Goal: Task Accomplishment & Management: Complete application form

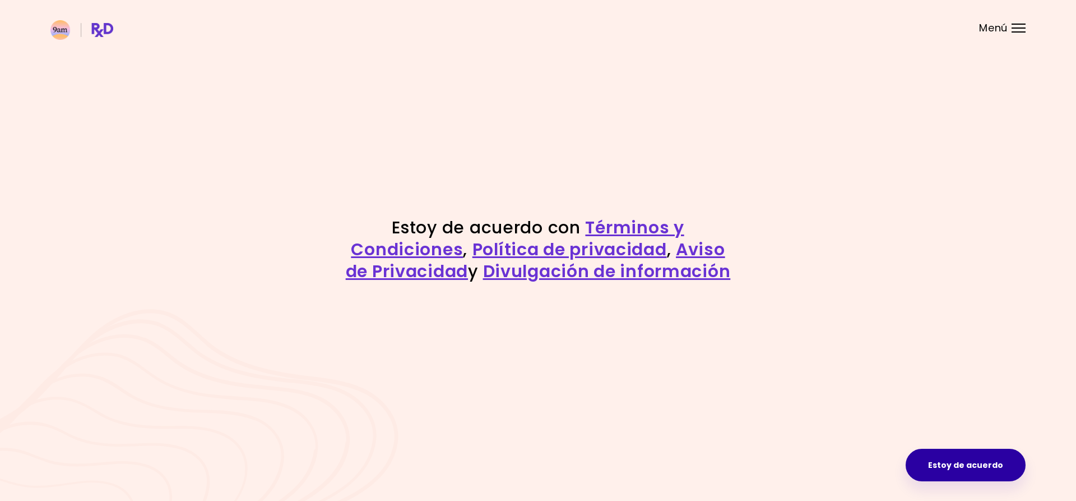
click at [950, 465] on button "Estoy de acuerdo" at bounding box center [966, 464] width 120 height 33
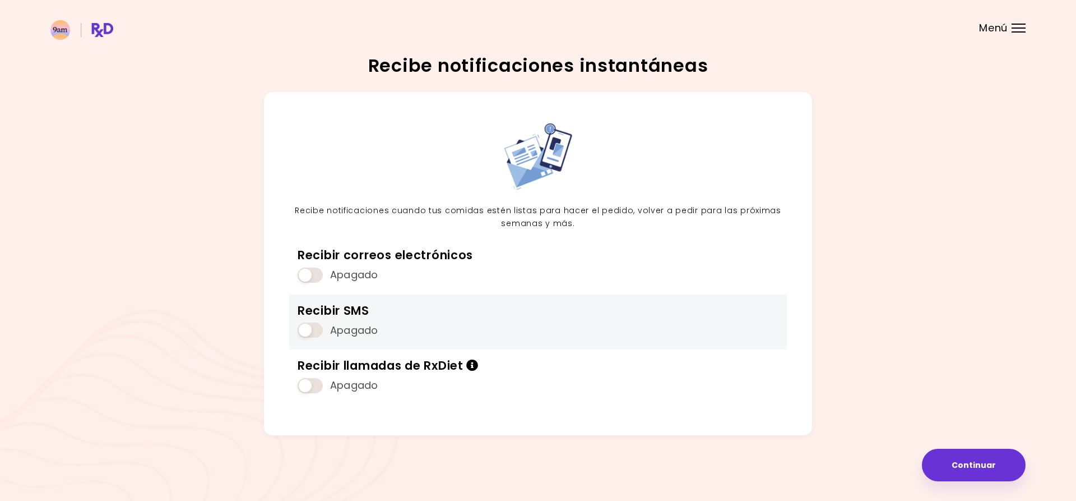
click at [312, 333] on span at bounding box center [310, 329] width 25 height 15
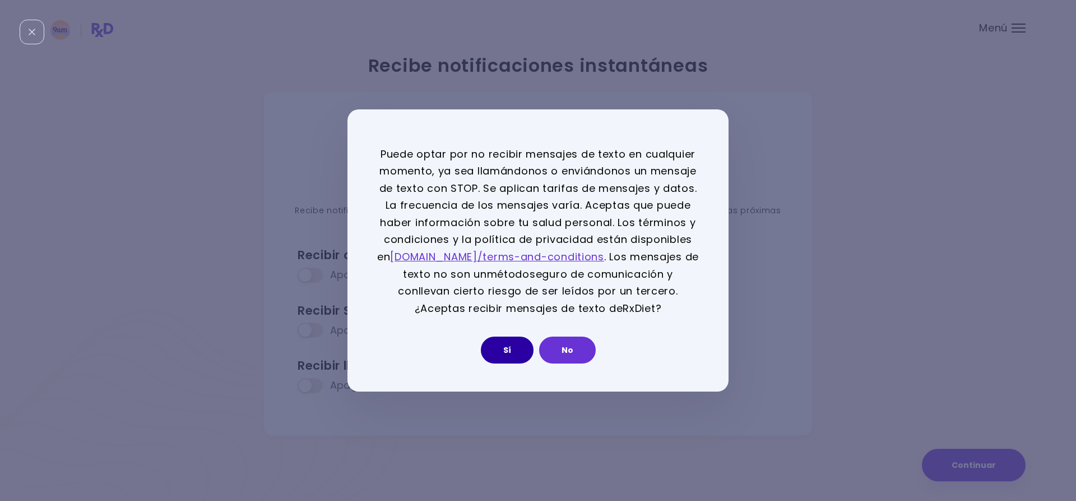
click at [502, 351] on button "Sí" at bounding box center [507, 349] width 53 height 27
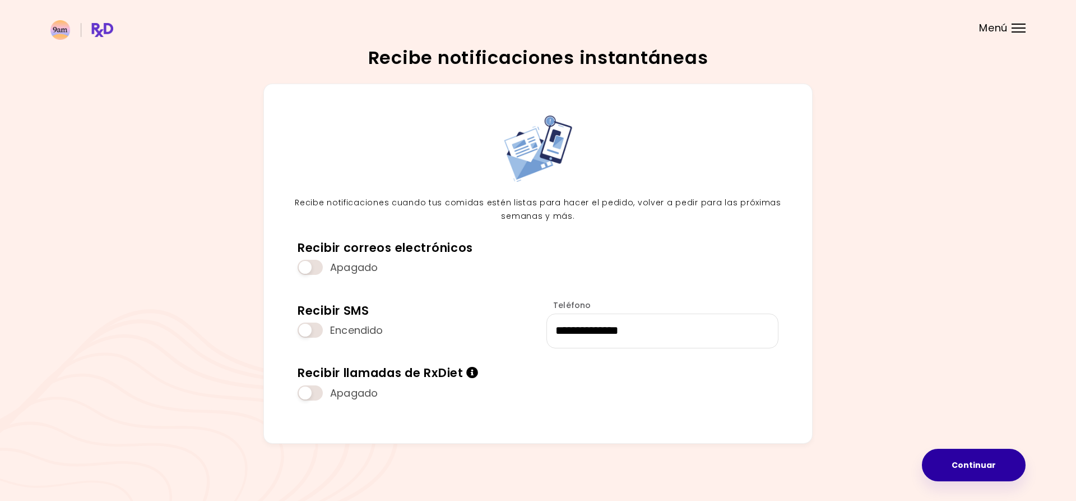
click at [932, 459] on button "Continuar" at bounding box center [974, 464] width 104 height 33
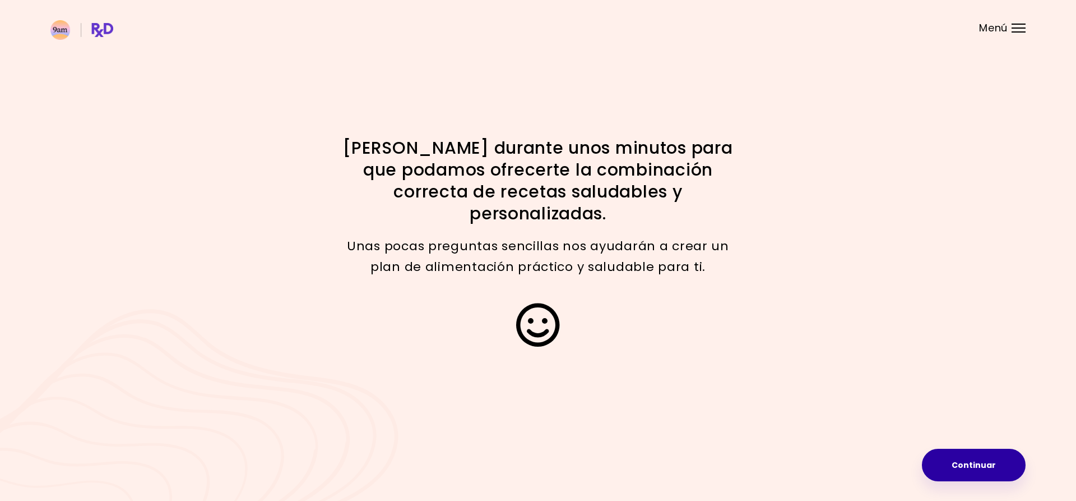
click at [988, 471] on button "Continuar" at bounding box center [974, 464] width 104 height 33
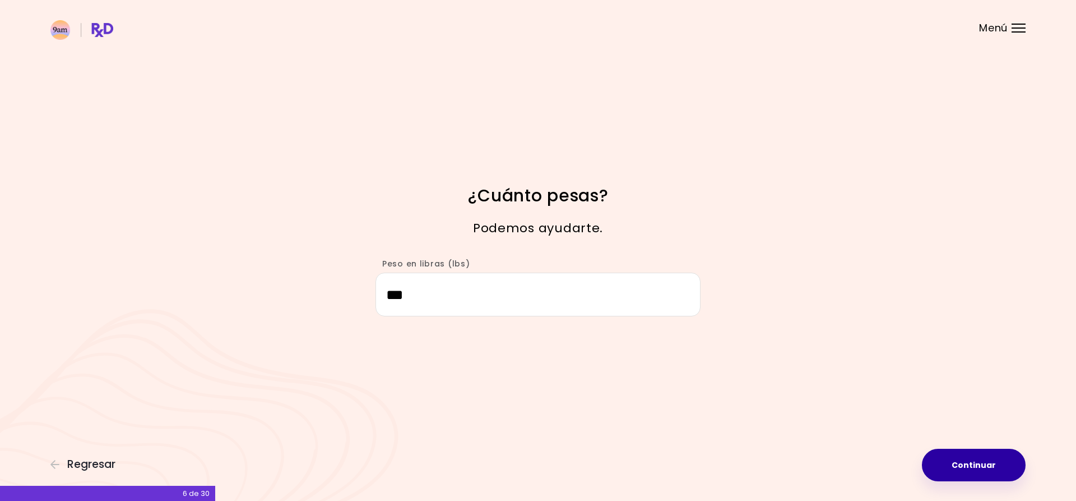
click at [974, 462] on button "Continuar" at bounding box center [974, 464] width 104 height 33
select select "****"
click at [991, 468] on button "Continuar" at bounding box center [974, 464] width 104 height 33
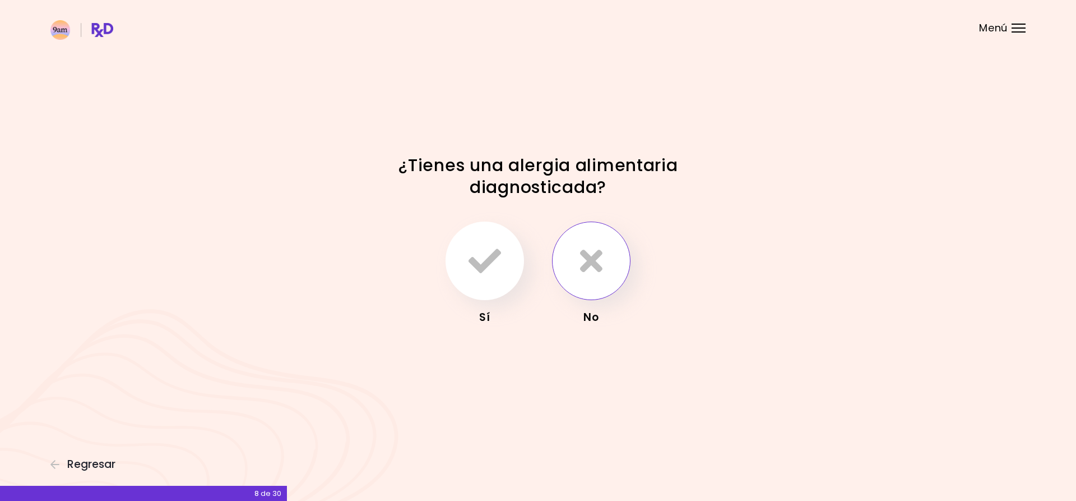
click at [594, 285] on button "button" at bounding box center [591, 260] width 78 height 78
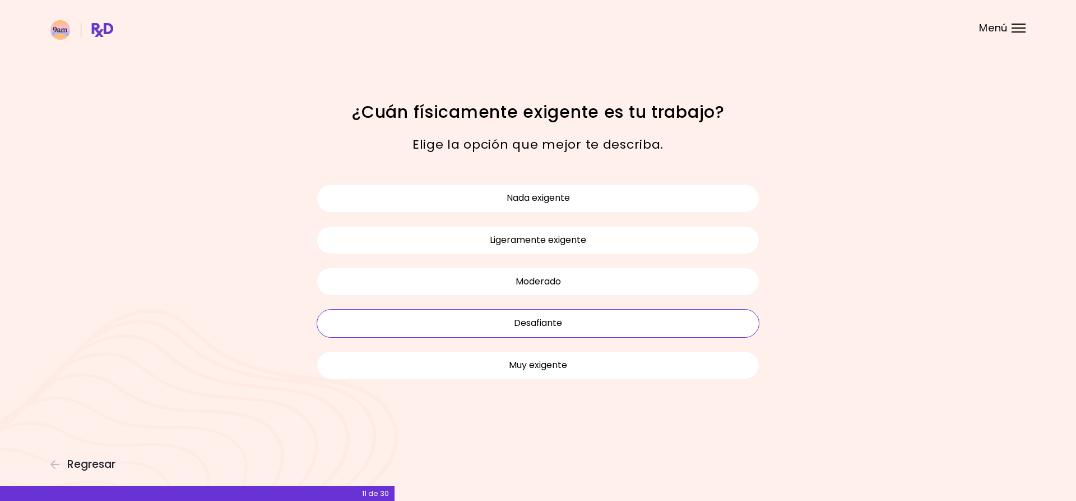
click at [617, 326] on button "Desafiante" at bounding box center [538, 323] width 443 height 28
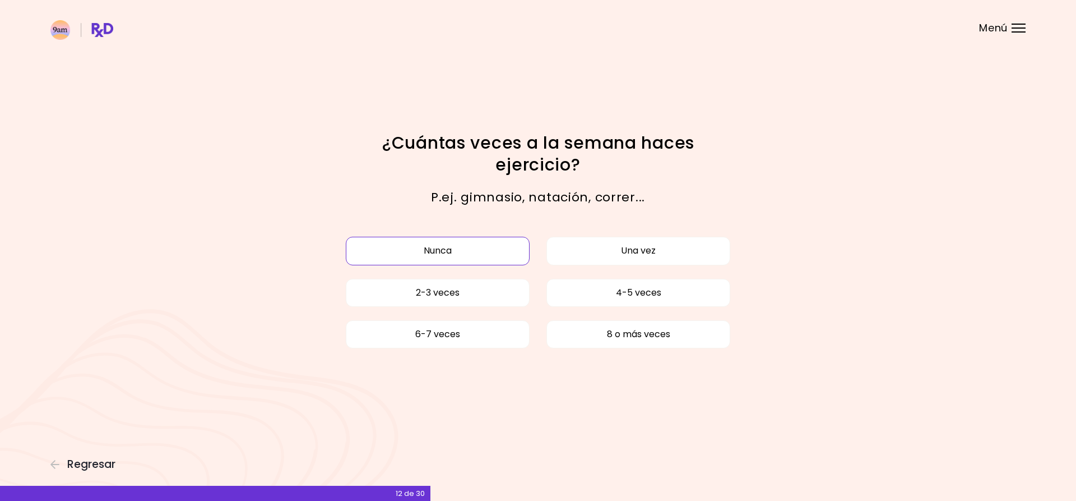
click at [478, 250] on button "Nunca" at bounding box center [438, 251] width 184 height 28
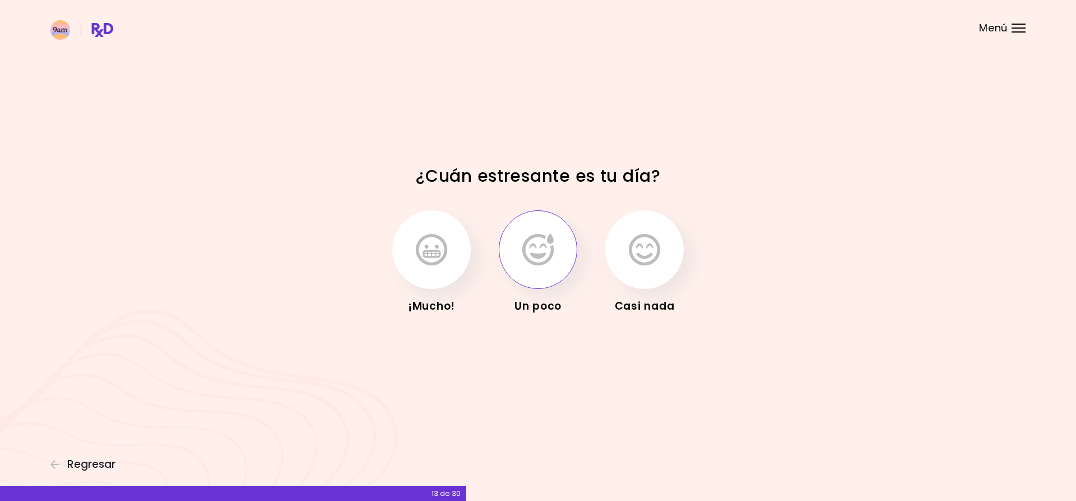
click at [534, 259] on icon "button" at bounding box center [537, 249] width 31 height 33
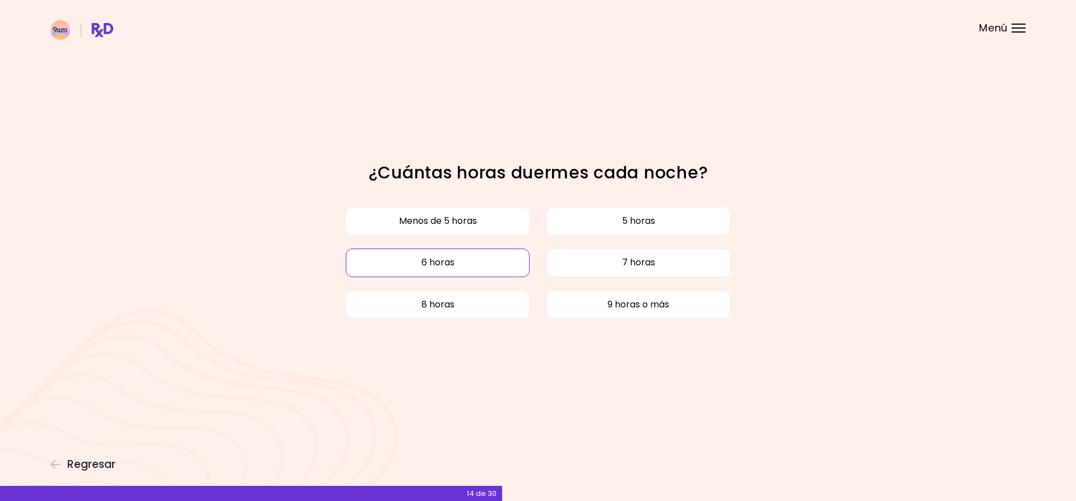
click at [476, 265] on button "6 horas" at bounding box center [438, 262] width 184 height 28
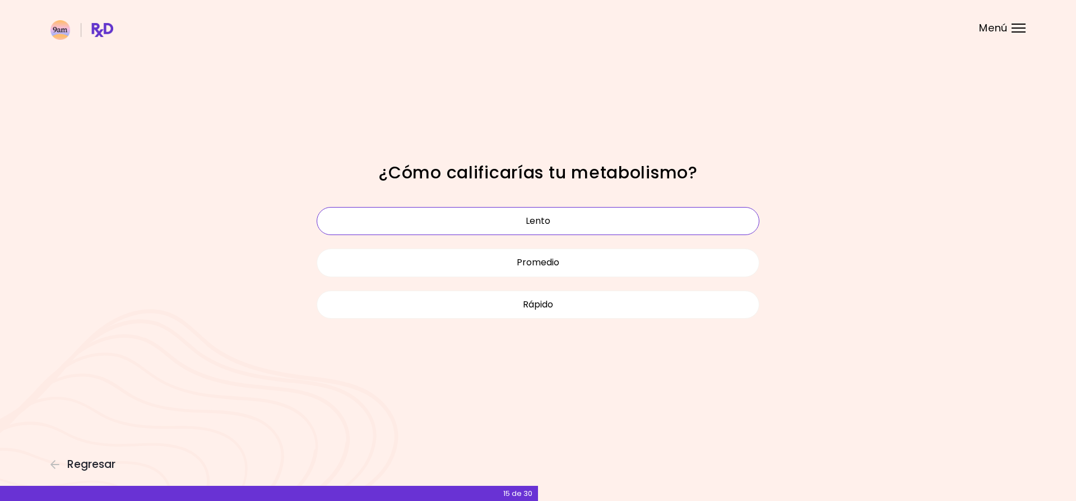
click at [573, 228] on button "Lento" at bounding box center [538, 221] width 443 height 28
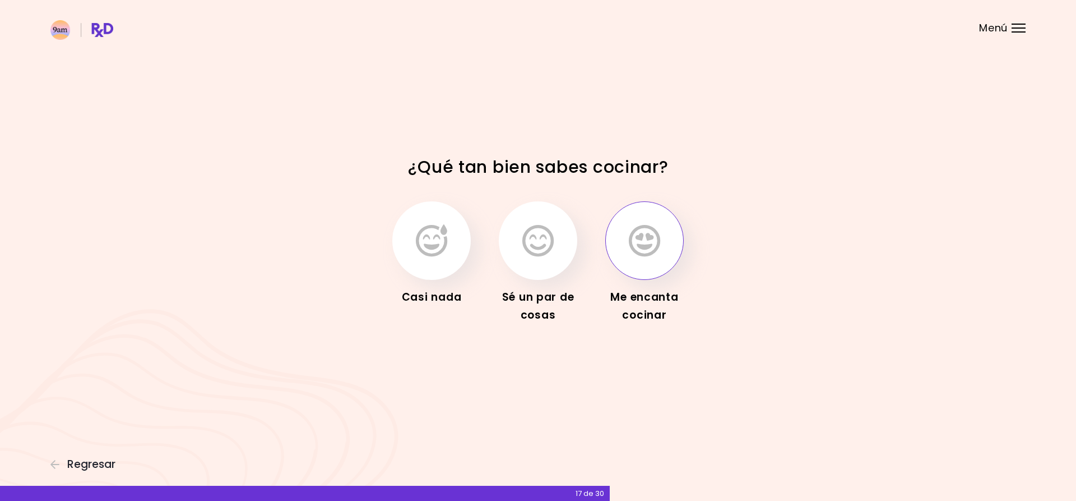
click at [632, 266] on button "button" at bounding box center [644, 240] width 78 height 78
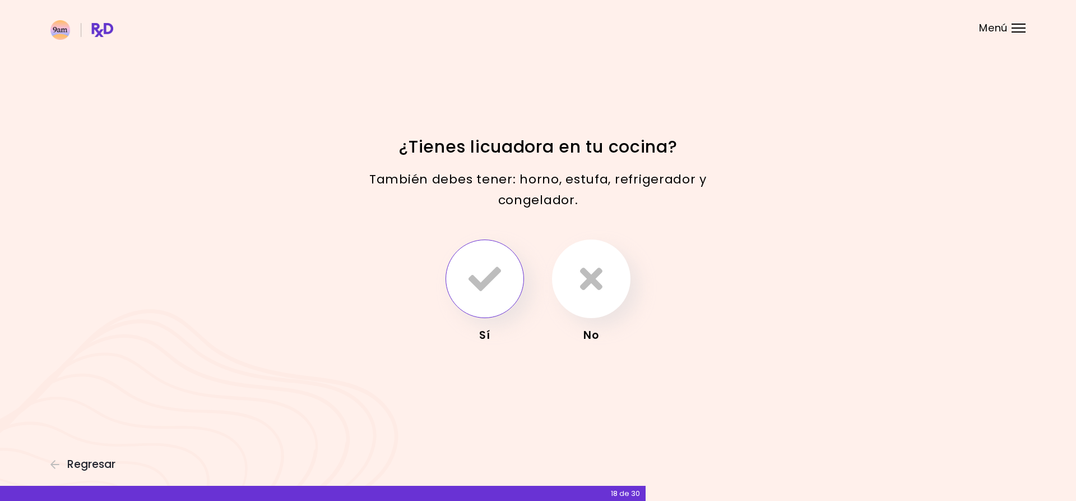
click at [496, 293] on icon "button" at bounding box center [485, 278] width 33 height 33
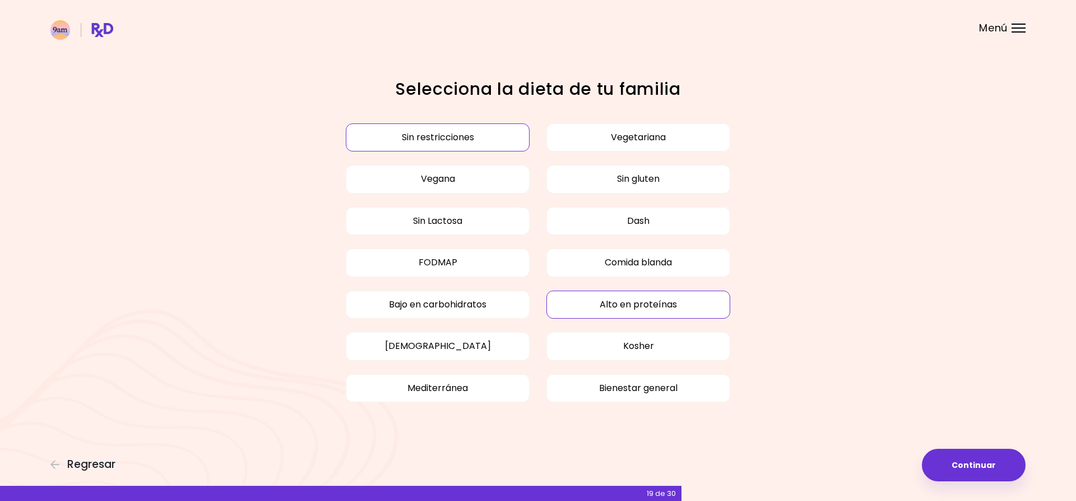
click at [645, 306] on button "Alto en proteínas" at bounding box center [639, 304] width 184 height 28
click at [443, 383] on button "Mediterránea" at bounding box center [438, 388] width 184 height 28
click at [1014, 474] on button "Continuar" at bounding box center [974, 464] width 104 height 33
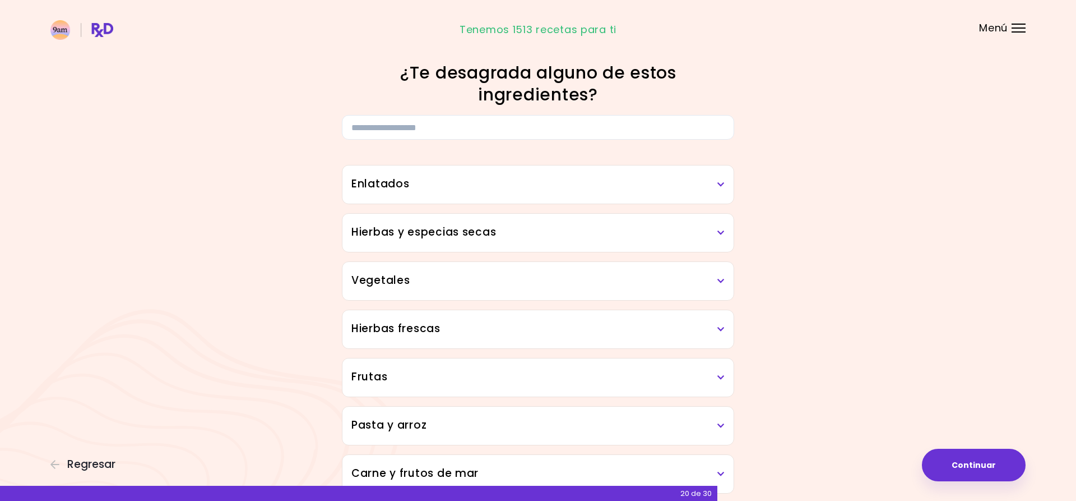
click at [728, 183] on div "Enlatados" at bounding box center [538, 184] width 391 height 38
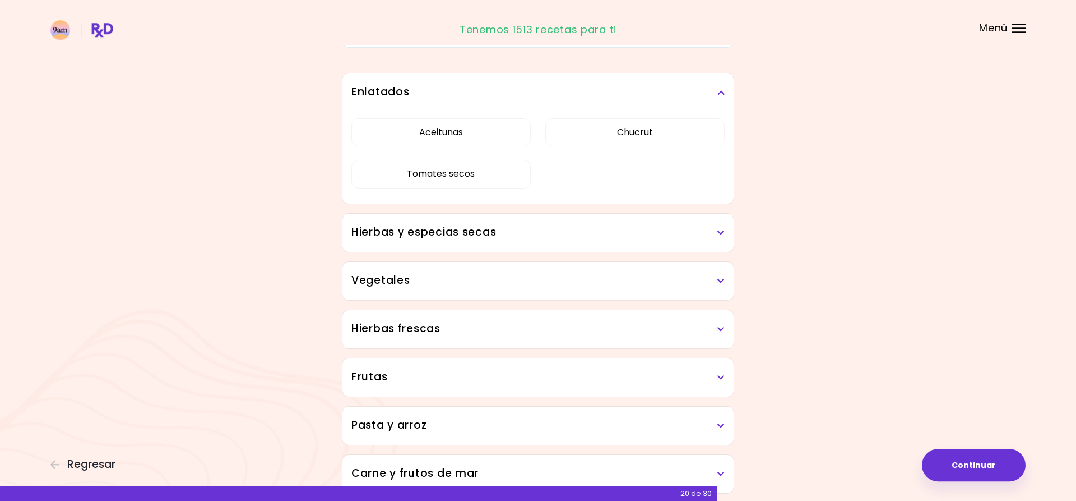
scroll to position [118, 0]
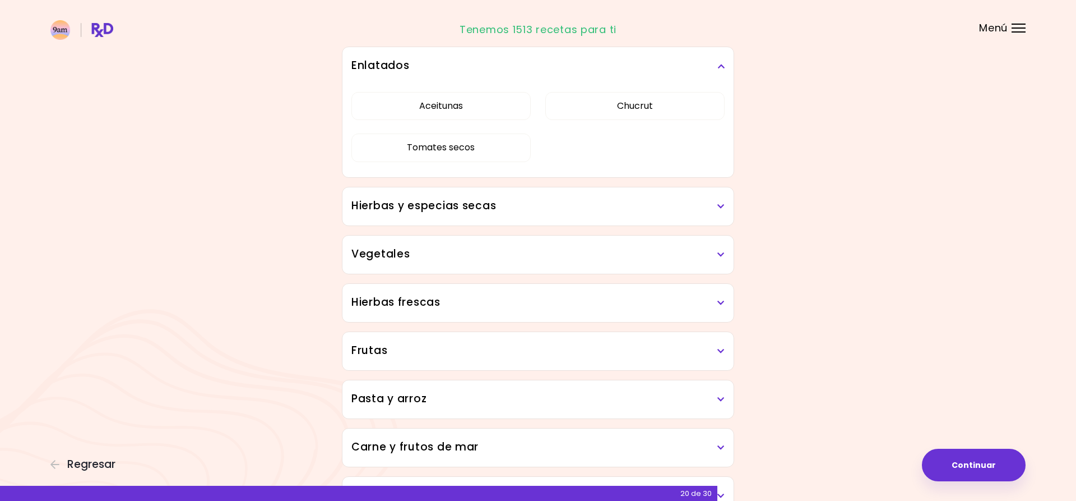
click at [503, 207] on h3 "Hierbas y especias secas" at bounding box center [537, 206] width 373 height 16
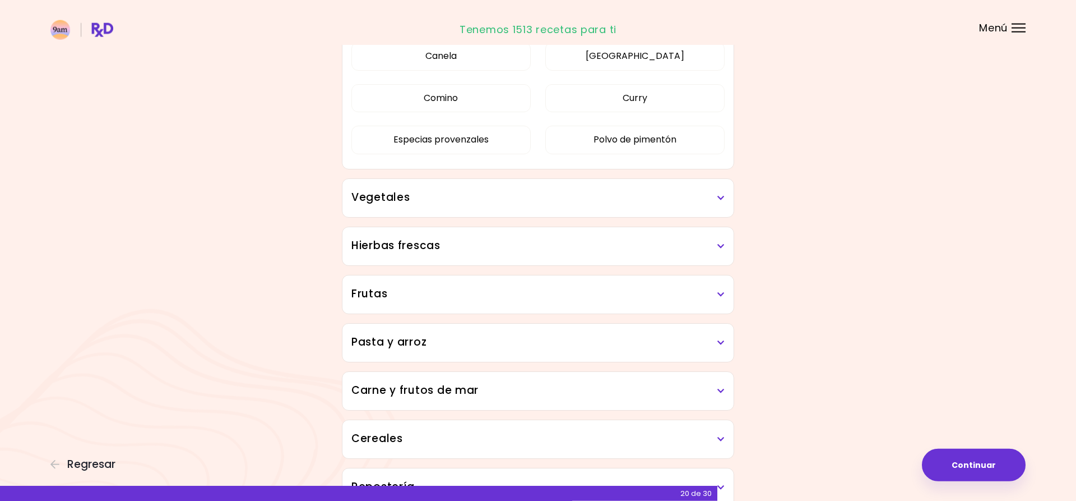
scroll to position [355, 0]
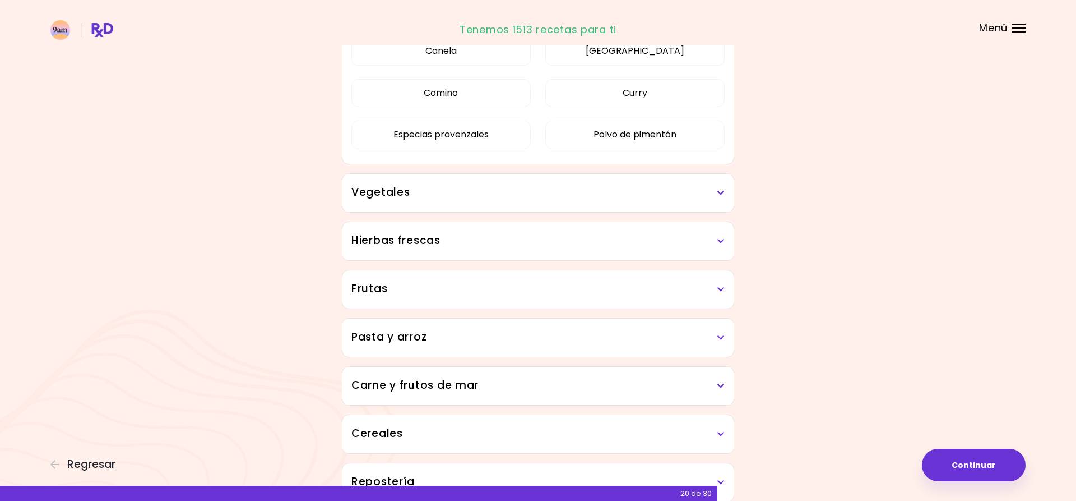
click at [701, 200] on div "Vegetales" at bounding box center [538, 193] width 391 height 38
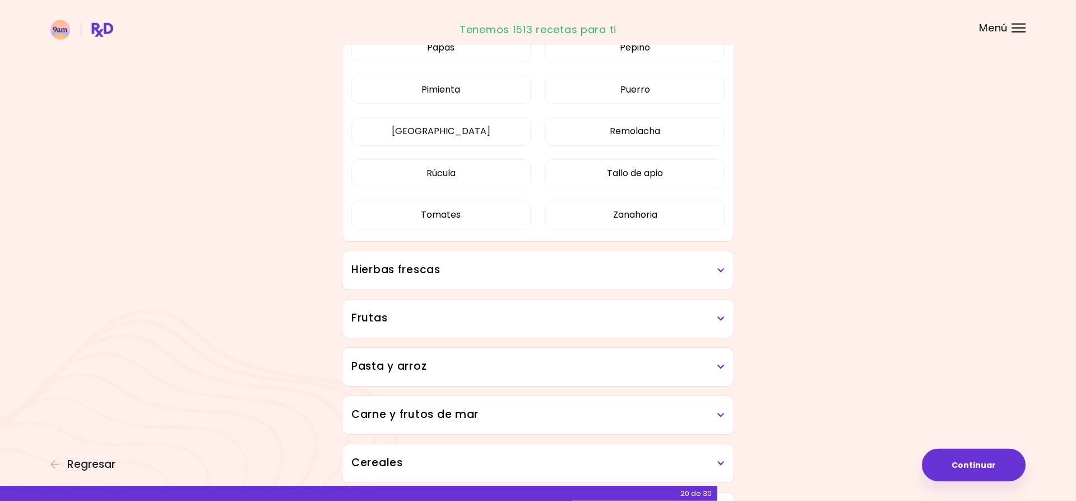
scroll to position [1006, 0]
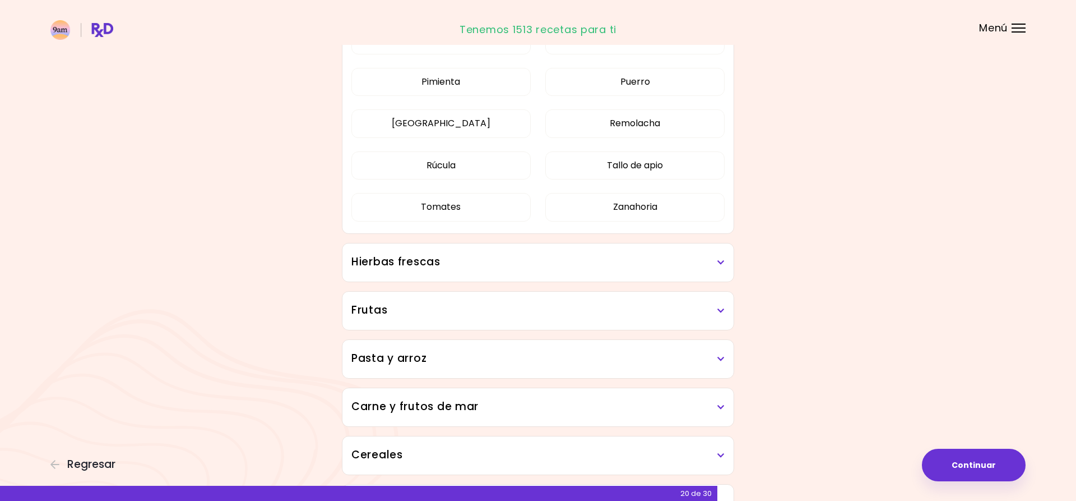
click at [638, 256] on h3 "Hierbas frescas" at bounding box center [537, 262] width 373 height 16
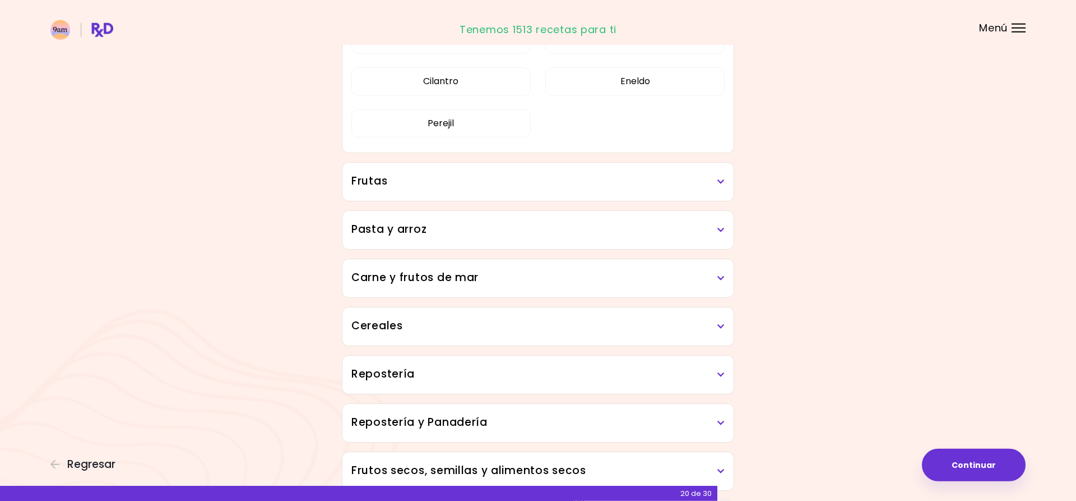
scroll to position [1302, 0]
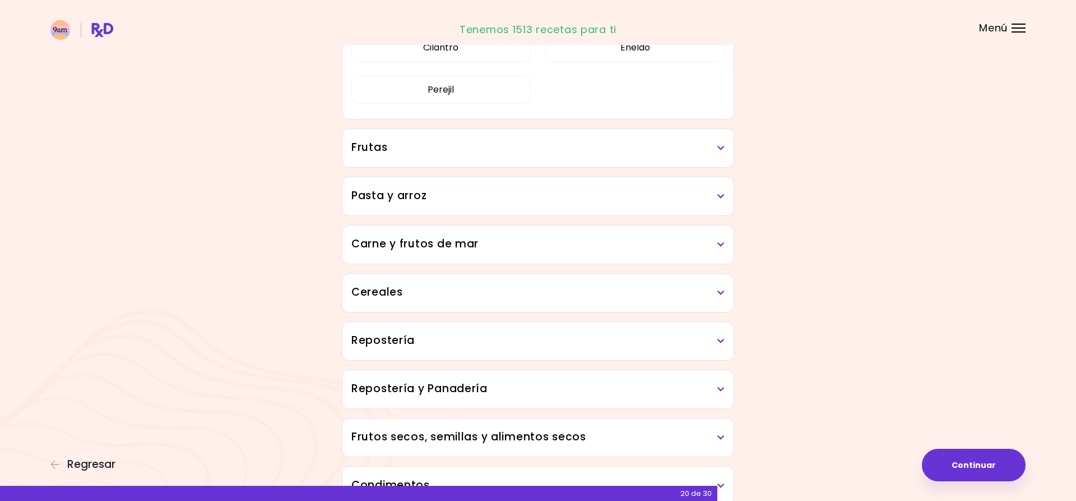
click at [508, 147] on h3 "Frutas" at bounding box center [537, 148] width 373 height 16
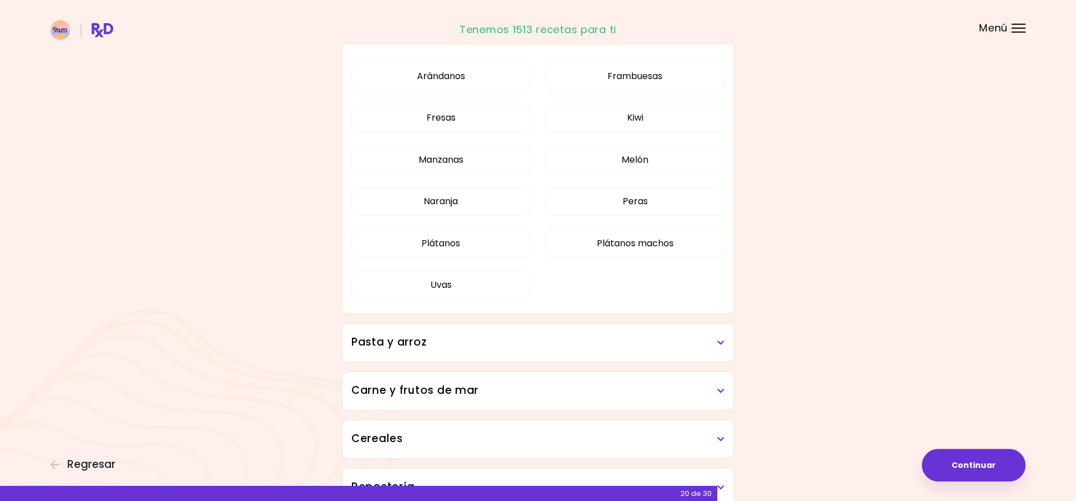
scroll to position [1539, 0]
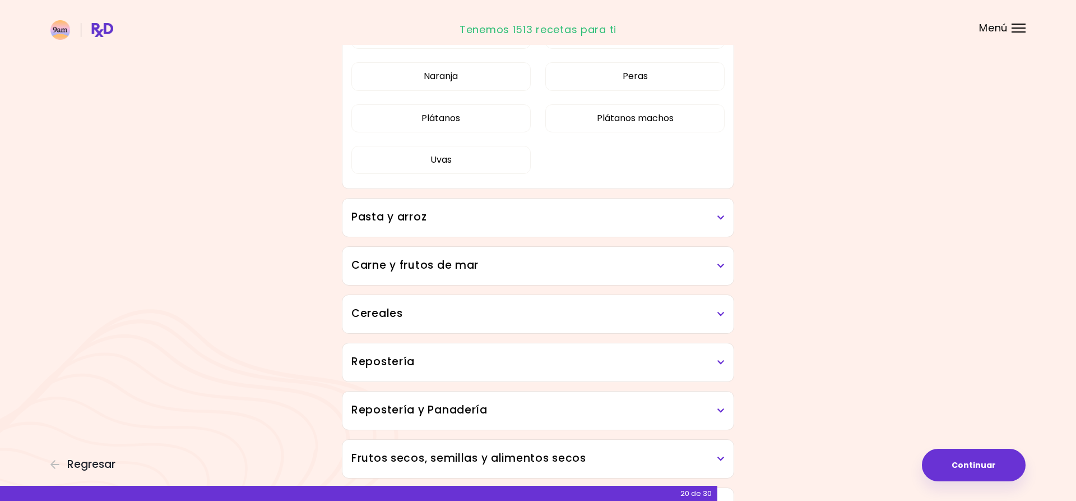
click at [664, 267] on h3 "Carne y frutos de mar" at bounding box center [537, 265] width 373 height 16
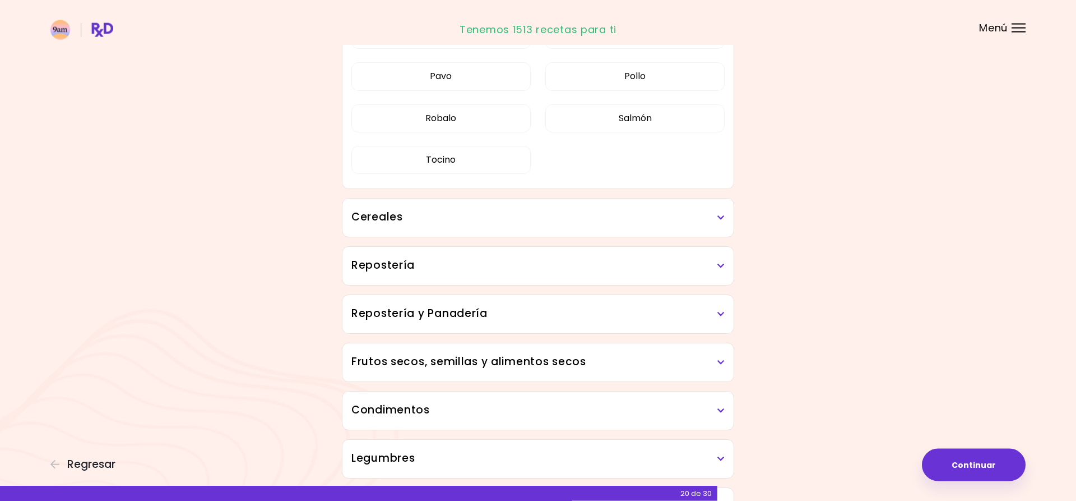
scroll to position [1894, 0]
click at [573, 214] on h3 "Cereales" at bounding box center [537, 216] width 373 height 16
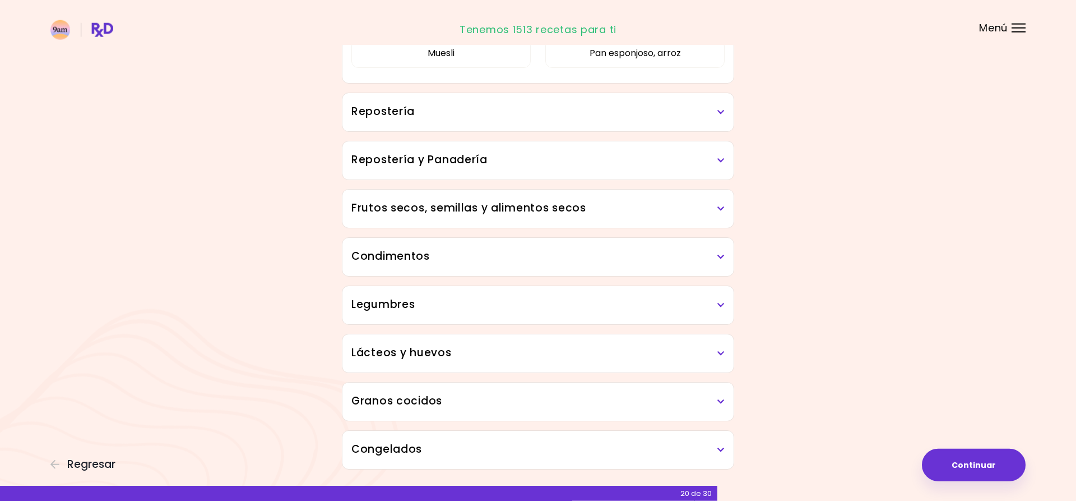
scroll to position [2166, 0]
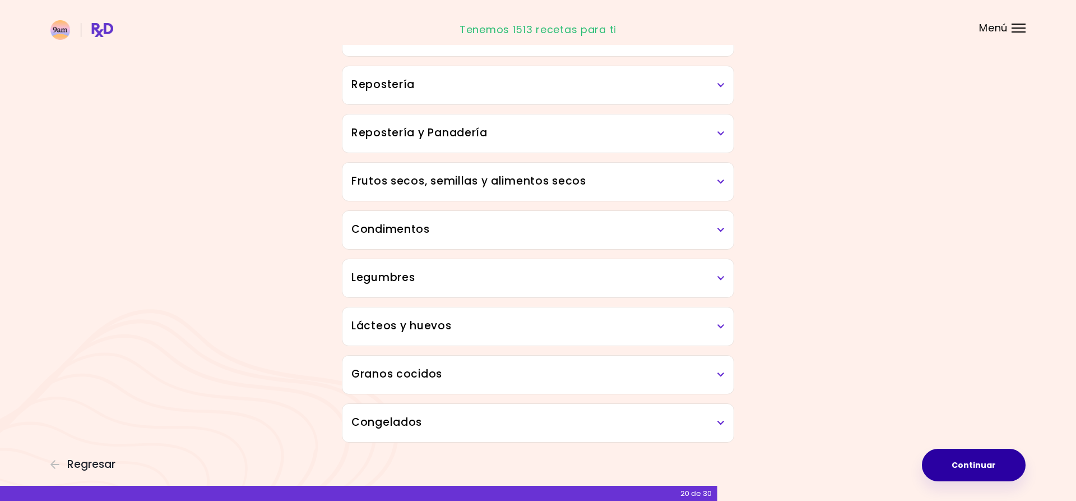
click at [953, 467] on button "Continuar" at bounding box center [974, 464] width 104 height 33
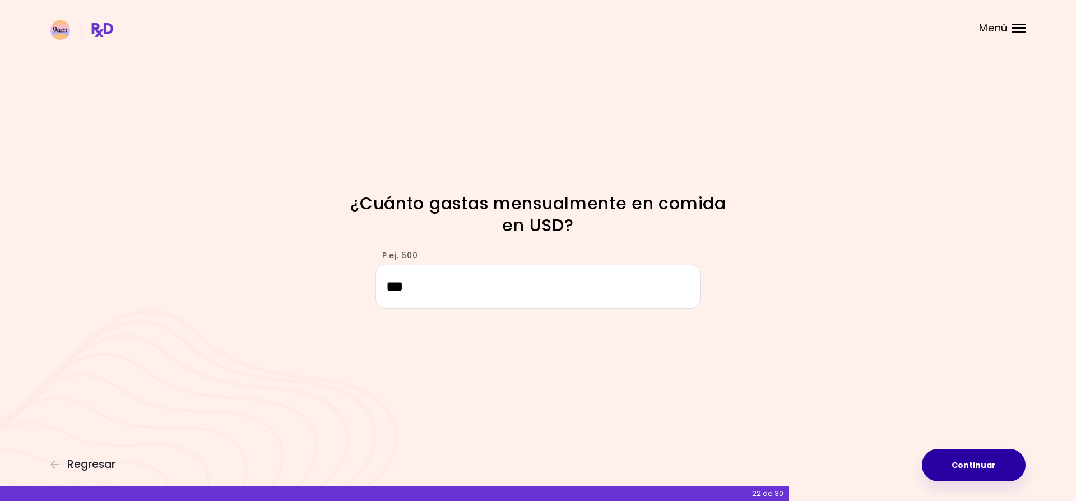
type input "***"
click at [945, 456] on button "Continuar" at bounding box center [974, 464] width 104 height 33
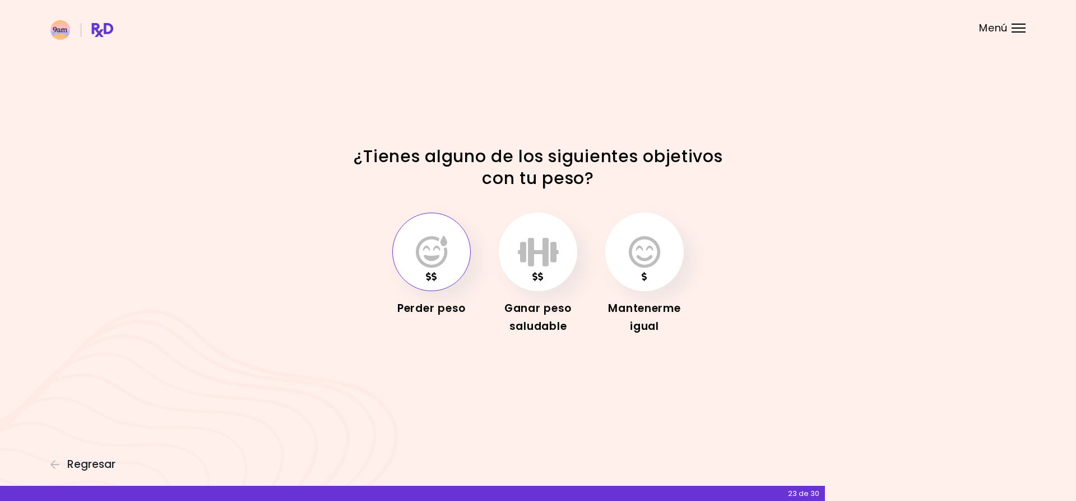
click at [454, 268] on button "button" at bounding box center [431, 251] width 78 height 78
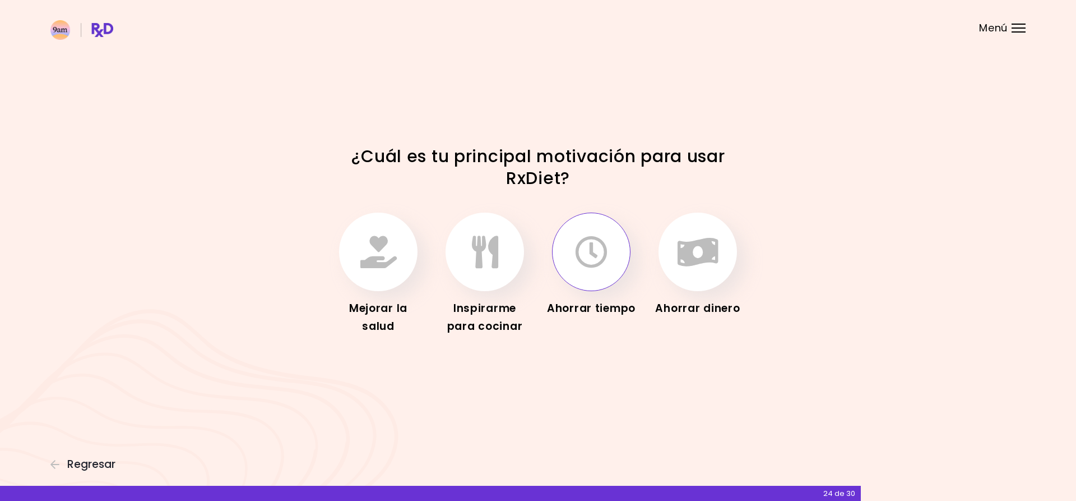
click at [580, 233] on button "button" at bounding box center [591, 251] width 78 height 78
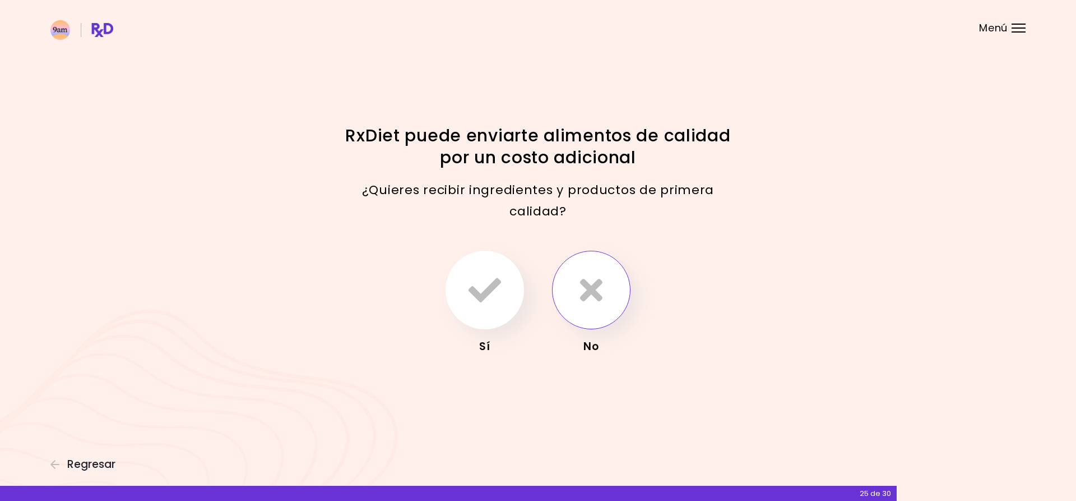
drag, startPoint x: 599, startPoint y: 298, endPoint x: 599, endPoint y: 306, distance: 7.8
click at [599, 306] on icon "button" at bounding box center [591, 290] width 22 height 33
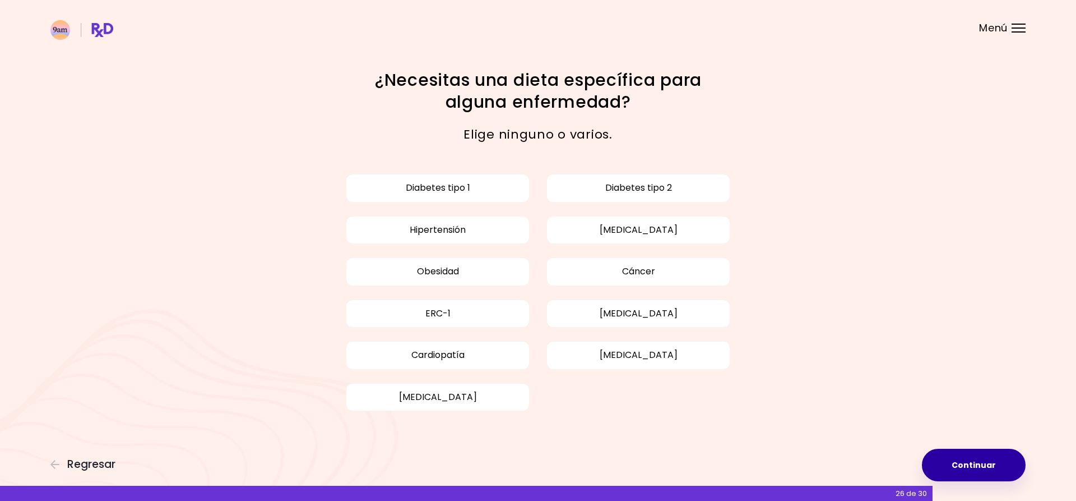
click at [973, 465] on button "Continuar" at bounding box center [974, 464] width 104 height 33
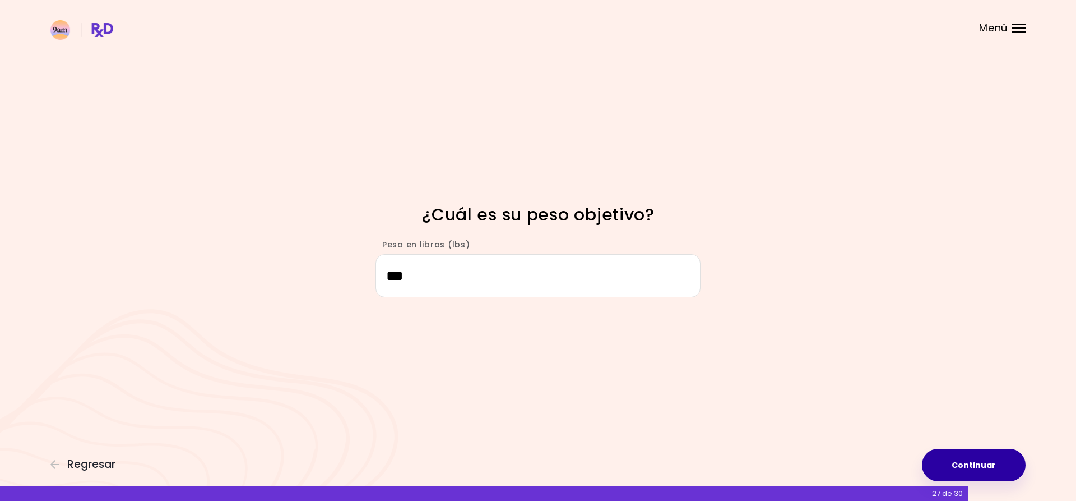
type input "***"
click at [999, 461] on button "Continuar" at bounding box center [974, 464] width 104 height 33
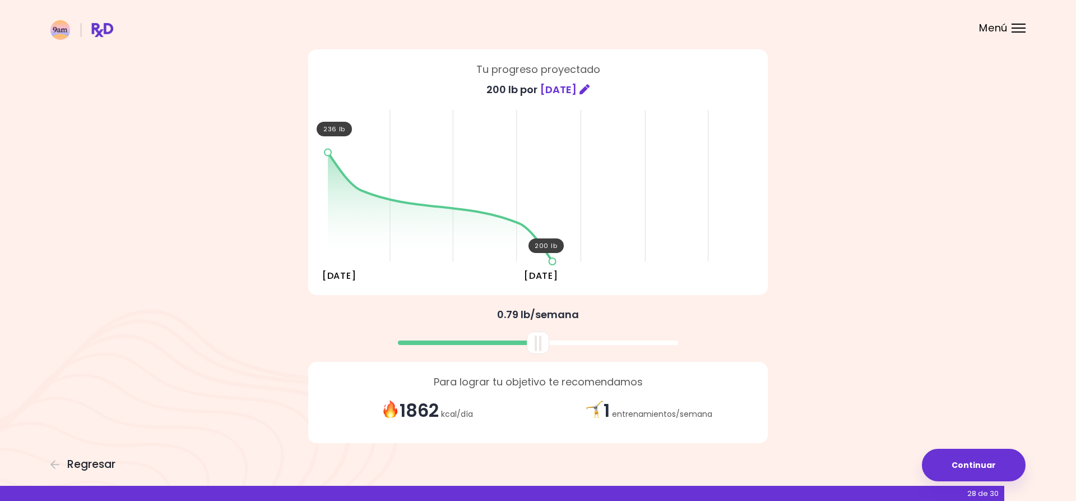
scroll to position [79, 0]
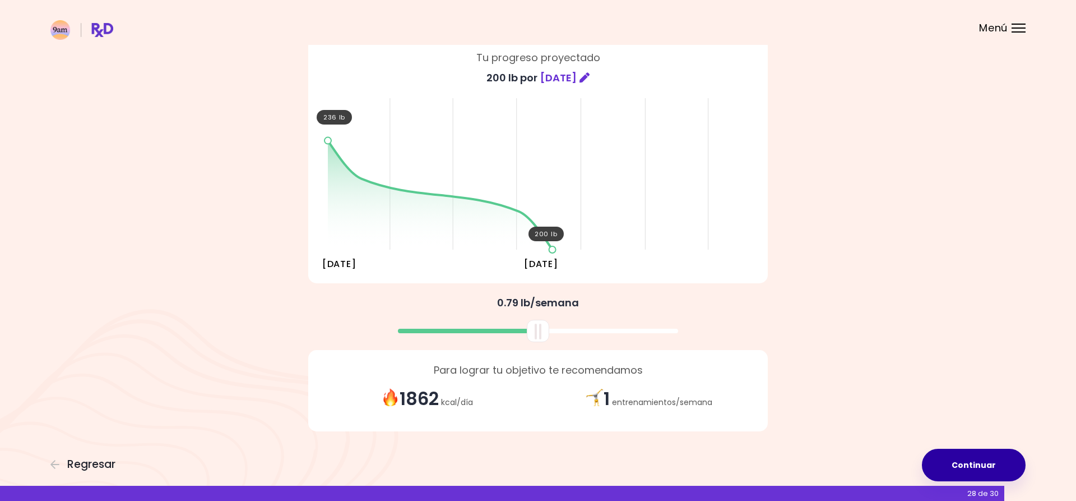
click at [989, 458] on button "Continuar" at bounding box center [974, 464] width 104 height 33
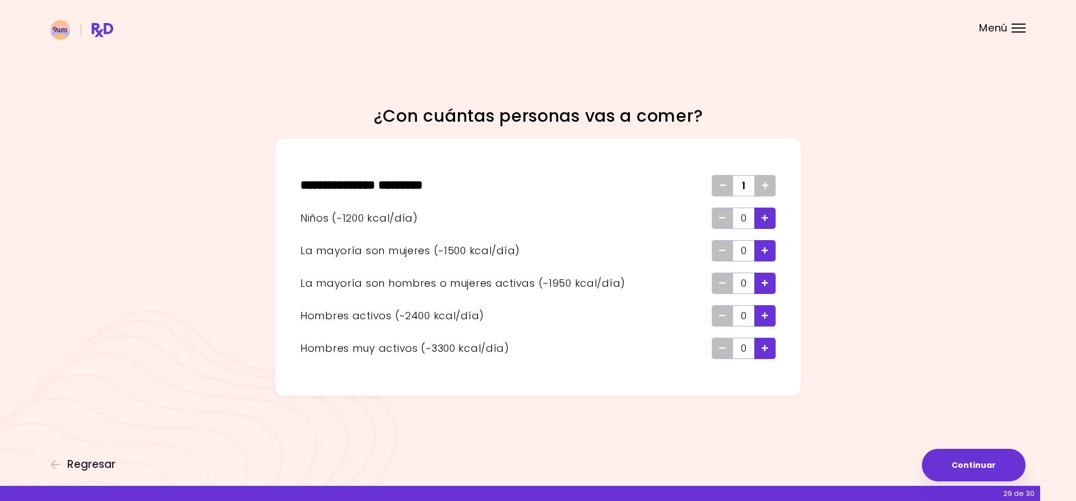
click at [761, 316] on div "Agregar - Hombre activo" at bounding box center [765, 315] width 21 height 21
drag, startPoint x: 763, startPoint y: 315, endPoint x: 764, endPoint y: 325, distance: 10.1
click at [762, 316] on icon "Agregar - Hombre activo" at bounding box center [765, 315] width 7 height 7
click at [764, 351] on icon "Agregar - Hombre muy activo" at bounding box center [765, 347] width 7 height 7
click at [1011, 465] on button "Continuar" at bounding box center [974, 464] width 104 height 33
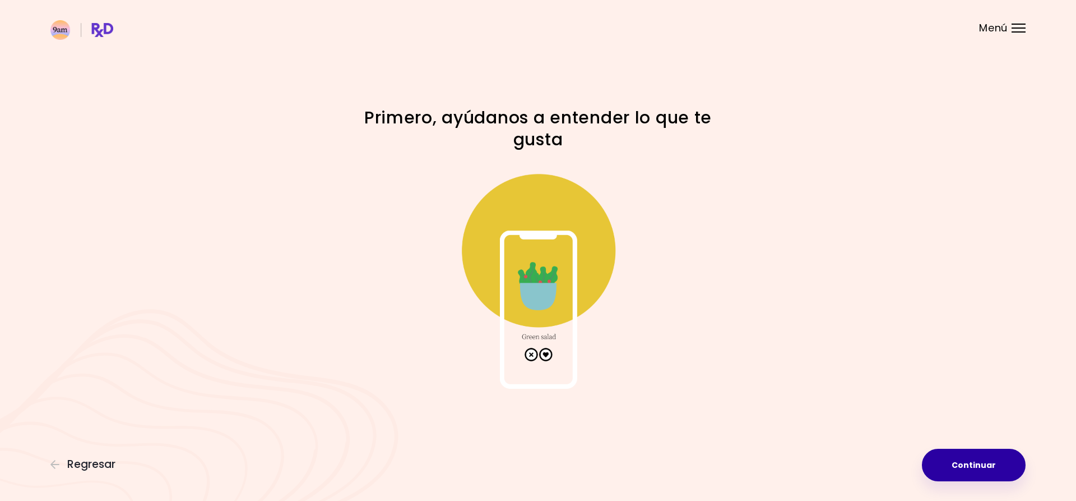
click at [945, 479] on button "Continuar" at bounding box center [974, 464] width 104 height 33
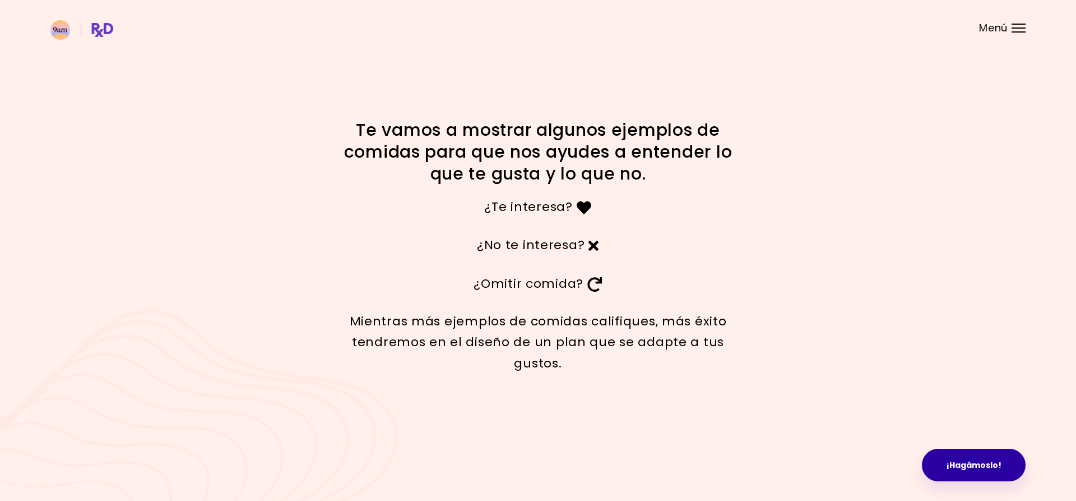
click at [970, 466] on button "¡Hagámoslo!" at bounding box center [974, 464] width 104 height 33
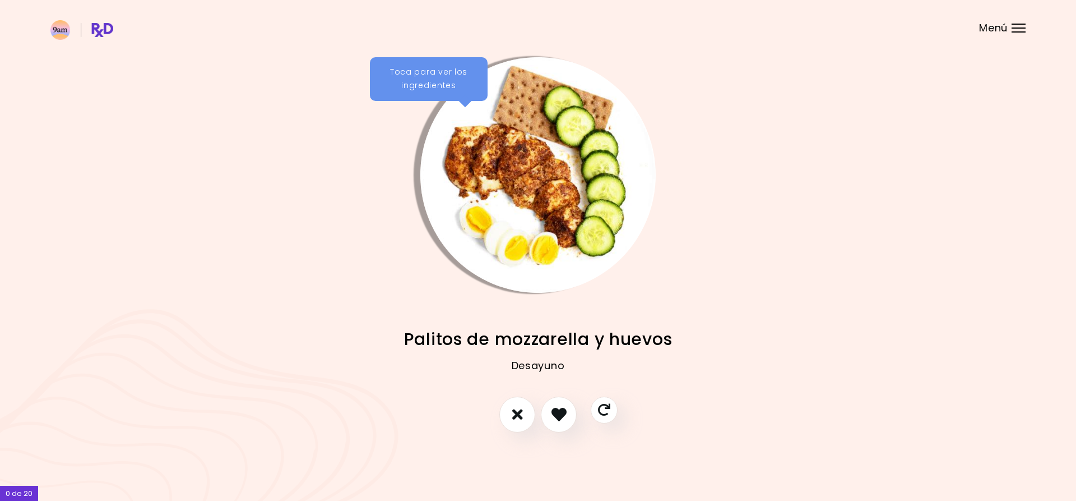
click at [502, 240] on img "Información - Palitos de mozzarella y huevos" at bounding box center [537, 174] width 235 height 235
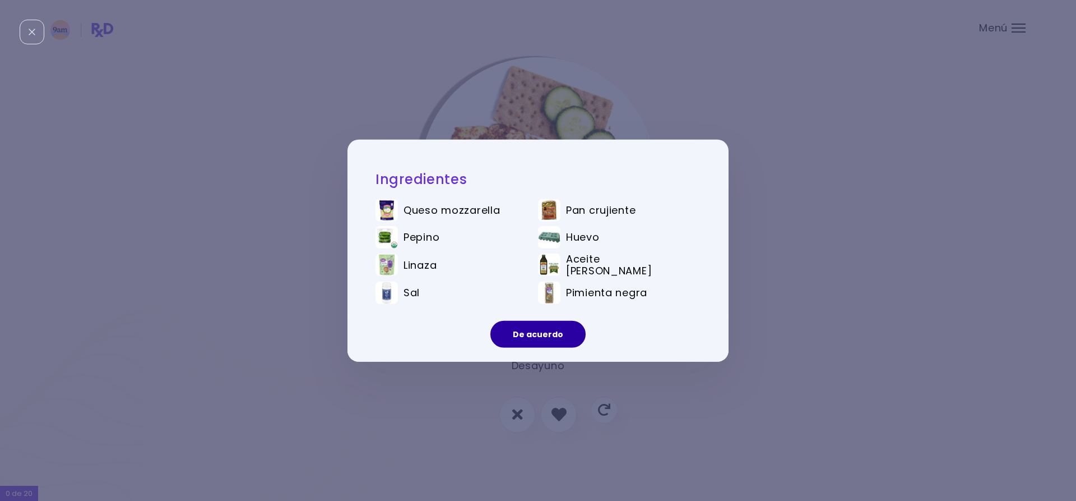
click at [524, 337] on button "De acuerdo" at bounding box center [538, 334] width 95 height 27
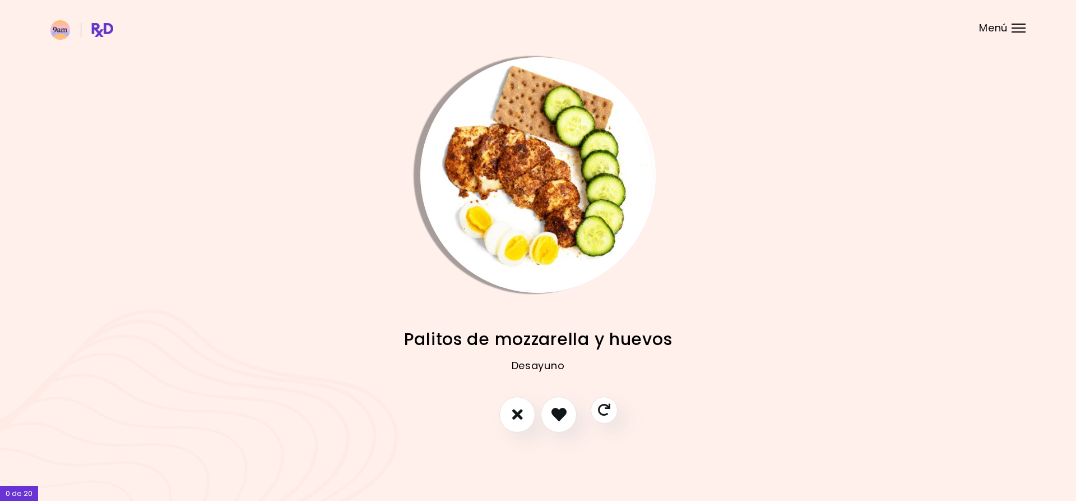
click at [607, 203] on img "Información - Palitos de mozzarella y huevos" at bounding box center [537, 174] width 235 height 235
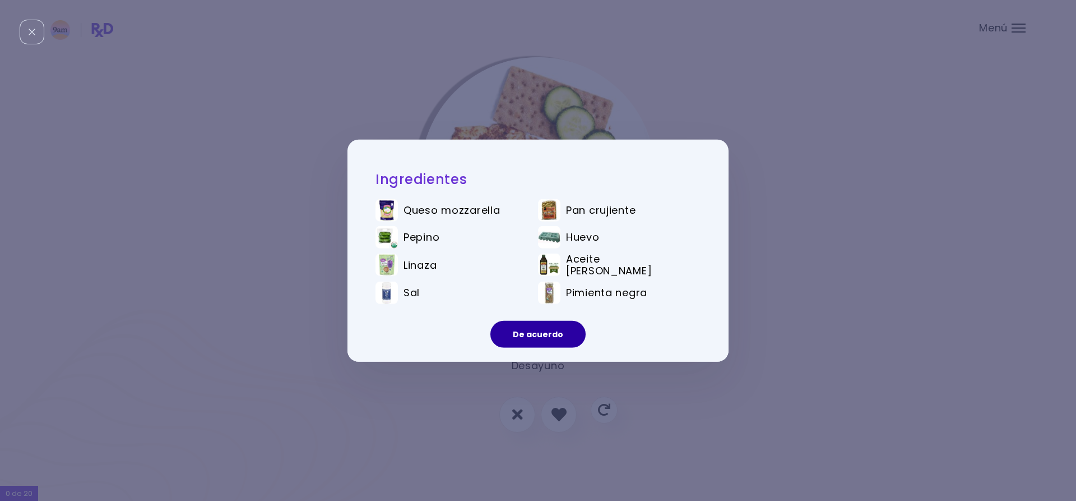
click at [554, 333] on button "De acuerdo" at bounding box center [538, 334] width 95 height 27
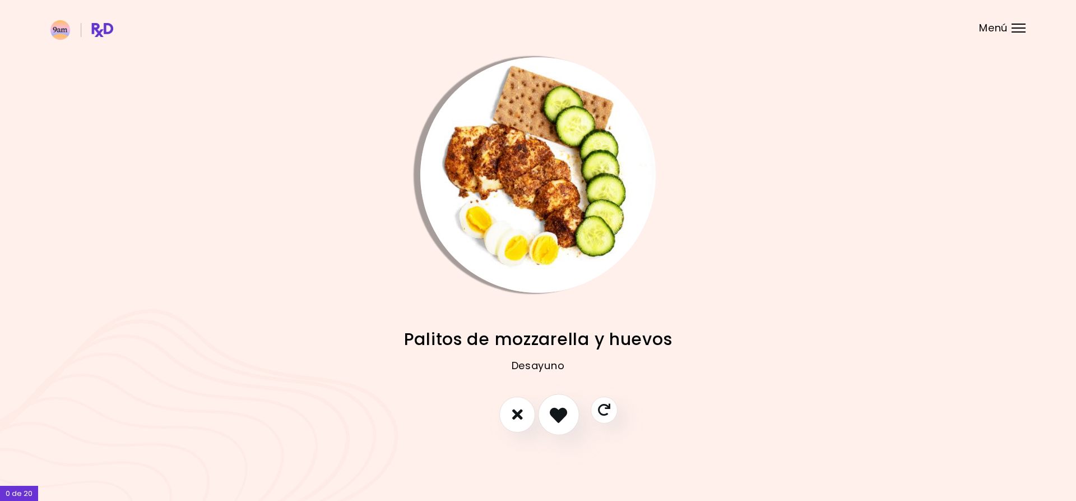
click at [547, 416] on button "Me gusta esta receta" at bounding box center [558, 414] width 41 height 41
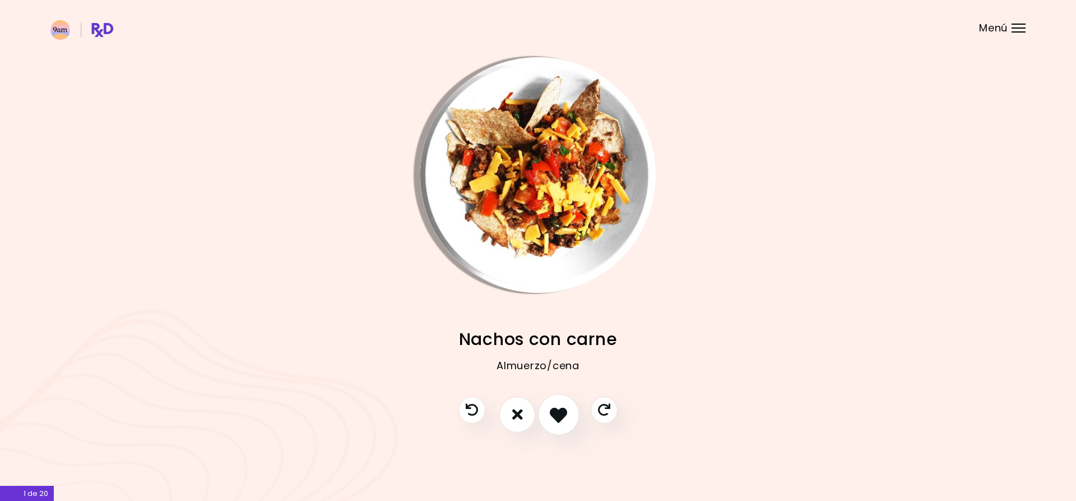
click at [552, 410] on icon "Me gusta esta receta" at bounding box center [558, 413] width 17 height 17
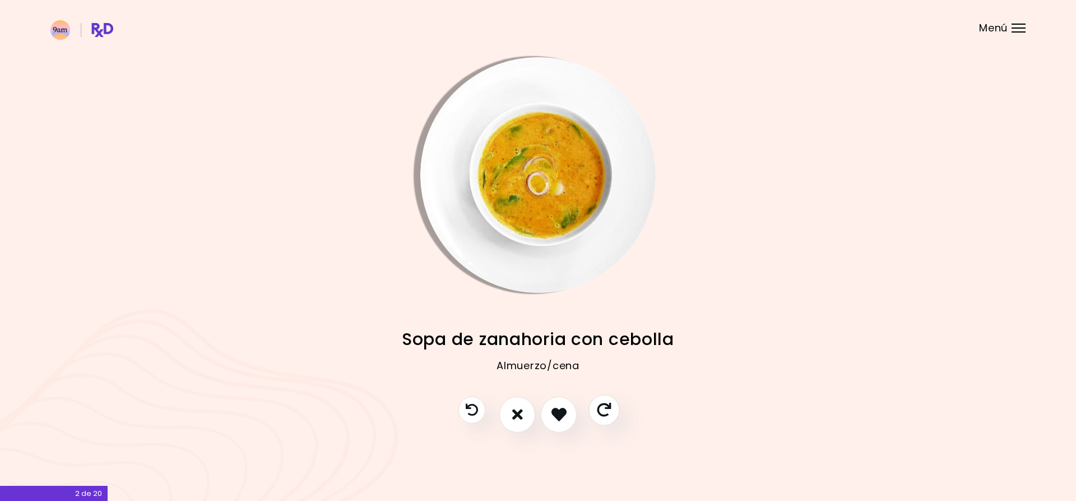
click at [599, 409] on icon "Saltar receta" at bounding box center [604, 410] width 14 height 14
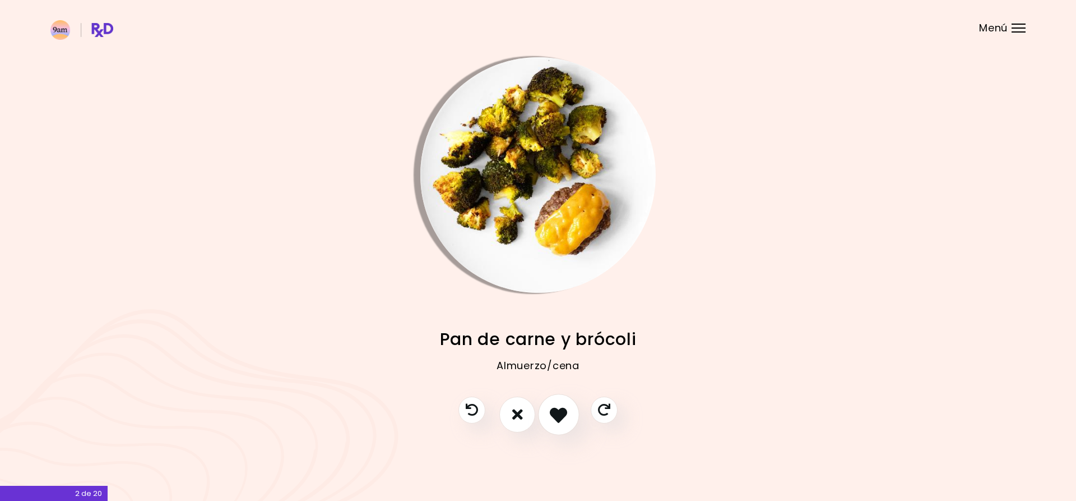
click at [557, 411] on icon "Me gusta esta receta" at bounding box center [558, 413] width 17 height 17
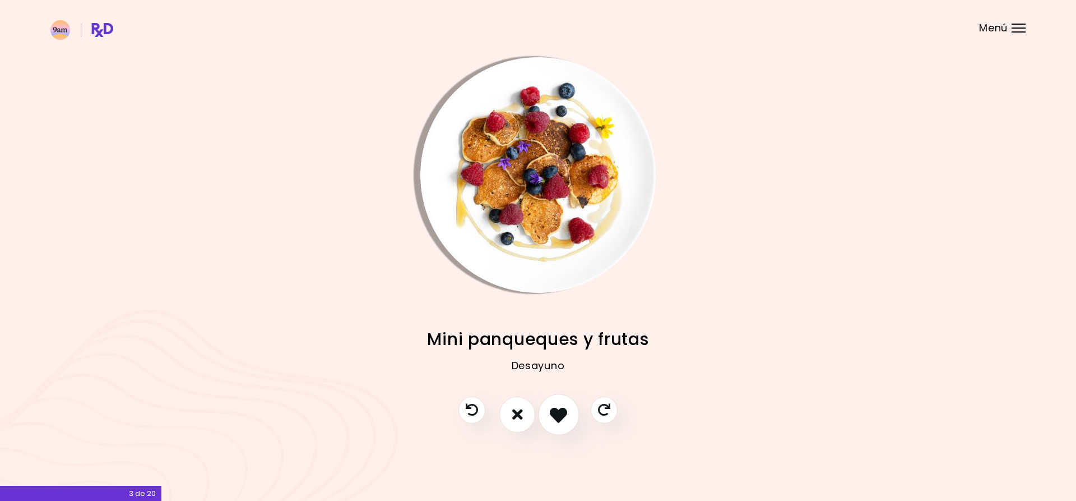
click at [557, 411] on icon "Me gusta esta receta" at bounding box center [558, 413] width 17 height 17
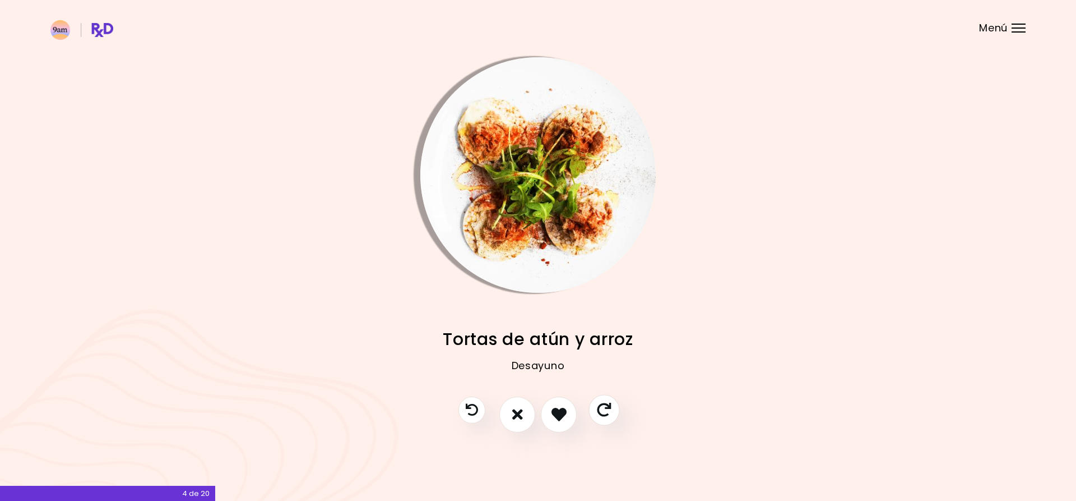
click at [598, 408] on icon "Saltar receta" at bounding box center [604, 410] width 14 height 14
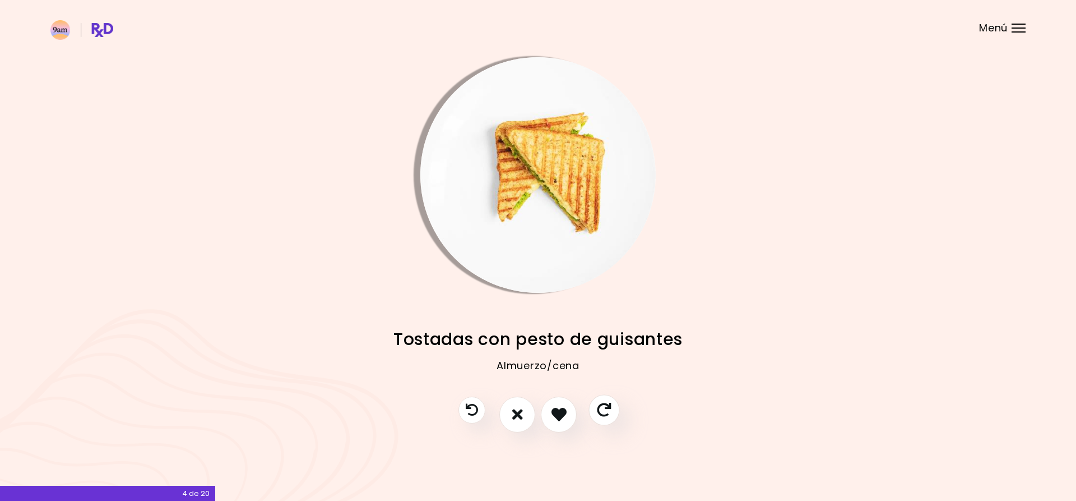
click at [606, 409] on icon "Saltar receta" at bounding box center [604, 410] width 14 height 14
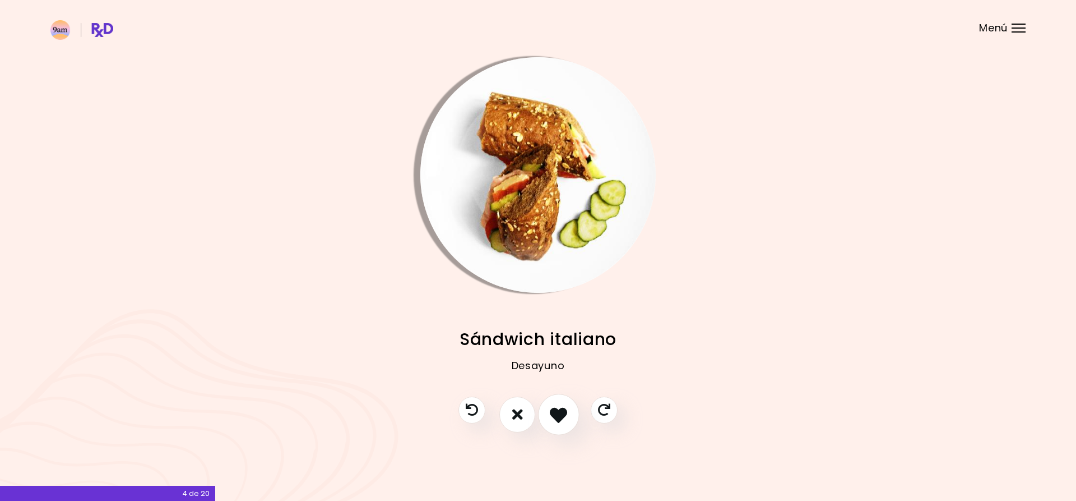
click at [571, 409] on button "Me gusta esta receta" at bounding box center [558, 414] width 41 height 41
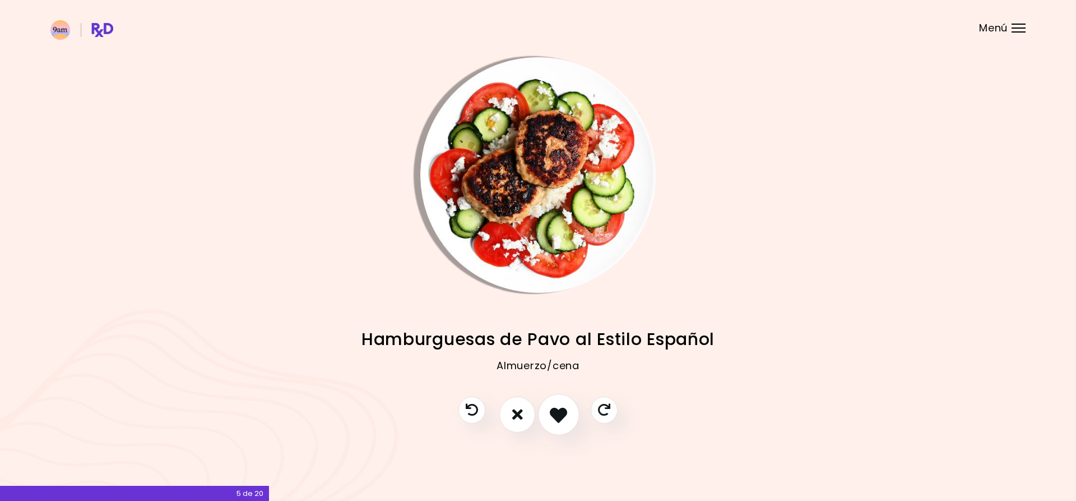
click at [564, 415] on icon "Me gusta esta receta" at bounding box center [558, 413] width 17 height 17
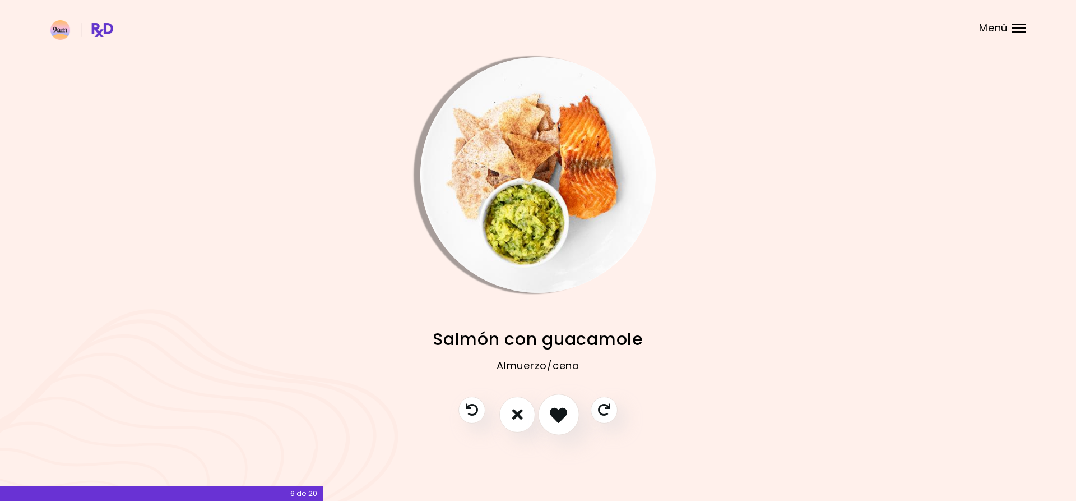
click at [570, 415] on button "Me gusta esta receta" at bounding box center [558, 414] width 41 height 41
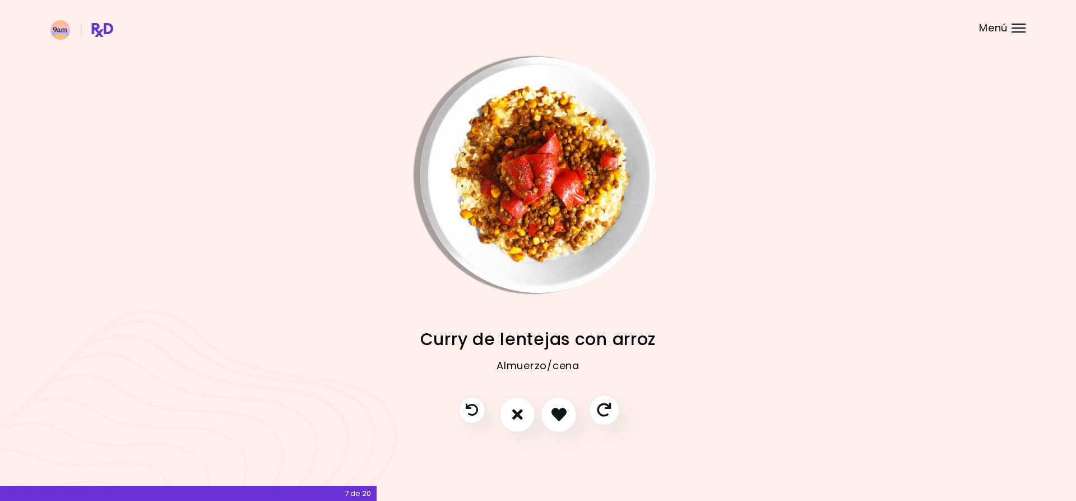
click at [611, 411] on icon "Saltar receta" at bounding box center [604, 410] width 14 height 14
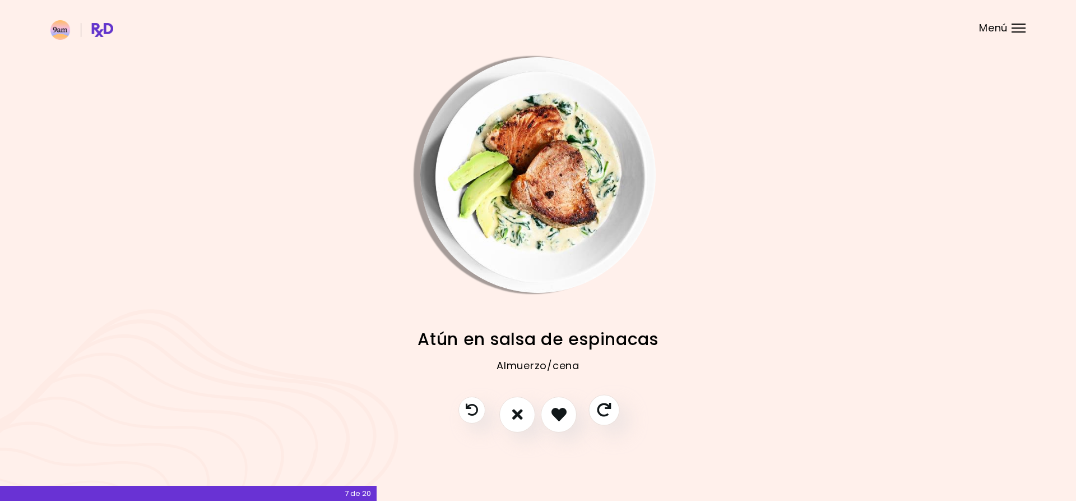
click at [608, 411] on icon "Saltar receta" at bounding box center [604, 410] width 14 height 14
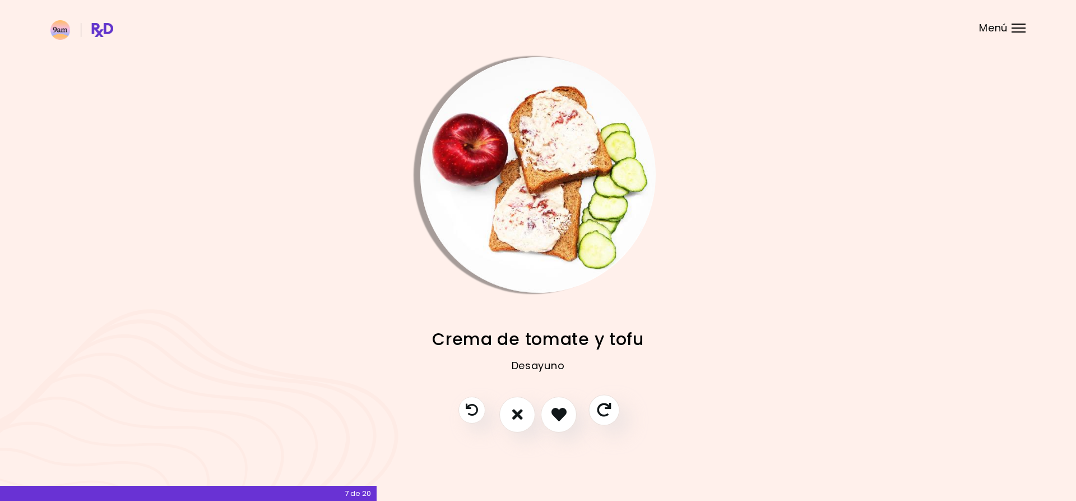
click at [608, 411] on icon "Saltar receta" at bounding box center [604, 410] width 14 height 14
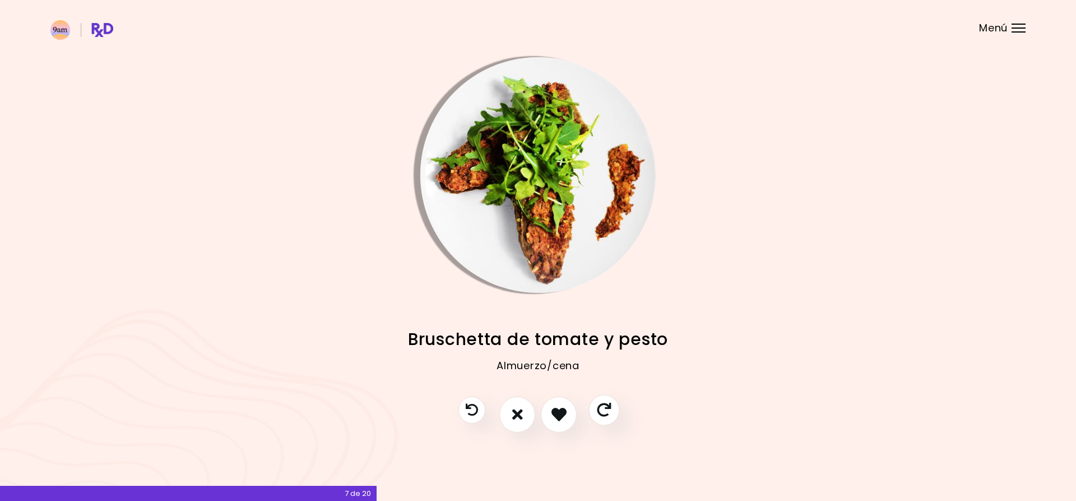
click at [608, 406] on icon "Saltar receta" at bounding box center [604, 410] width 14 height 14
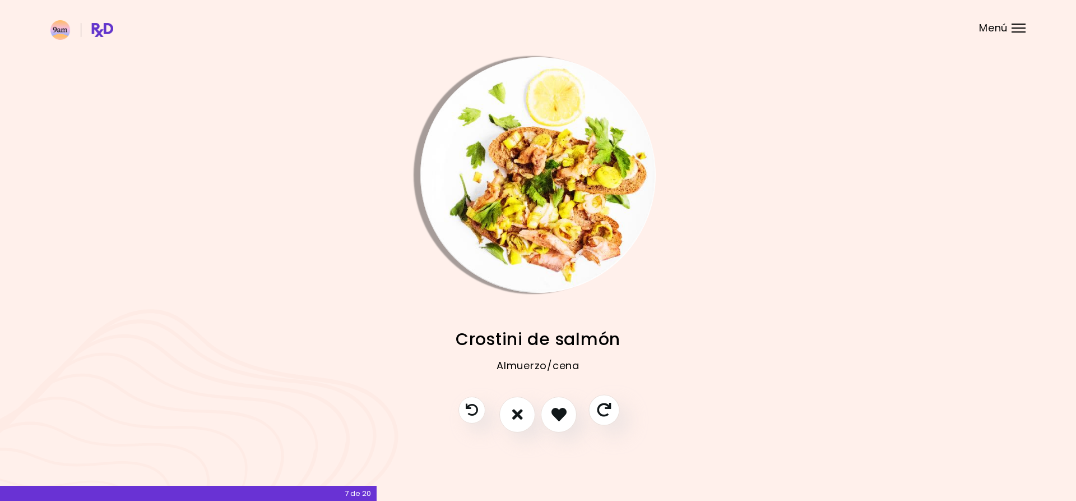
click at [608, 406] on icon "Saltar receta" at bounding box center [604, 410] width 14 height 14
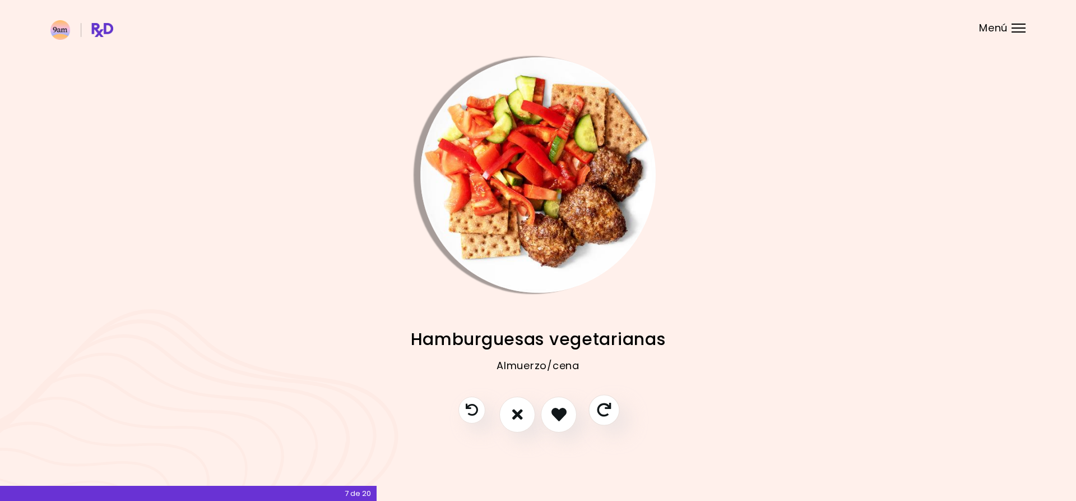
click at [608, 406] on icon "Saltar receta" at bounding box center [604, 410] width 14 height 14
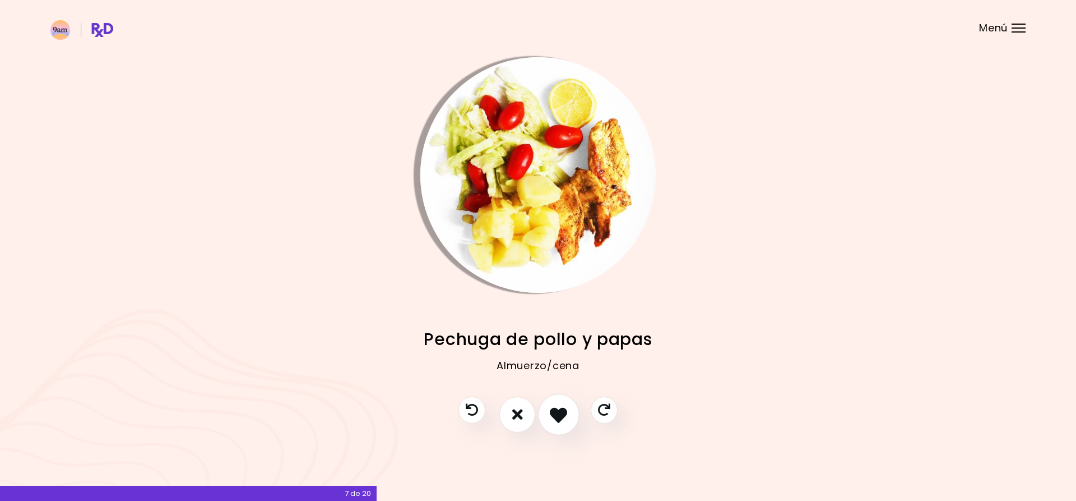
click at [563, 409] on icon "Me gusta esta receta" at bounding box center [558, 413] width 17 height 17
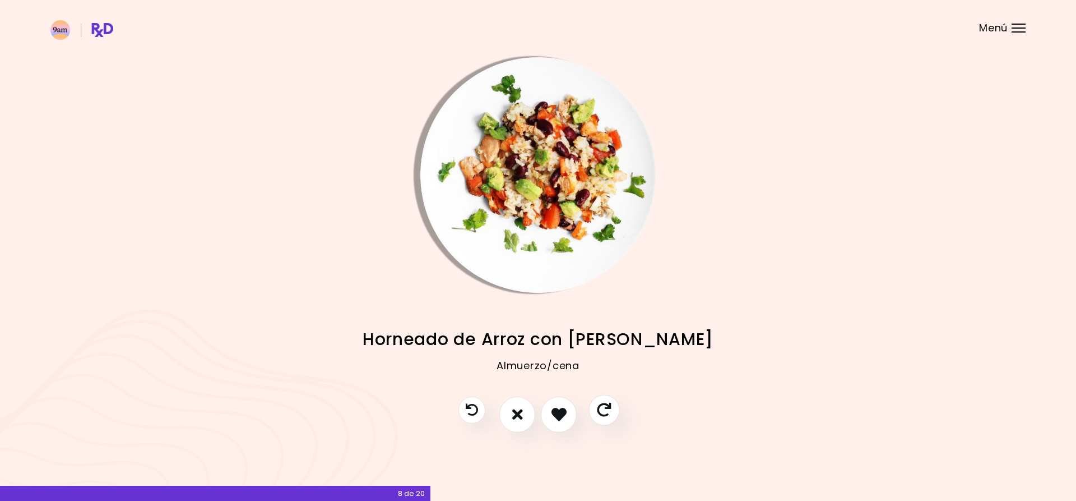
click at [598, 408] on button "Saltar receta" at bounding box center [604, 409] width 31 height 31
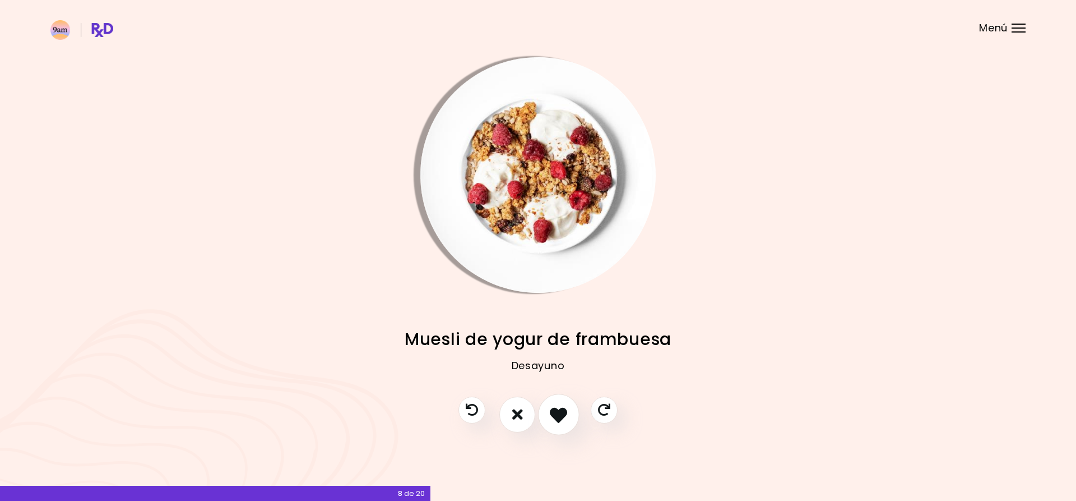
click at [570, 410] on button "Me gusta esta receta" at bounding box center [558, 414] width 41 height 41
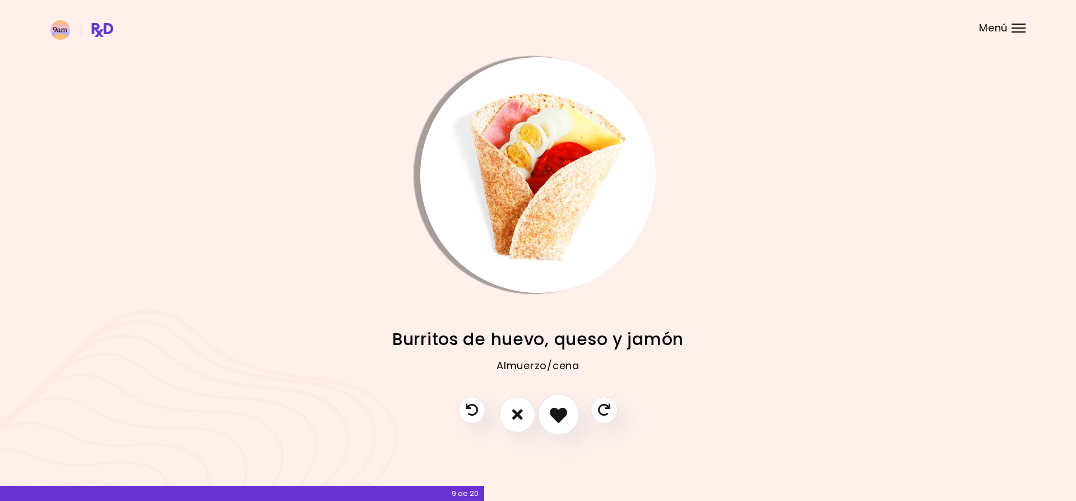
click at [572, 410] on button "Me gusta esta receta" at bounding box center [558, 414] width 41 height 41
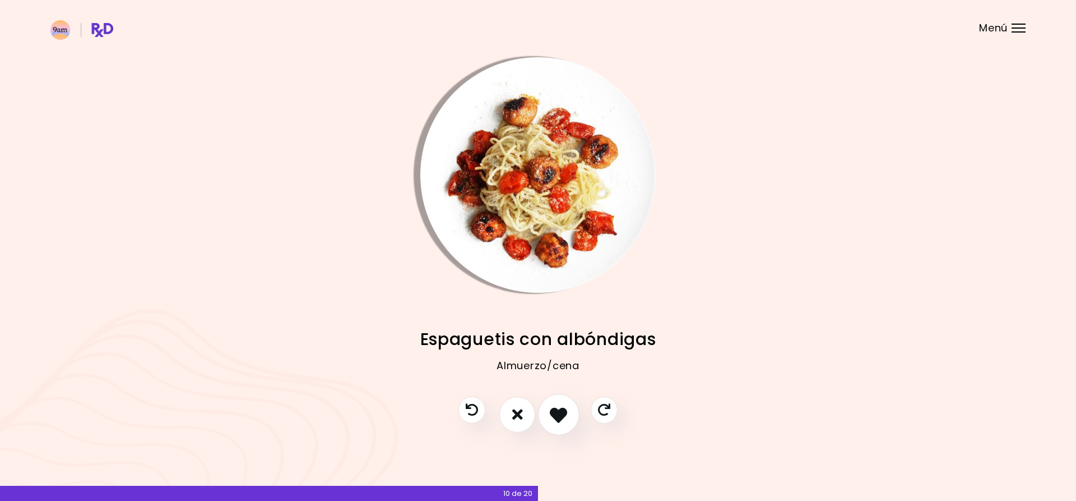
click at [566, 416] on icon "Me gusta esta receta" at bounding box center [558, 413] width 17 height 17
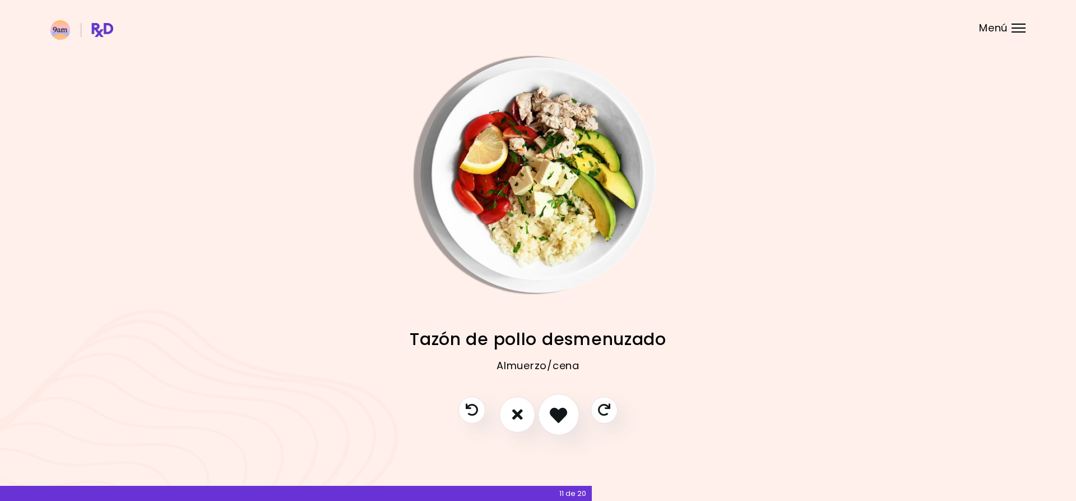
click at [565, 416] on icon "Me gusta esta receta" at bounding box center [558, 413] width 17 height 17
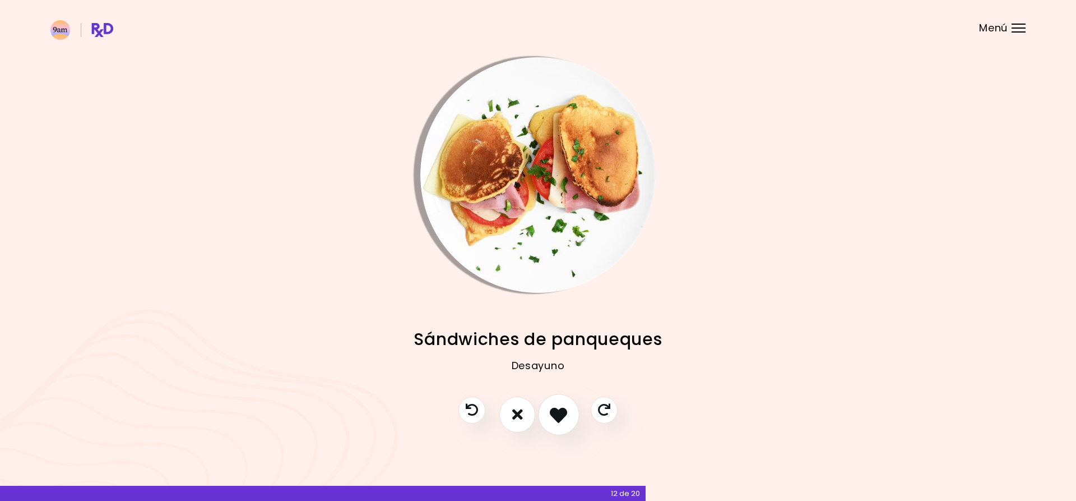
click at [564, 416] on icon "Me gusta esta receta" at bounding box center [558, 413] width 17 height 17
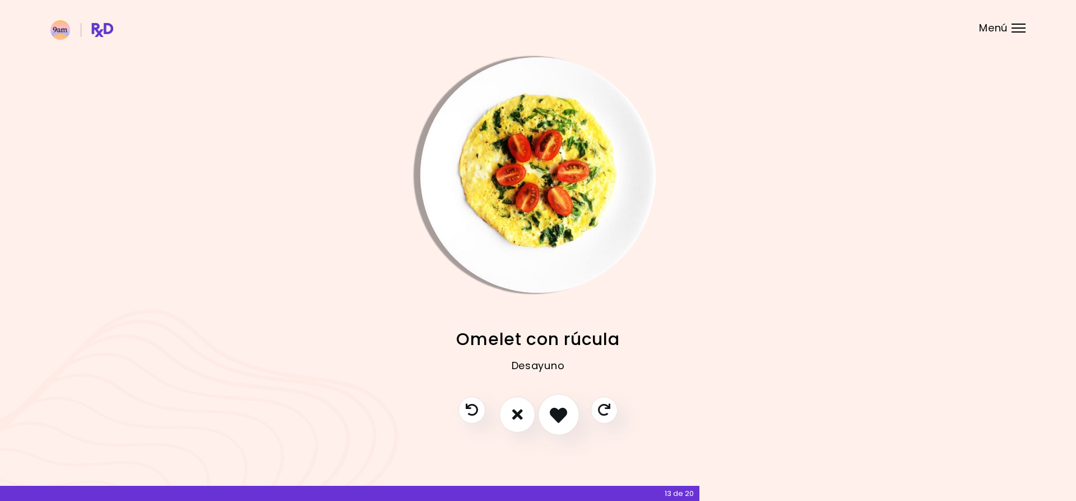
click at [562, 413] on icon "Me gusta esta receta" at bounding box center [558, 413] width 17 height 17
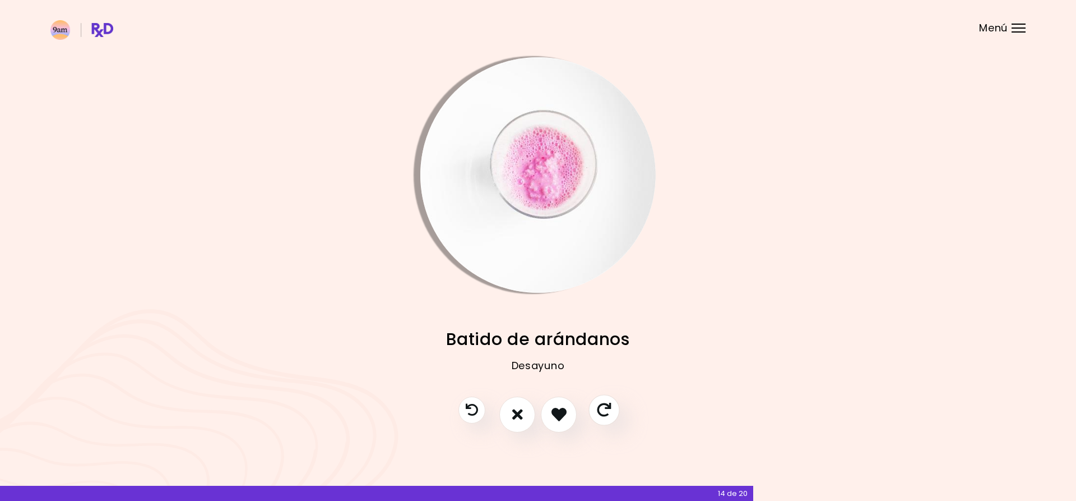
click at [600, 409] on icon "Saltar receta" at bounding box center [604, 410] width 14 height 14
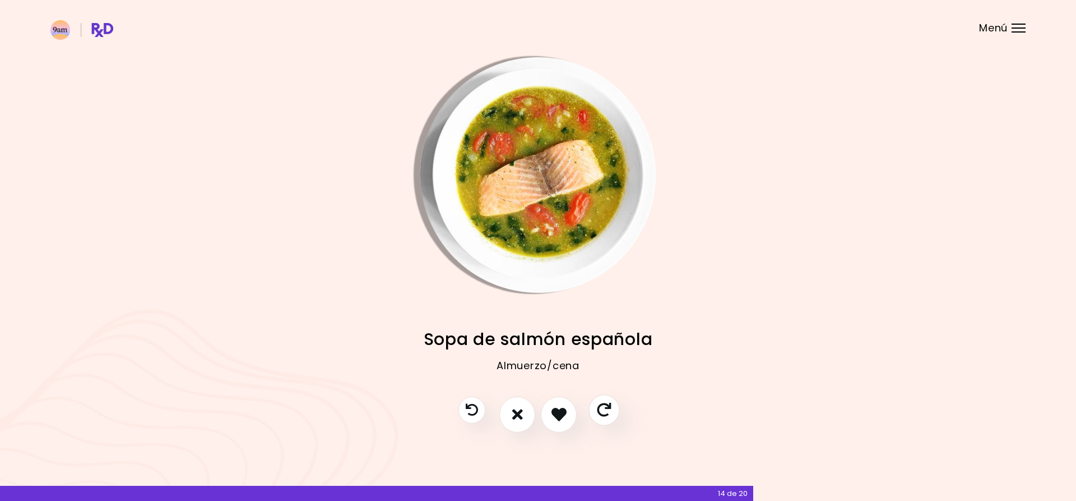
click at [599, 408] on icon "Saltar receta" at bounding box center [604, 410] width 14 height 14
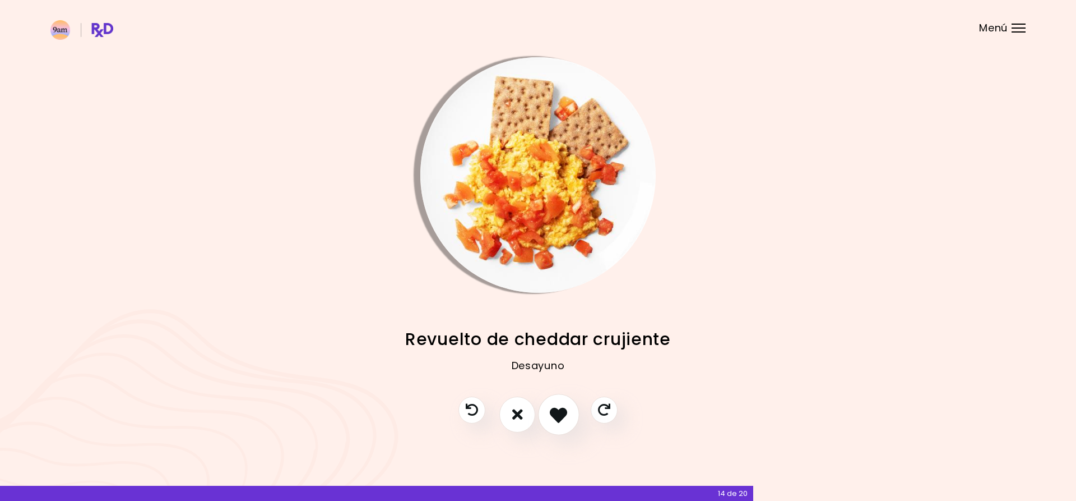
click at [564, 412] on icon "Me gusta esta receta" at bounding box center [558, 413] width 17 height 17
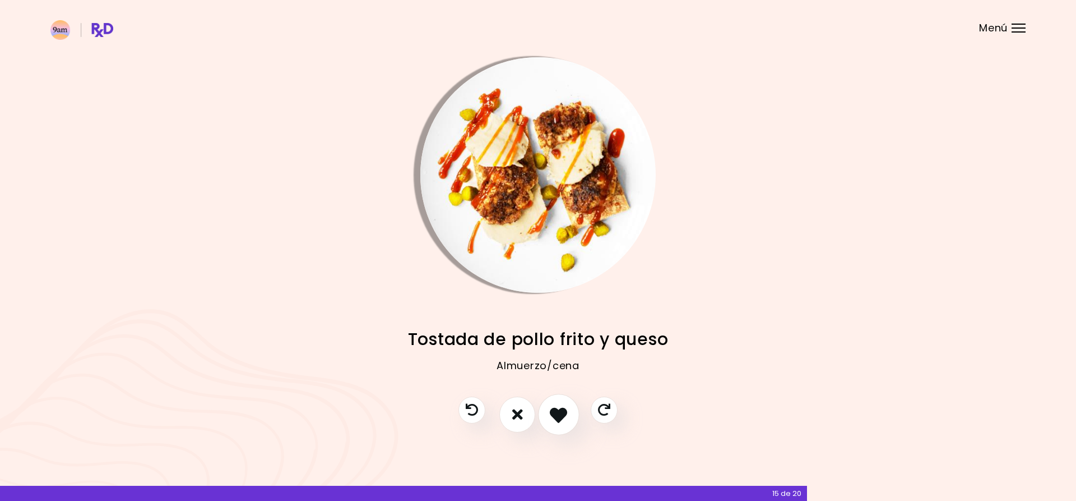
click at [564, 412] on icon "Me gusta esta receta" at bounding box center [558, 413] width 17 height 17
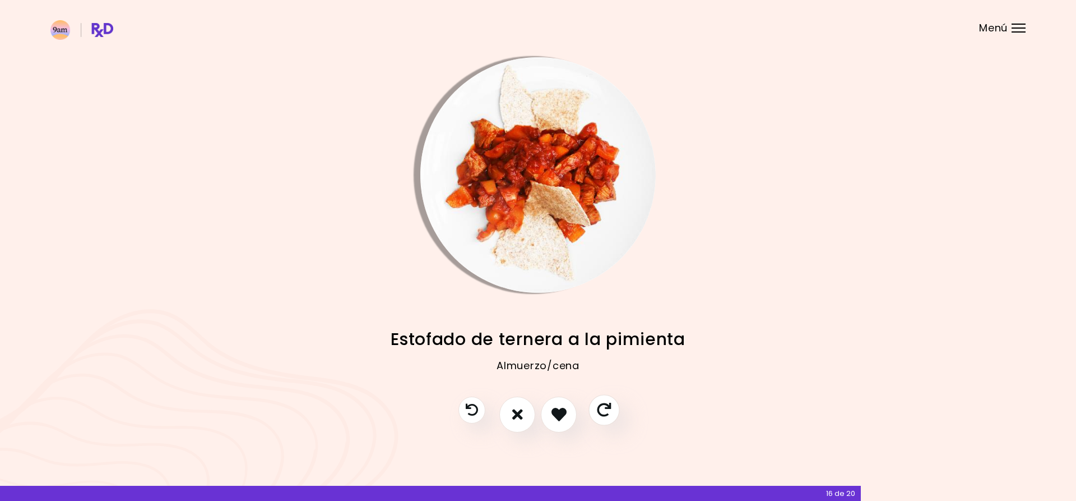
click at [609, 407] on icon "Saltar receta" at bounding box center [604, 410] width 14 height 14
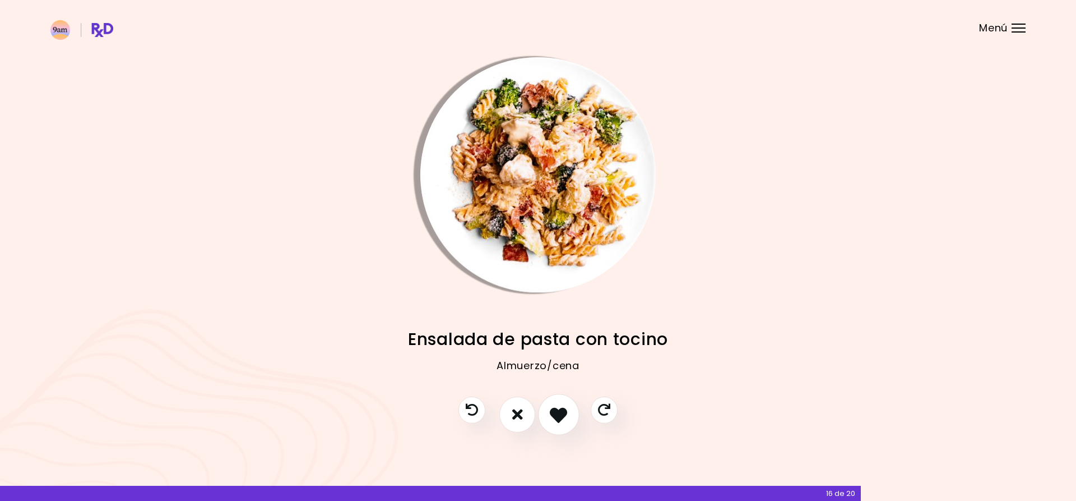
click at [562, 414] on icon "Me gusta esta receta" at bounding box center [558, 413] width 17 height 17
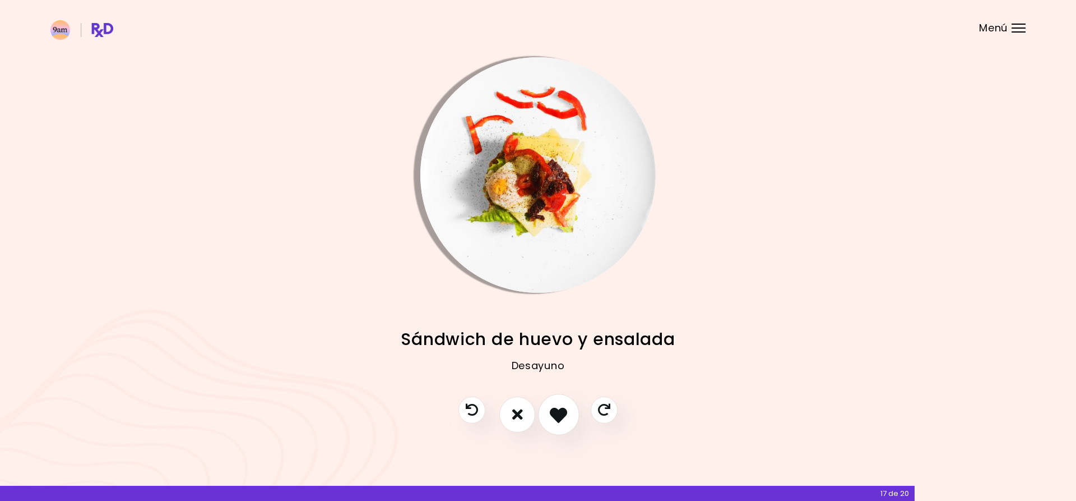
click at [562, 413] on icon "Me gusta esta receta" at bounding box center [558, 413] width 17 height 17
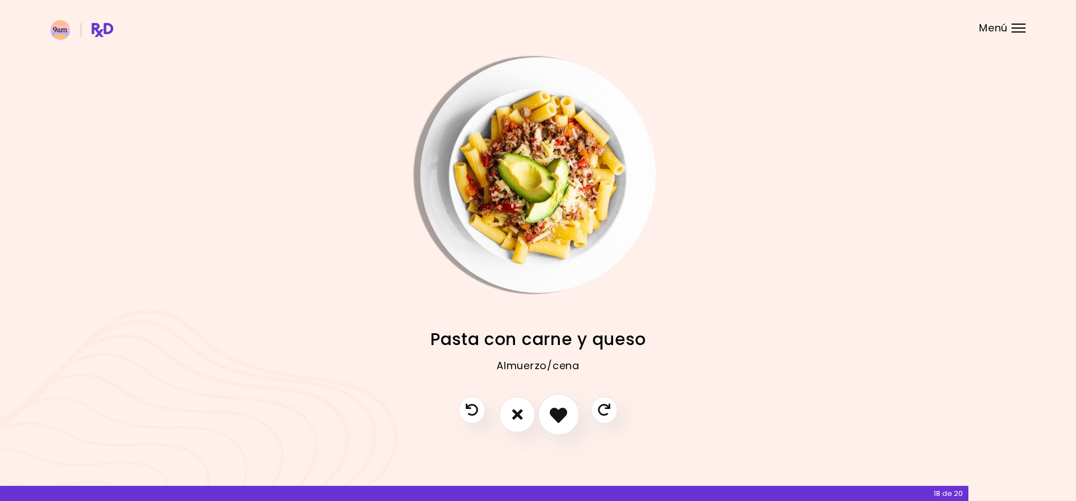
click at [562, 411] on icon "Me gusta esta receta" at bounding box center [558, 413] width 17 height 17
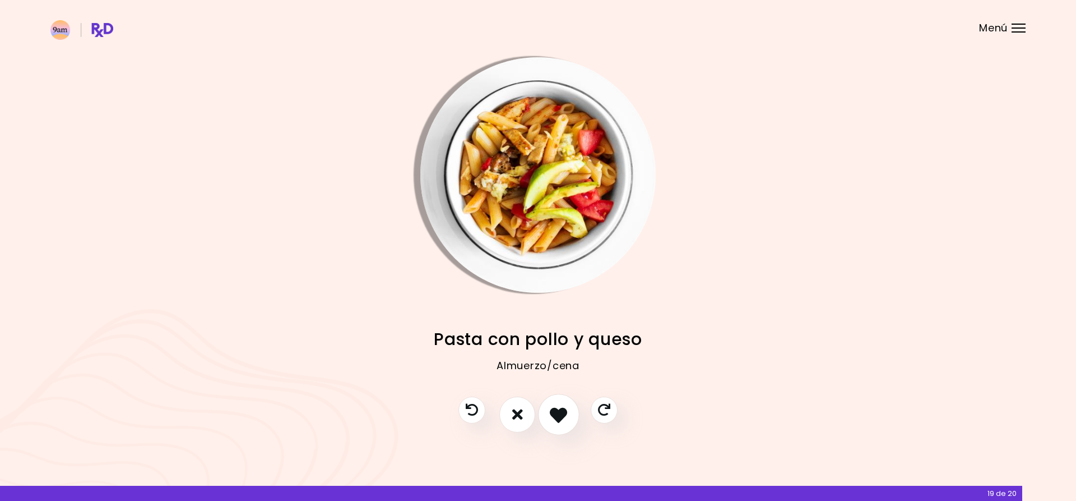
click at [562, 411] on icon "Me gusta esta receta" at bounding box center [558, 413] width 17 height 17
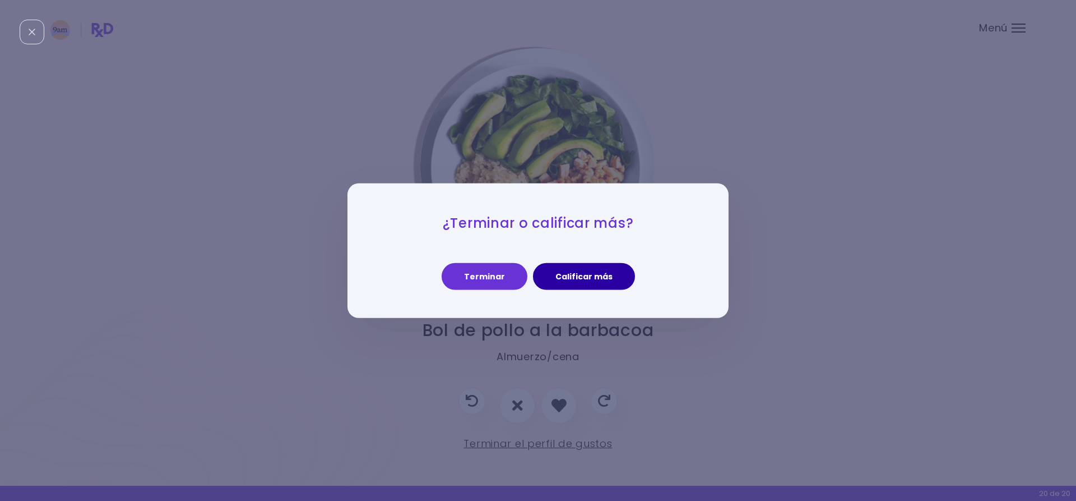
click at [552, 281] on button "Calificar más" at bounding box center [584, 276] width 102 height 27
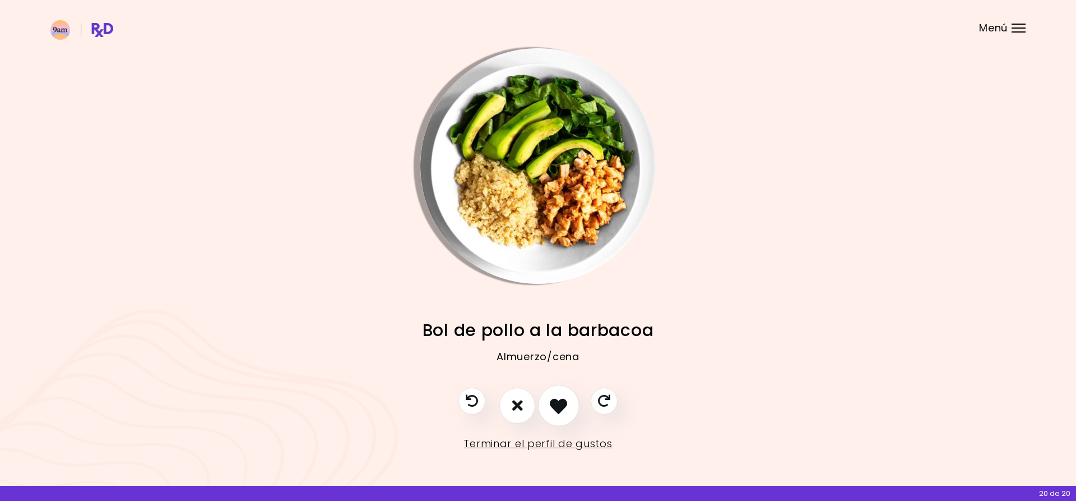
click at [558, 407] on icon "Me gusta esta receta" at bounding box center [558, 404] width 17 height 17
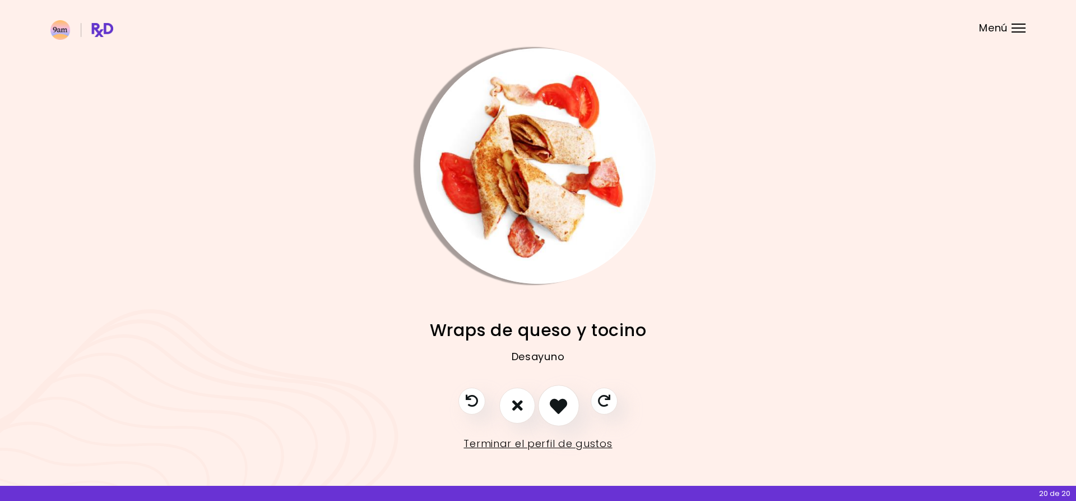
click at [558, 407] on icon "Me gusta esta receta" at bounding box center [558, 404] width 17 height 17
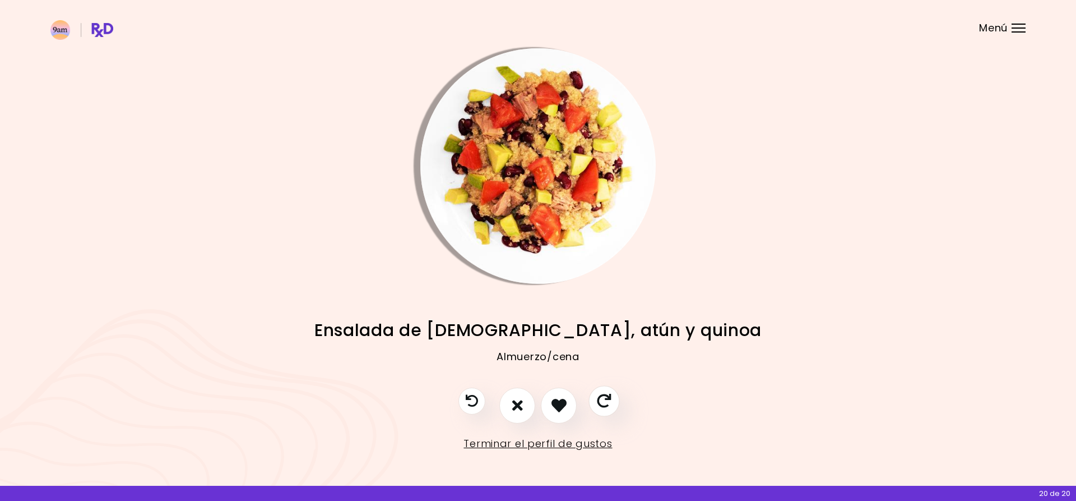
click at [599, 395] on icon "Saltar receta" at bounding box center [604, 401] width 14 height 14
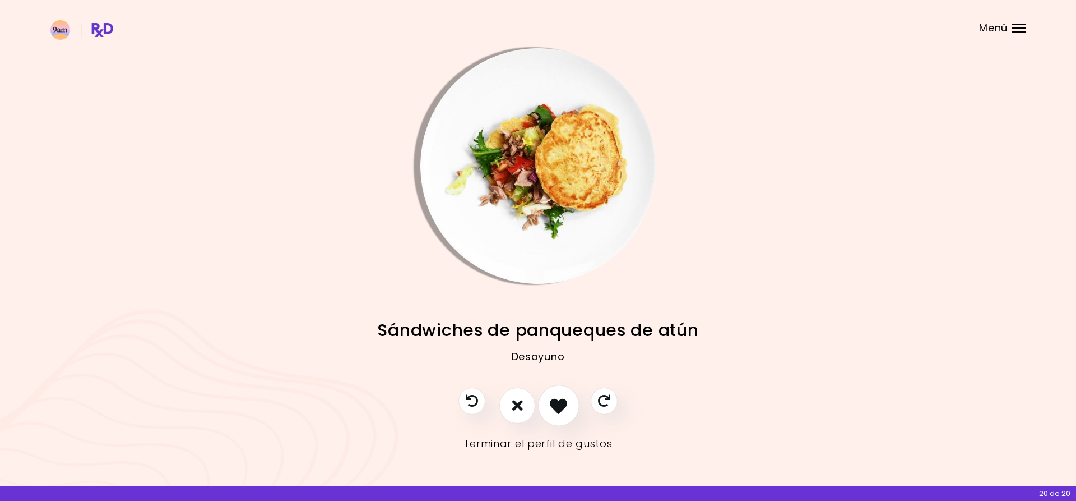
click at [557, 403] on icon "Me gusta esta receta" at bounding box center [558, 404] width 17 height 17
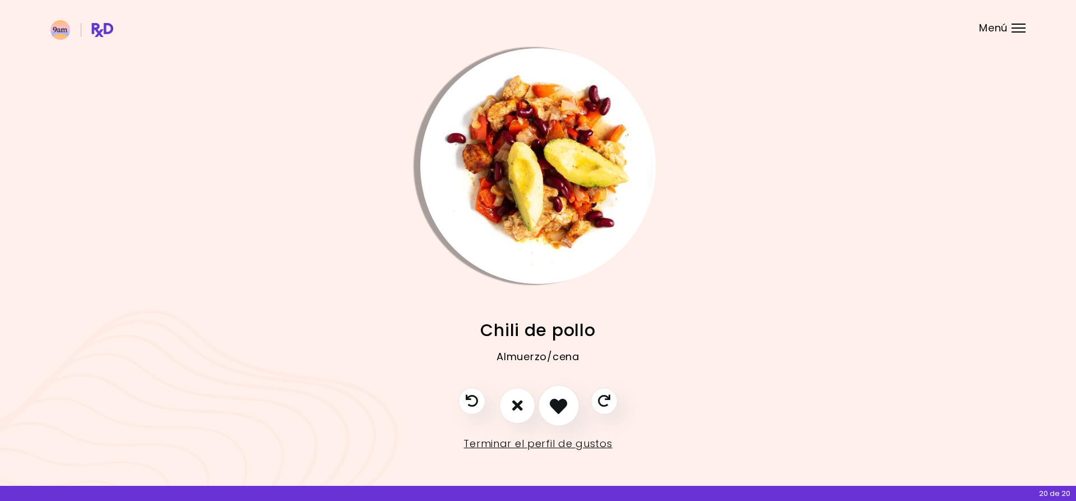
click at [557, 403] on icon "Me gusta esta receta" at bounding box center [558, 404] width 17 height 17
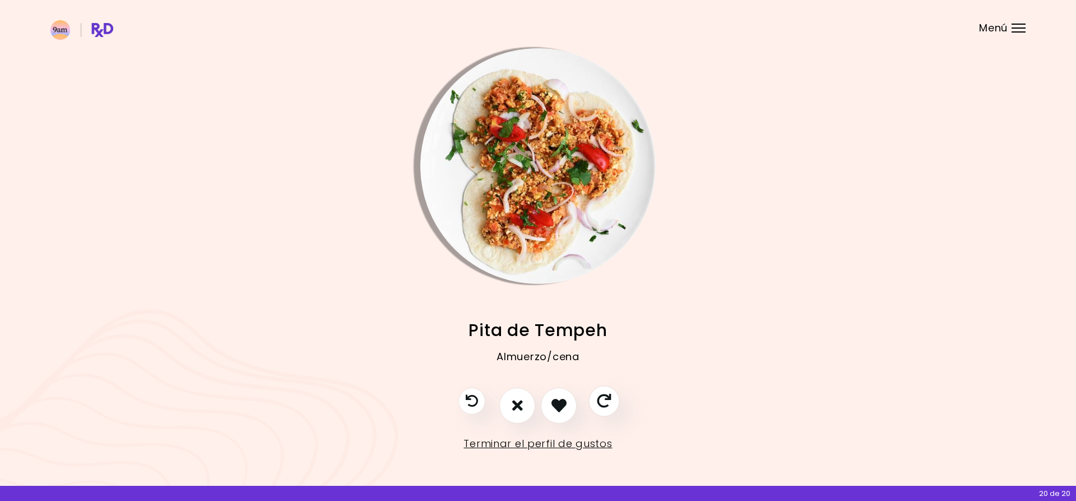
click at [613, 399] on button "Saltar receta" at bounding box center [604, 400] width 31 height 31
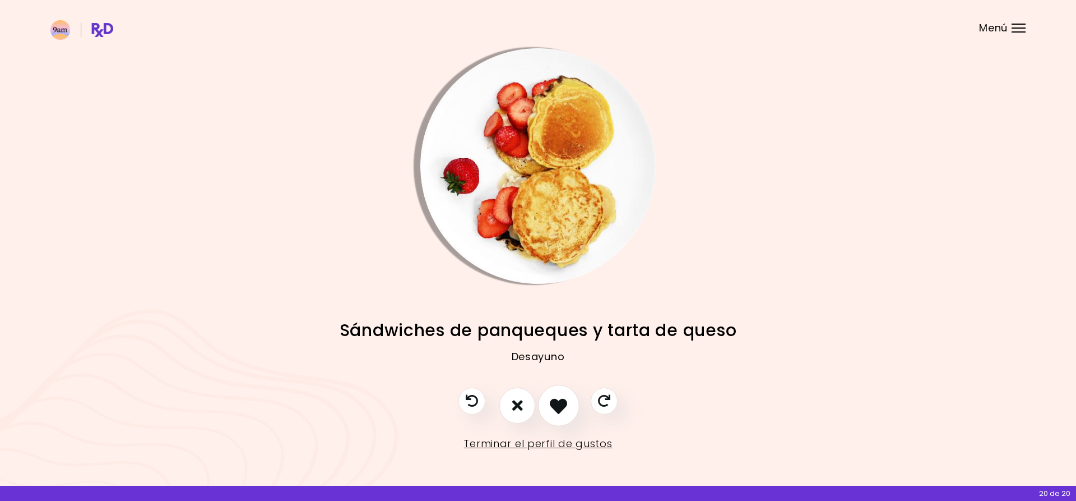
click at [556, 399] on icon "Me gusta esta receta" at bounding box center [558, 404] width 17 height 17
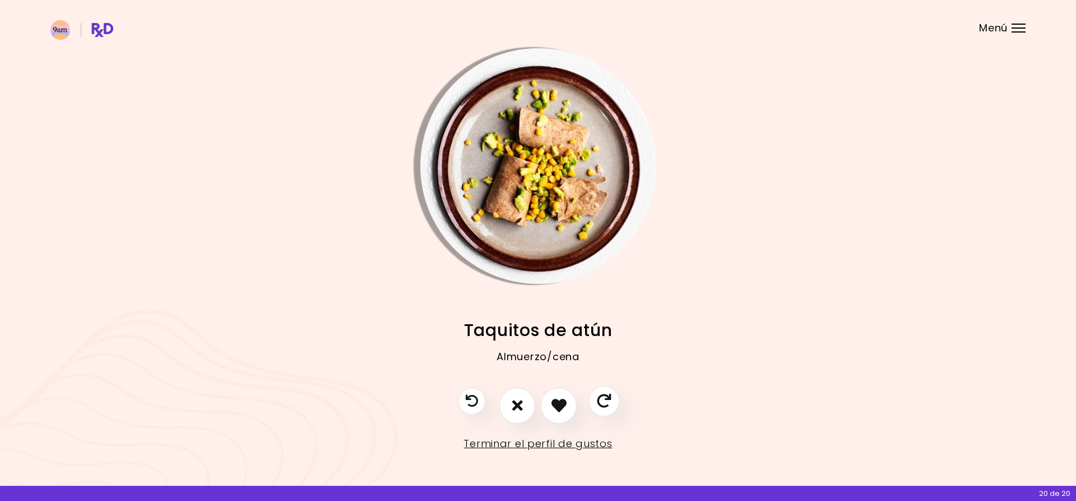
click at [598, 397] on button "Saltar receta" at bounding box center [604, 400] width 31 height 31
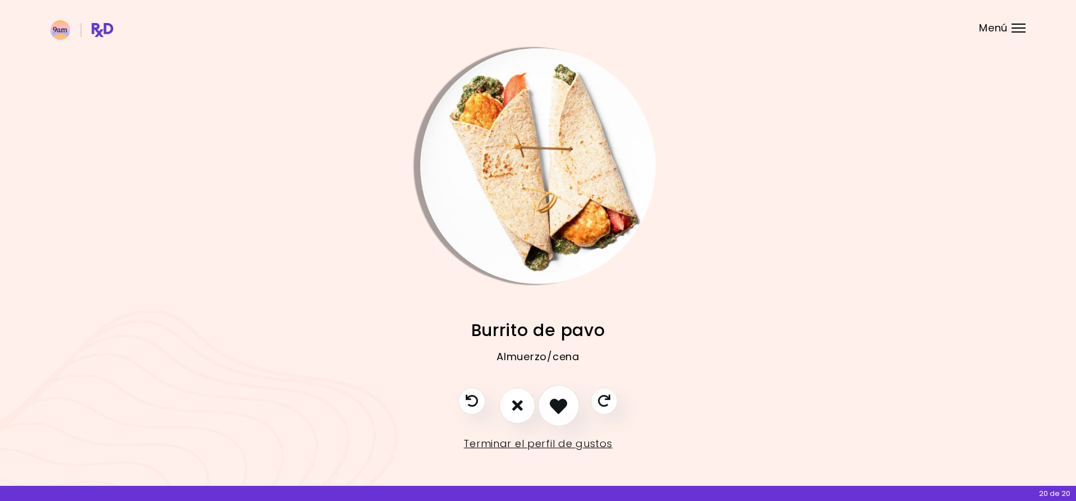
click at [566, 403] on icon "Me gusta esta receta" at bounding box center [558, 404] width 17 height 17
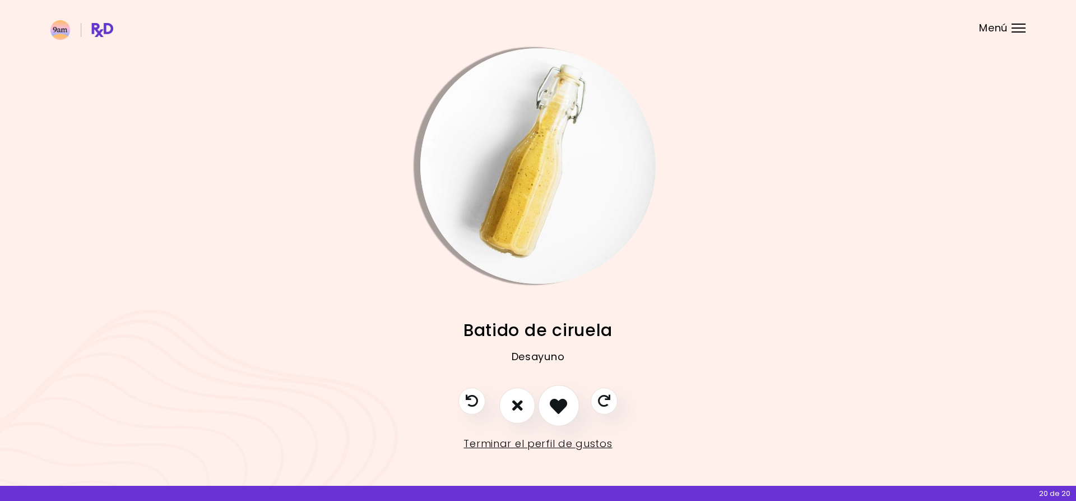
click at [566, 403] on icon "Me gusta esta receta" at bounding box center [558, 404] width 17 height 17
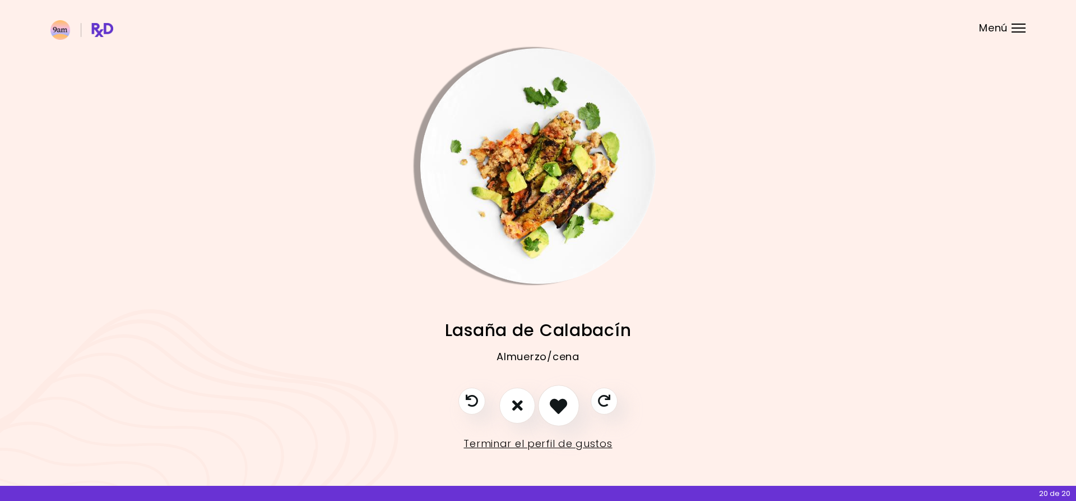
click at [566, 403] on icon "Me gusta esta receta" at bounding box center [558, 404] width 17 height 17
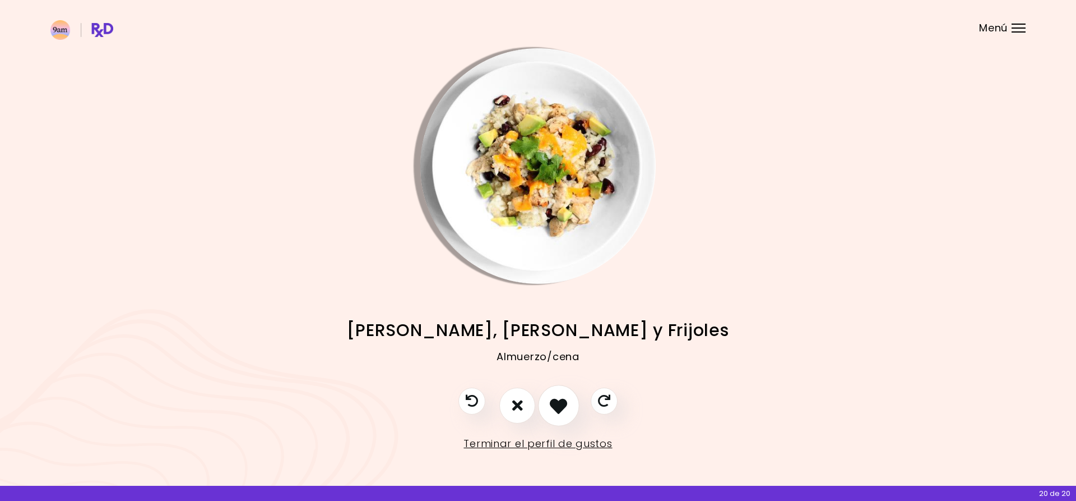
click at [566, 403] on icon "Me gusta esta receta" at bounding box center [558, 404] width 17 height 17
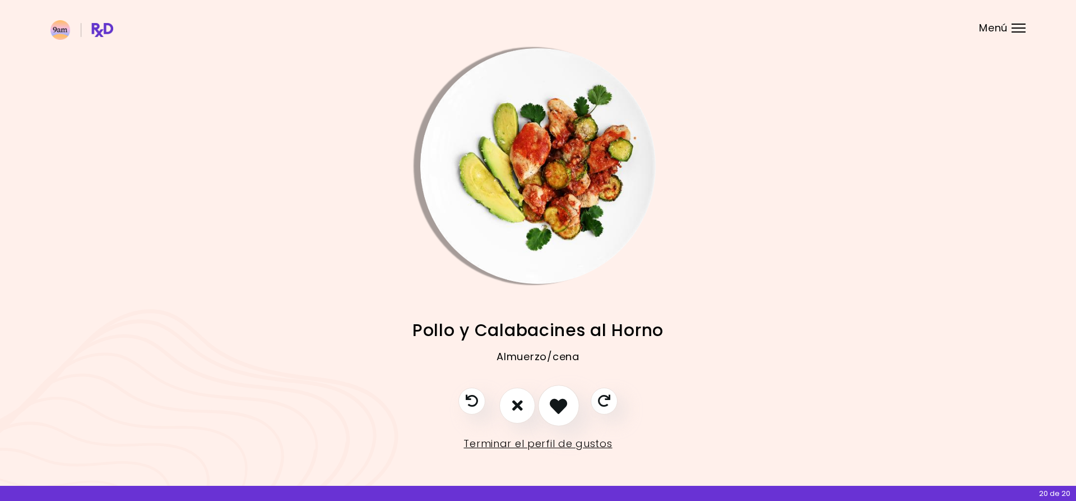
click at [566, 403] on icon "Me gusta esta receta" at bounding box center [558, 404] width 17 height 17
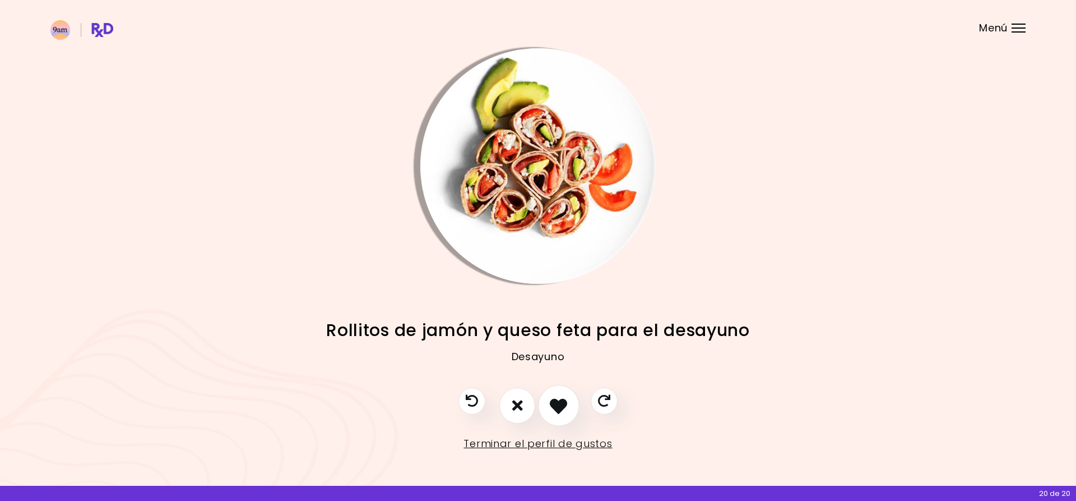
click at [566, 403] on icon "Me gusta esta receta" at bounding box center [558, 404] width 17 height 17
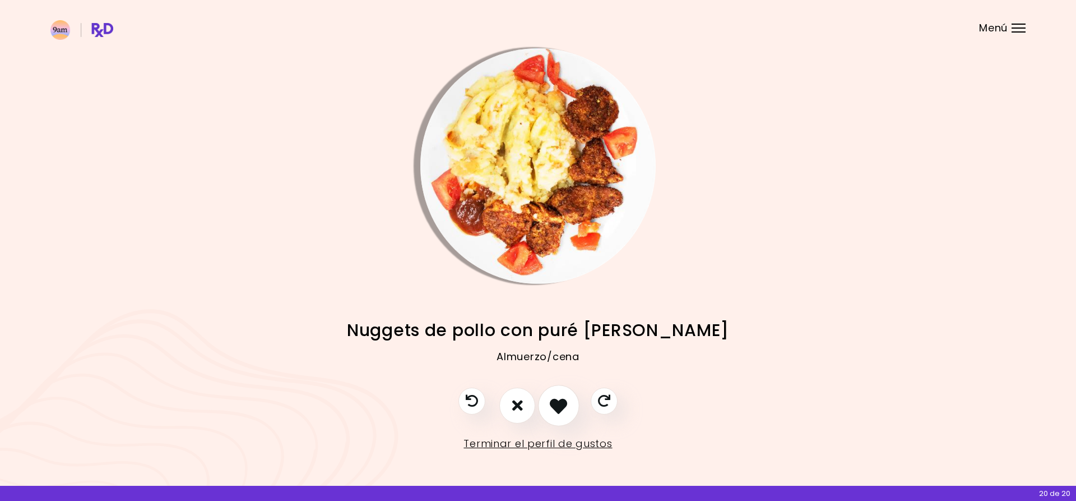
click at [566, 403] on icon "Me gusta esta receta" at bounding box center [558, 404] width 17 height 17
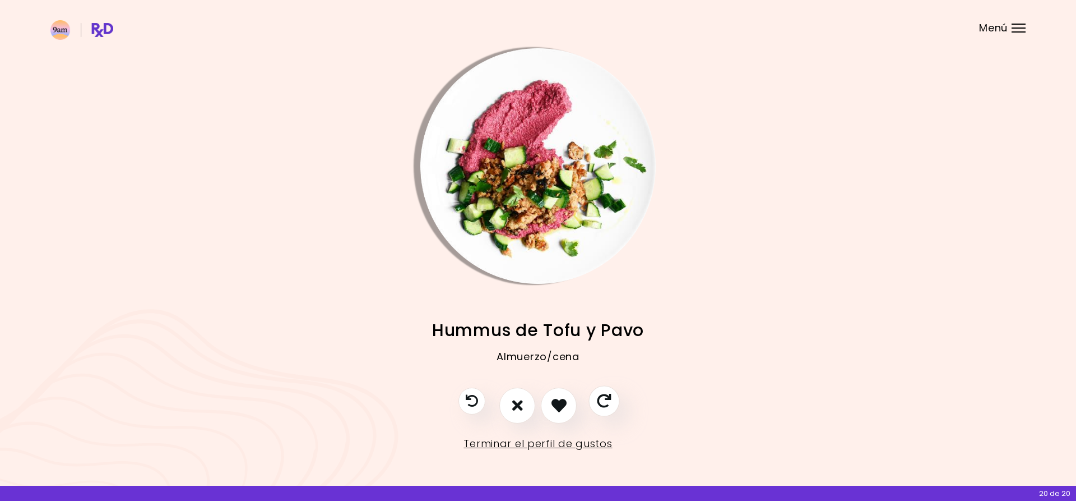
click at [604, 400] on icon "Saltar receta" at bounding box center [604, 401] width 14 height 14
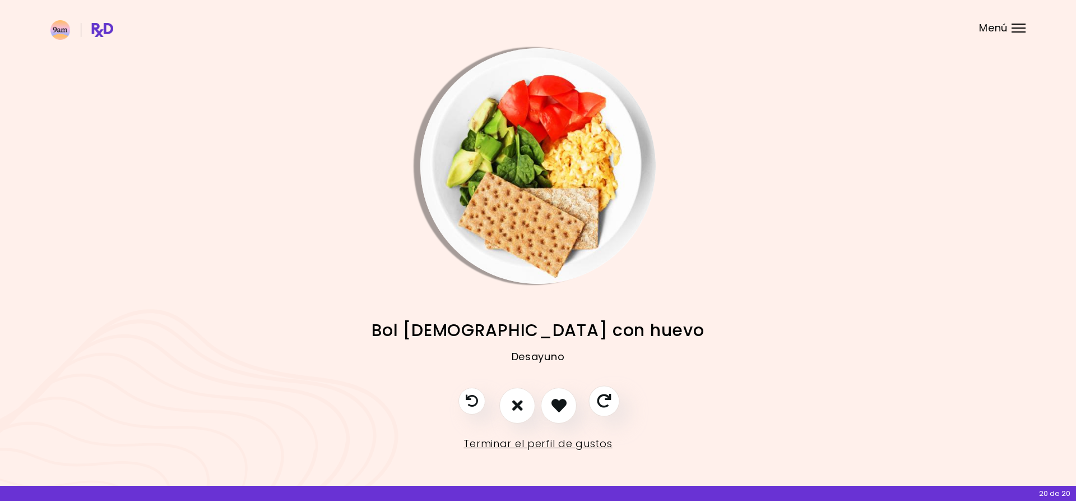
click at [603, 400] on icon "Saltar receta" at bounding box center [604, 401] width 14 height 14
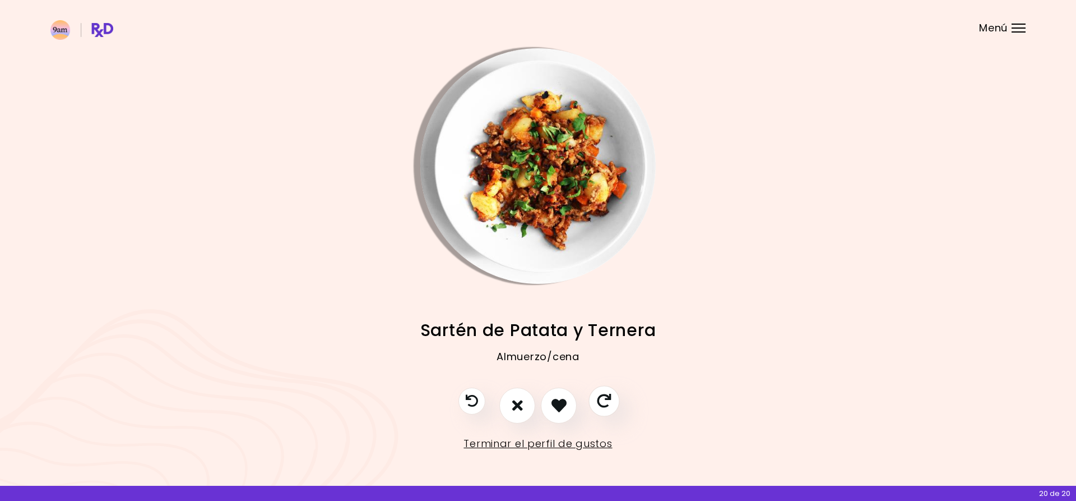
click at [600, 403] on icon "Saltar receta" at bounding box center [604, 401] width 14 height 14
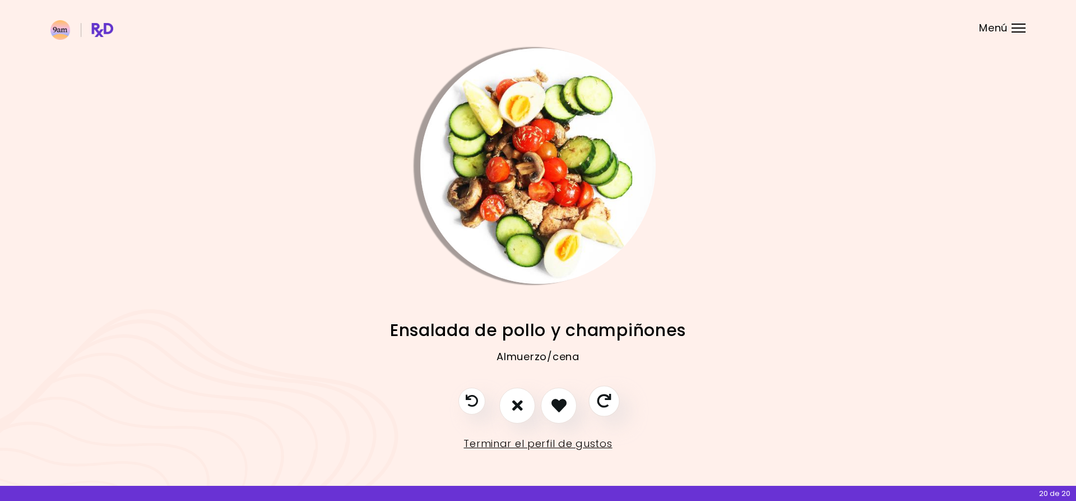
click at [600, 403] on icon "Saltar receta" at bounding box center [604, 401] width 14 height 14
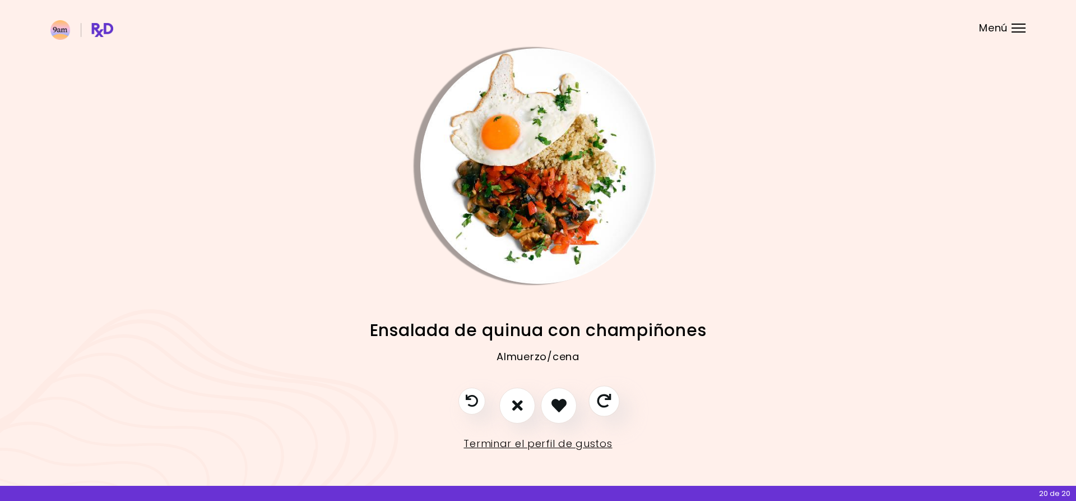
click at [609, 402] on icon "Saltar receta" at bounding box center [604, 401] width 14 height 14
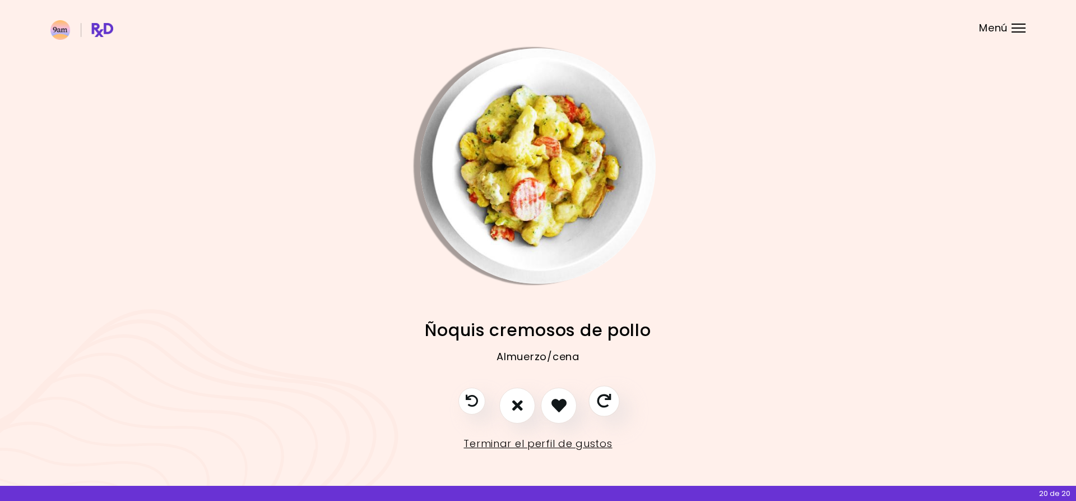
click at [607, 403] on icon "Saltar receta" at bounding box center [604, 401] width 14 height 14
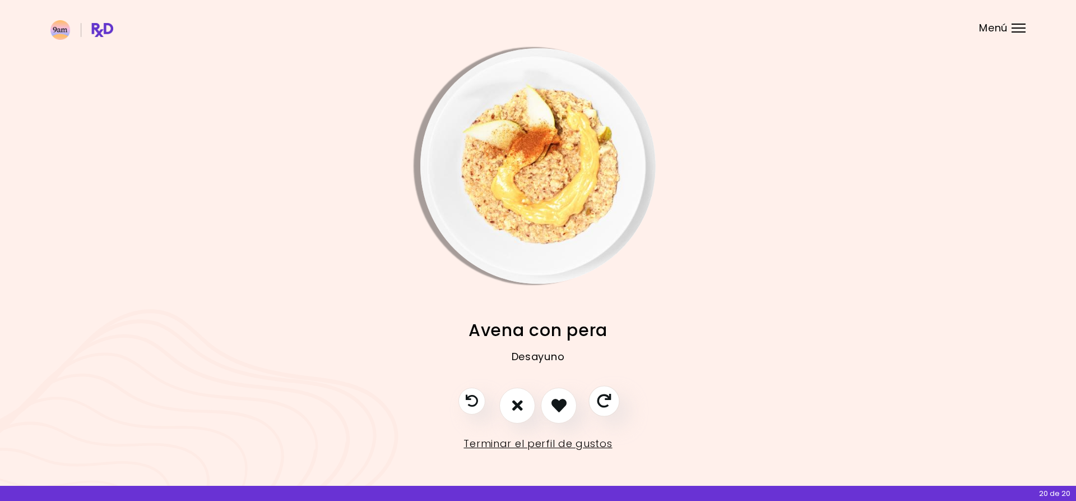
click at [601, 403] on icon "Saltar receta" at bounding box center [604, 401] width 14 height 14
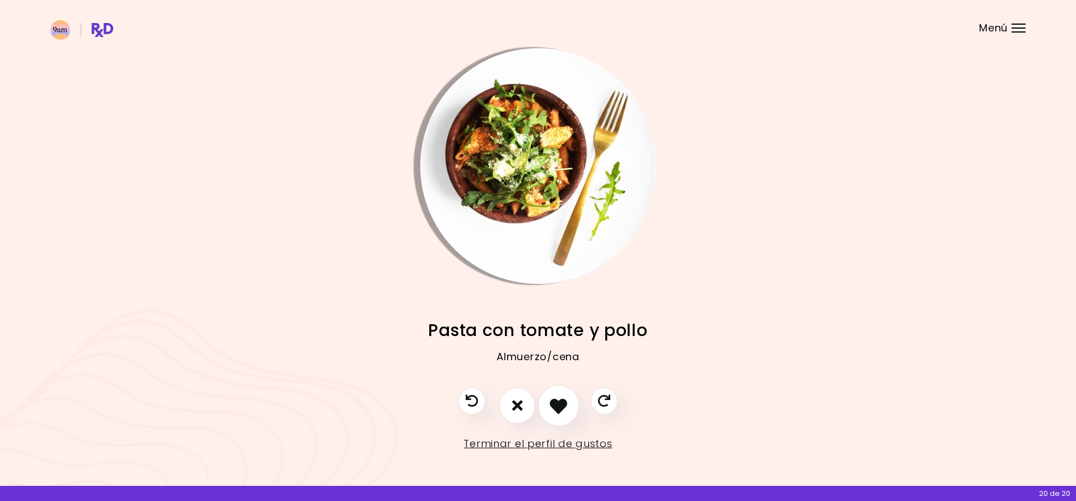
click at [566, 406] on icon "Me gusta esta receta" at bounding box center [558, 404] width 17 height 17
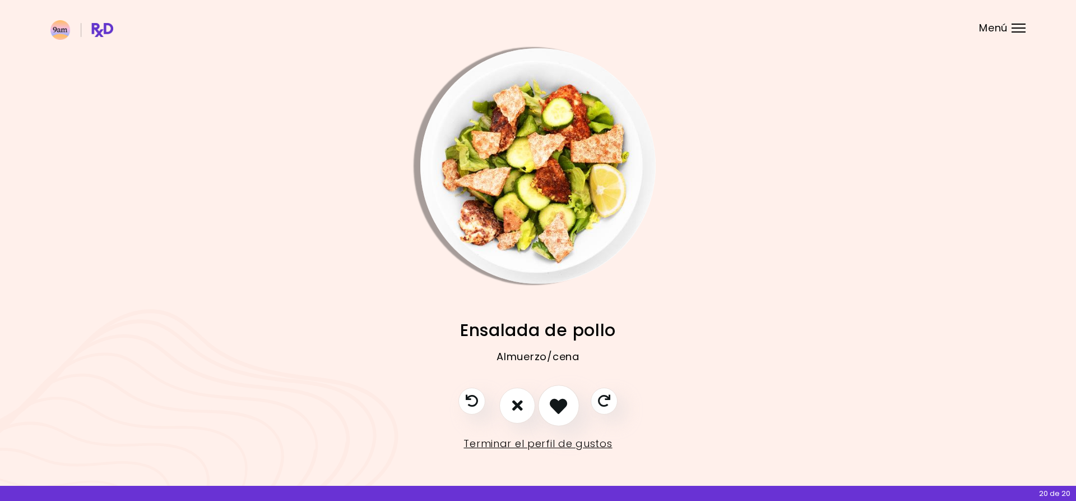
click at [566, 406] on icon "Me gusta esta receta" at bounding box center [558, 404] width 17 height 17
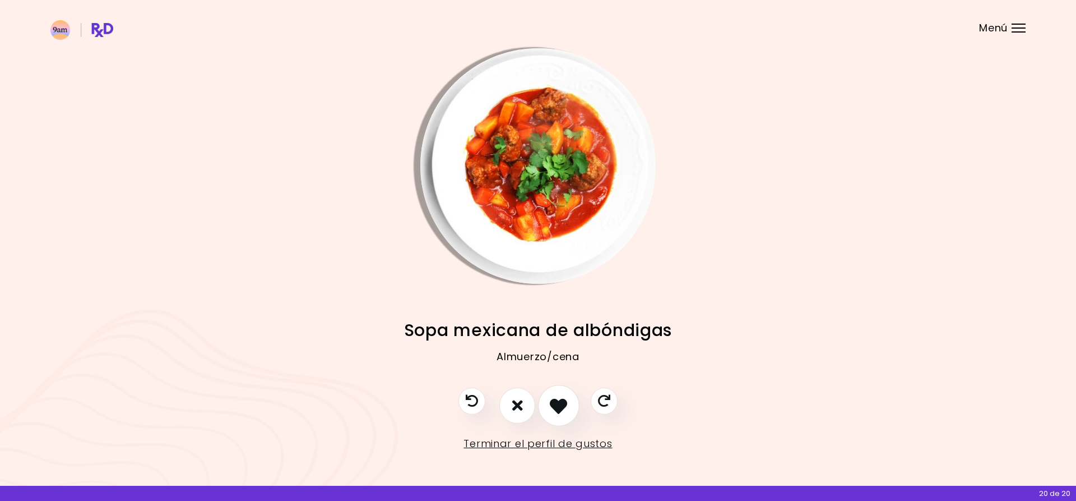
click at [568, 406] on button "Me gusta esta receta" at bounding box center [558, 405] width 41 height 41
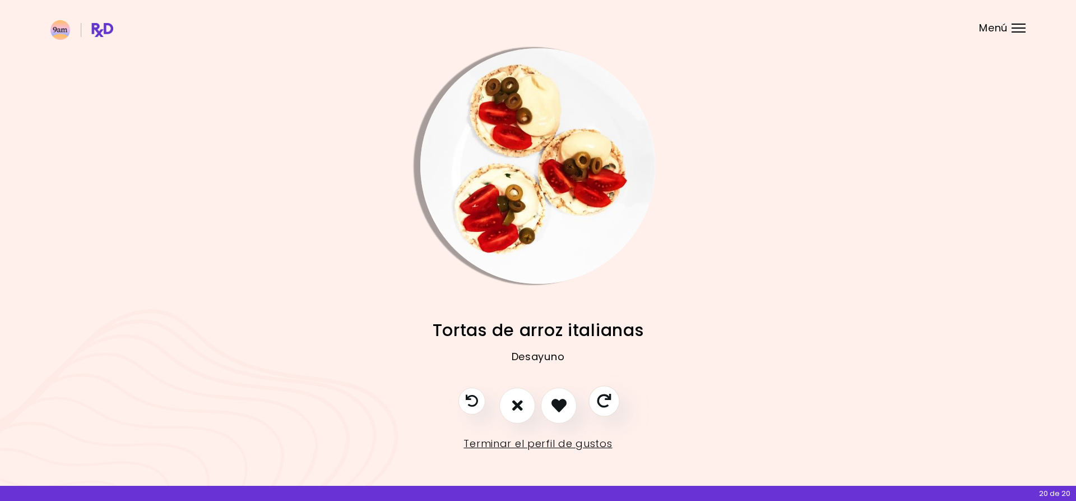
click at [603, 400] on icon "Saltar receta" at bounding box center [604, 401] width 14 height 14
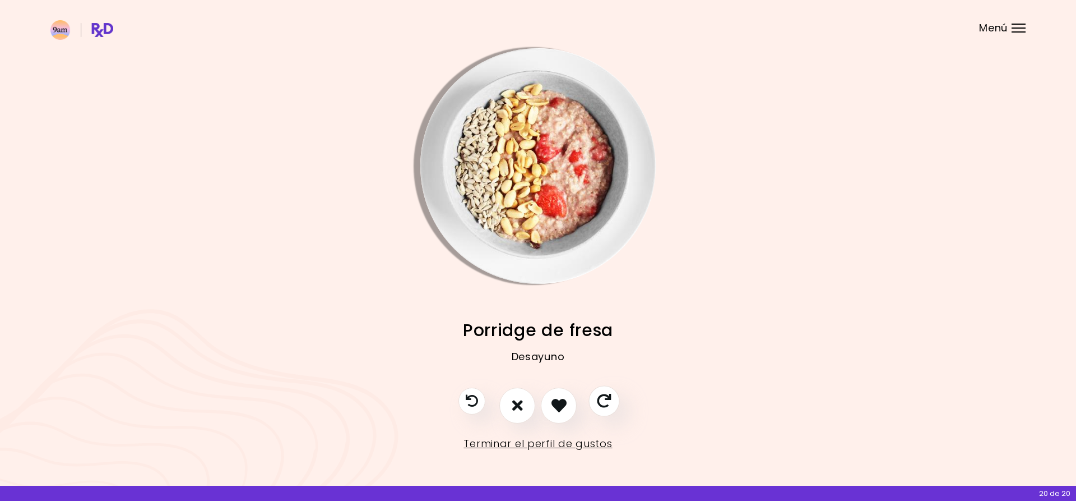
click at [598, 402] on icon "Saltar receta" at bounding box center [604, 401] width 14 height 14
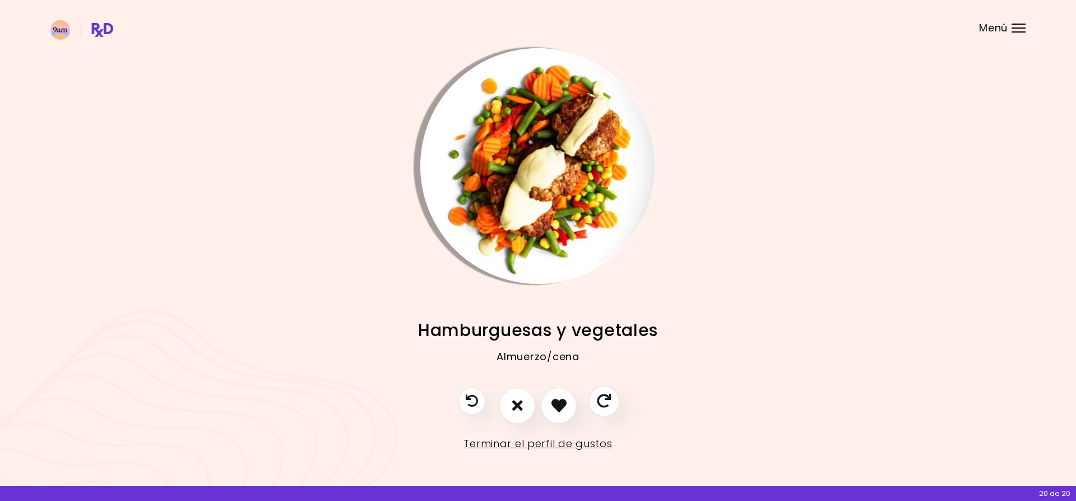
click at [598, 402] on icon "Saltar receta" at bounding box center [604, 401] width 14 height 14
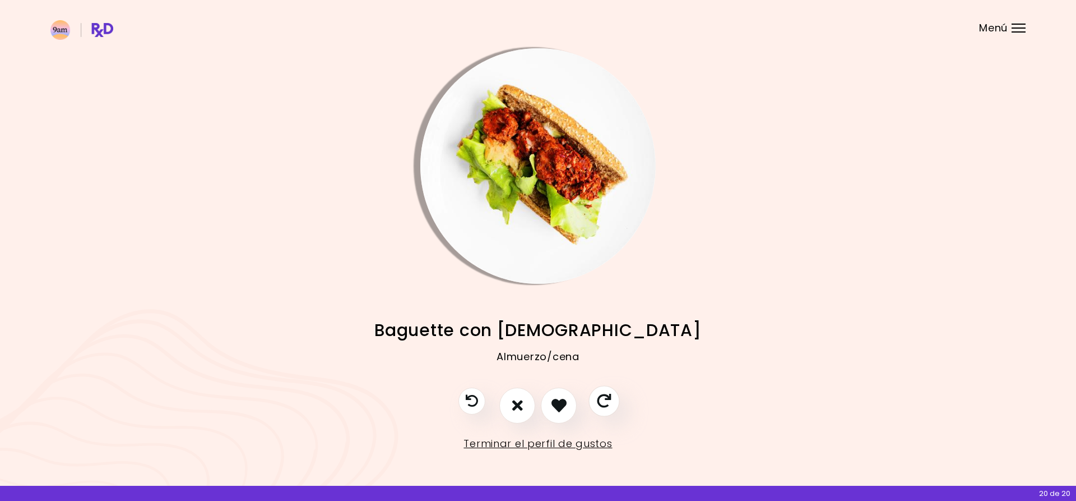
click at [602, 402] on icon "Saltar receta" at bounding box center [604, 401] width 14 height 14
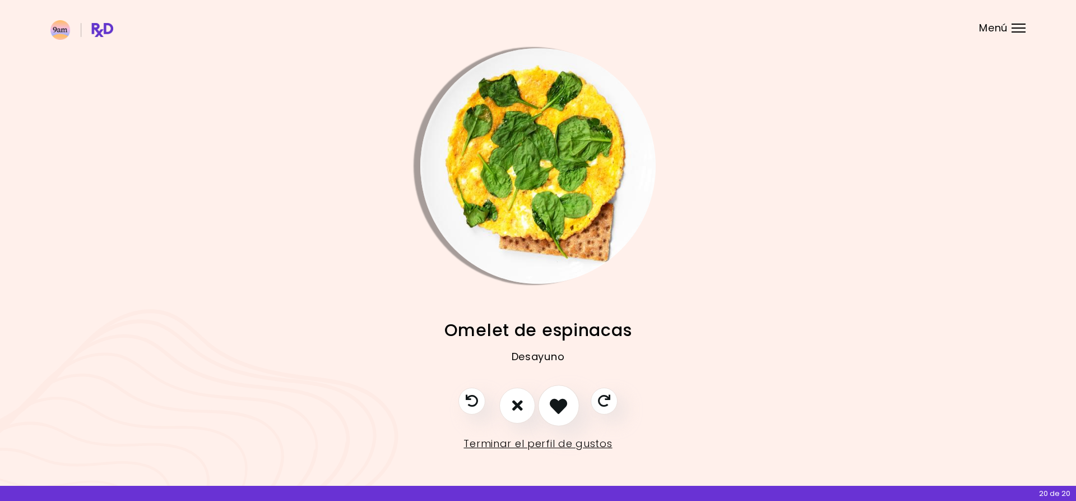
click at [556, 405] on icon "Me gusta esta receta" at bounding box center [558, 404] width 17 height 17
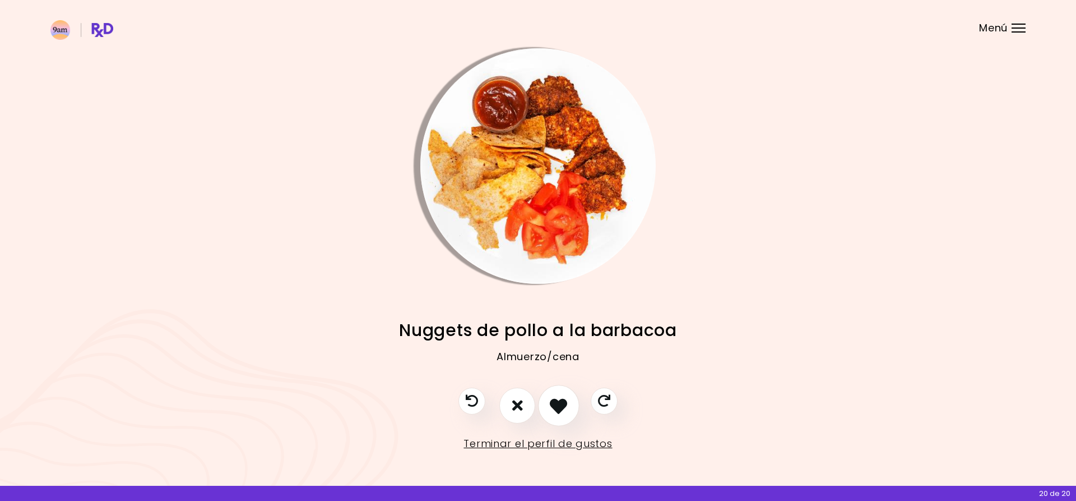
click at [562, 404] on icon "Me gusta esta receta" at bounding box center [558, 404] width 17 height 17
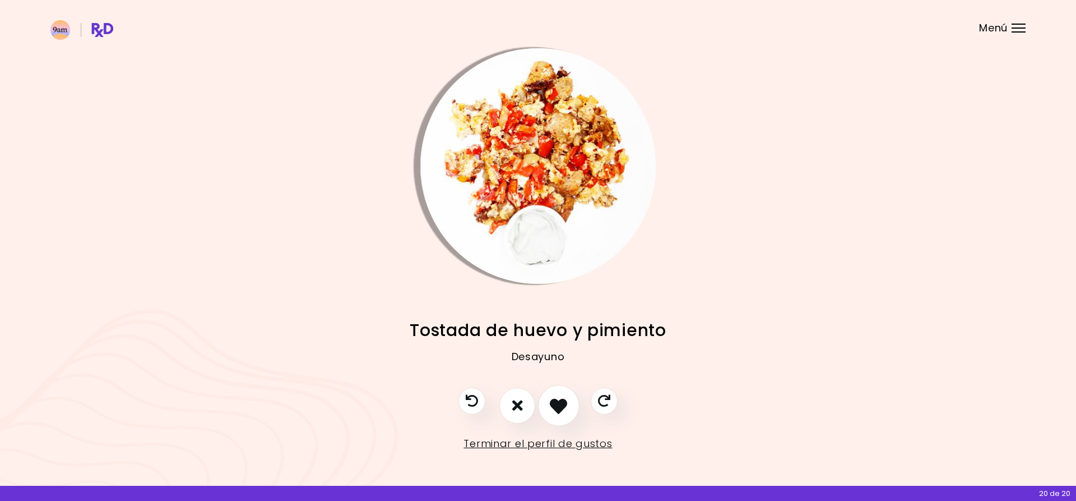
click at [560, 401] on icon "Me gusta esta receta" at bounding box center [558, 404] width 17 height 17
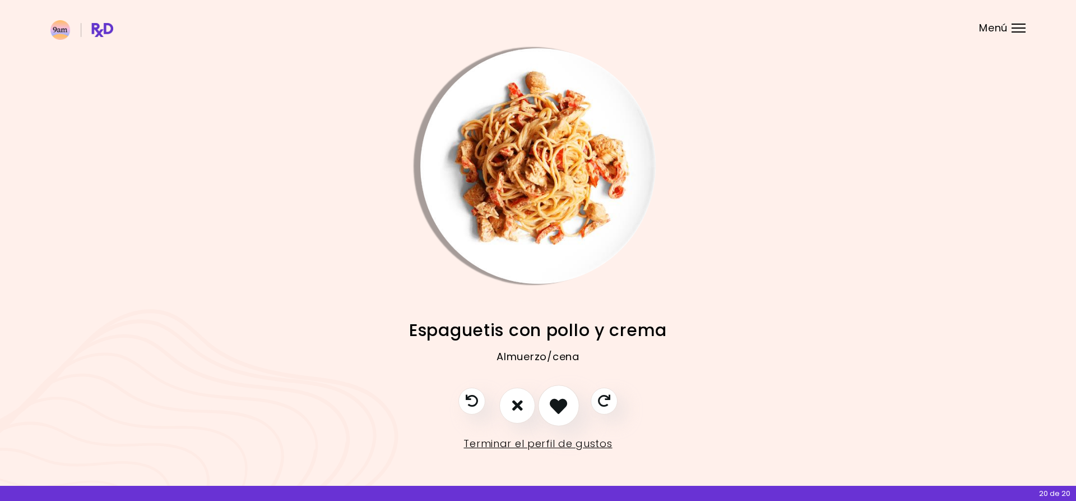
click at [560, 401] on icon "Me gusta esta receta" at bounding box center [558, 404] width 17 height 17
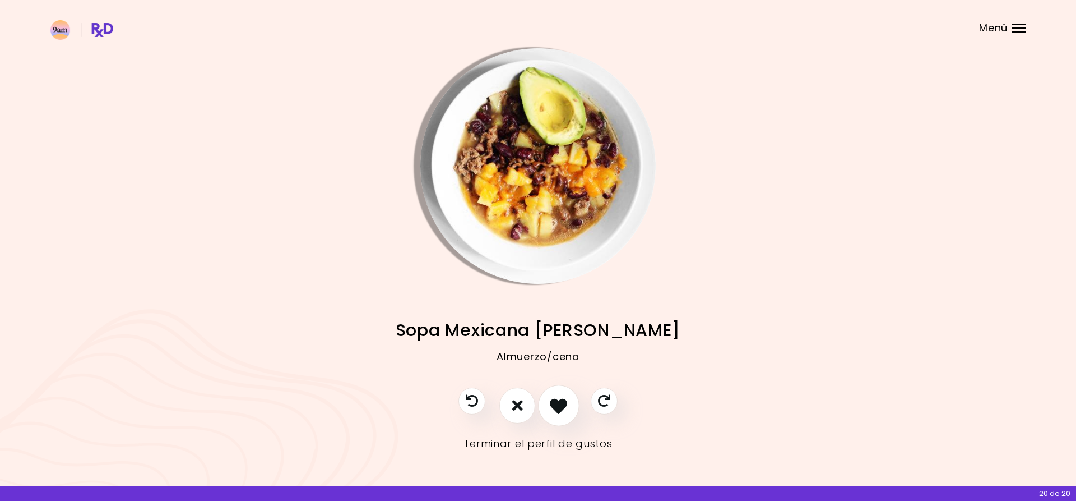
click at [560, 401] on icon "Me gusta esta receta" at bounding box center [558, 404] width 17 height 17
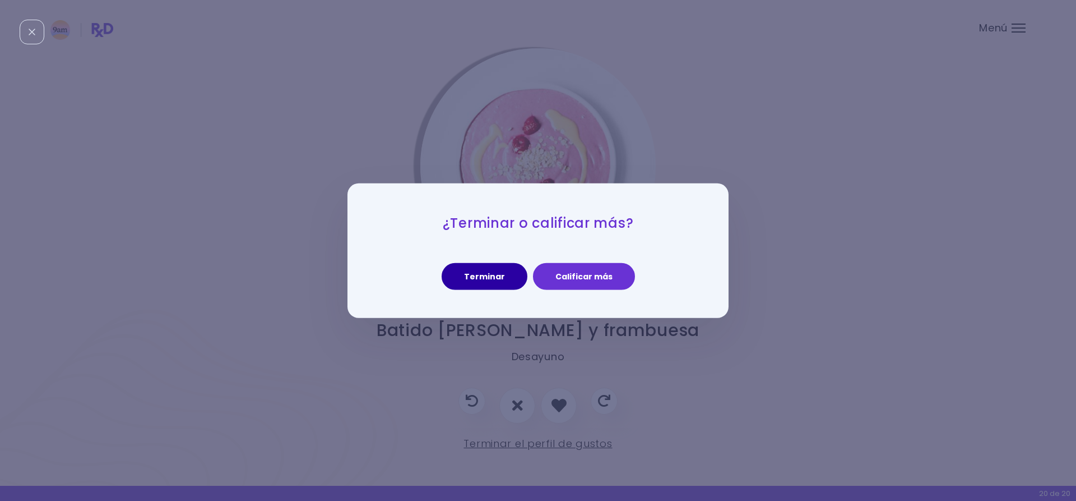
click at [508, 273] on button "Terminar" at bounding box center [485, 276] width 86 height 27
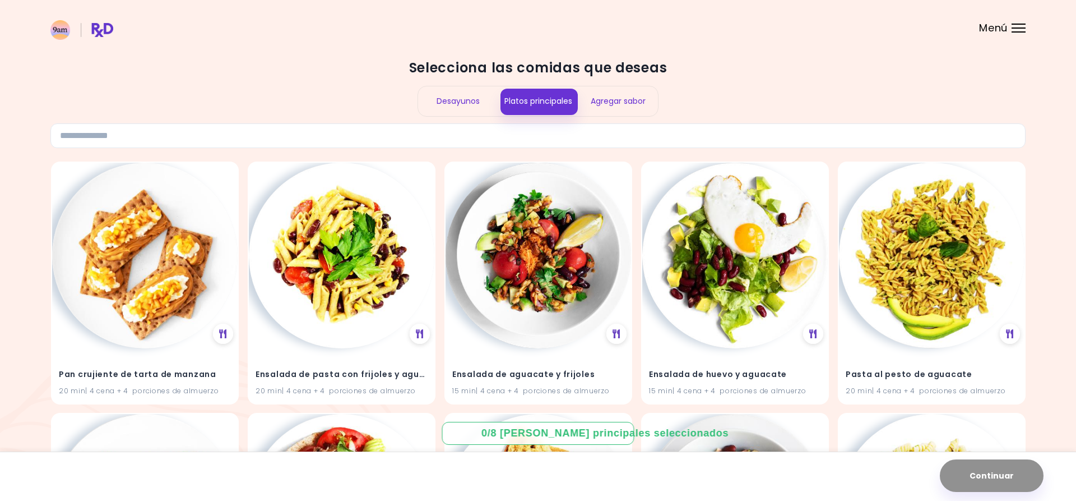
click at [1004, 30] on span "Menú" at bounding box center [993, 28] width 29 height 10
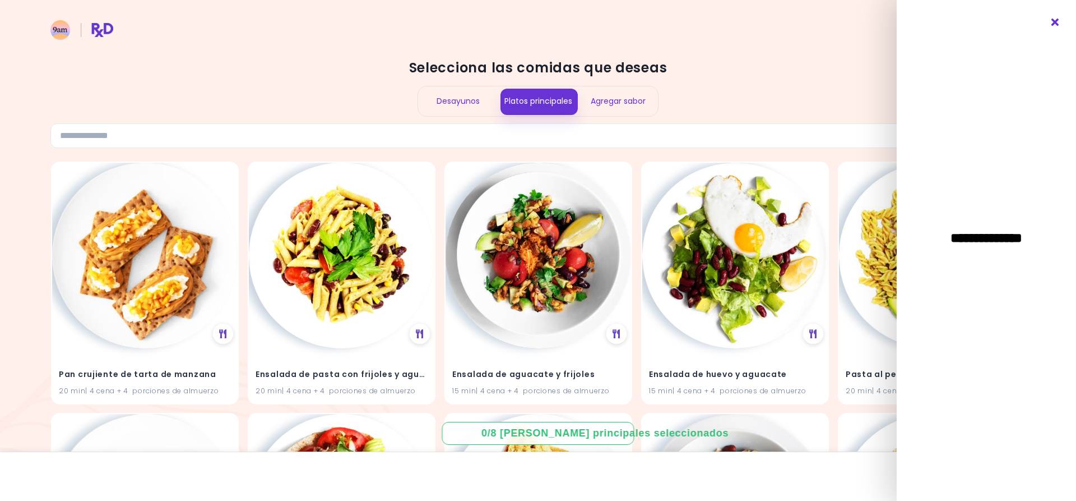
click at [1053, 25] on icon "Cerrar" at bounding box center [1056, 22] width 11 height 8
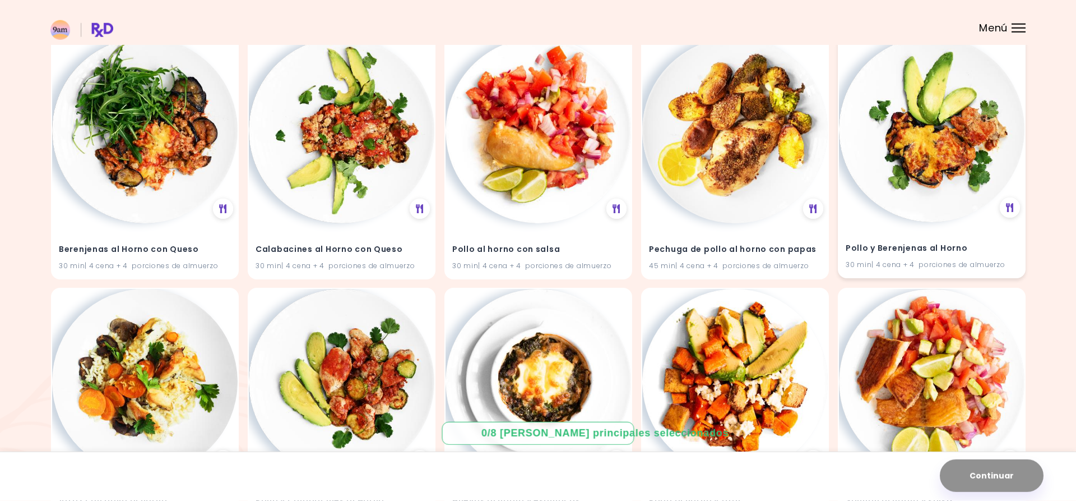
scroll to position [888, 0]
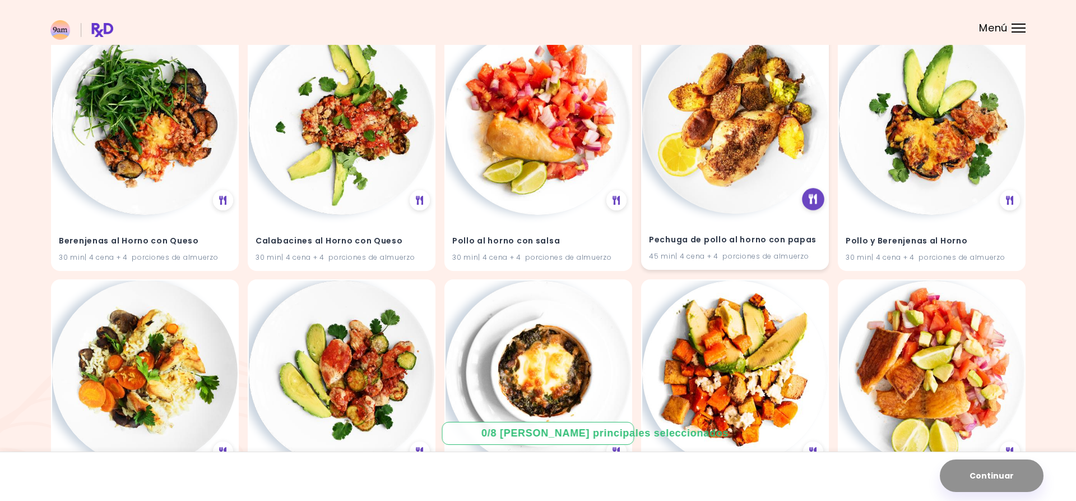
click at [813, 198] on icon at bounding box center [813, 199] width 8 height 10
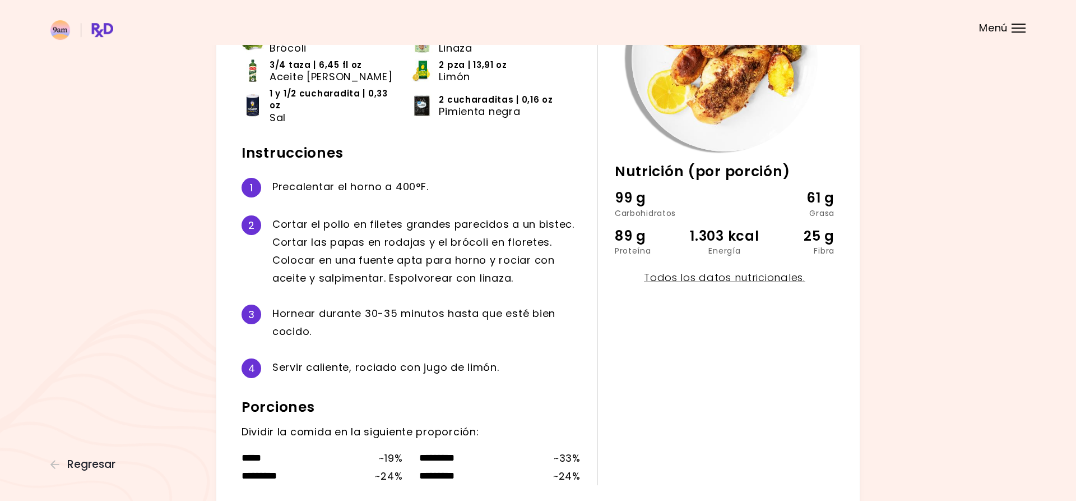
scroll to position [211, 0]
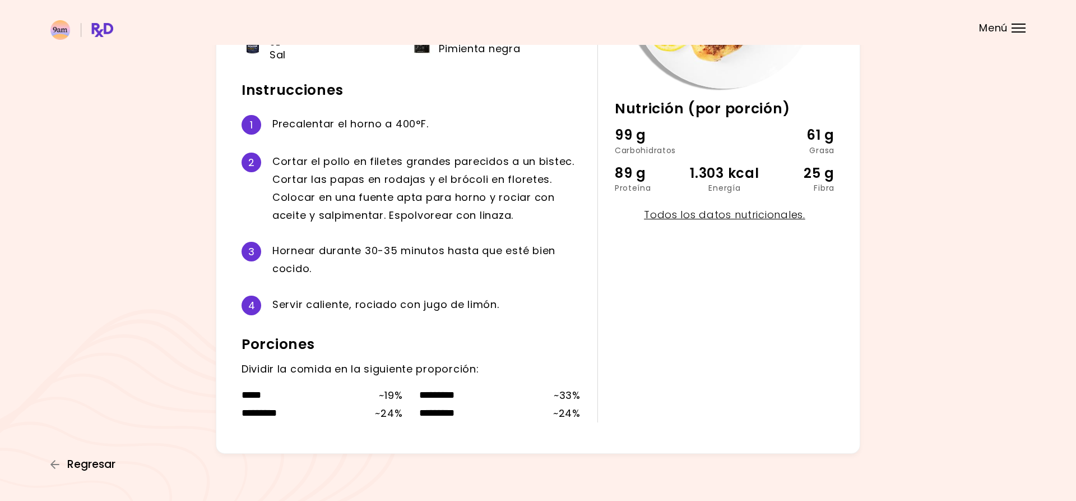
click at [96, 464] on span "Regresar" at bounding box center [91, 464] width 48 height 12
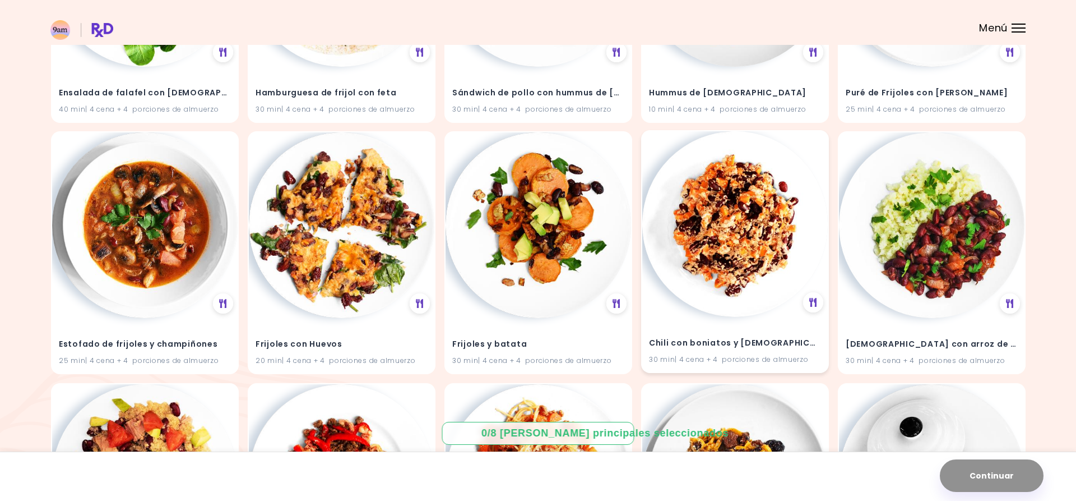
scroll to position [2773, 0]
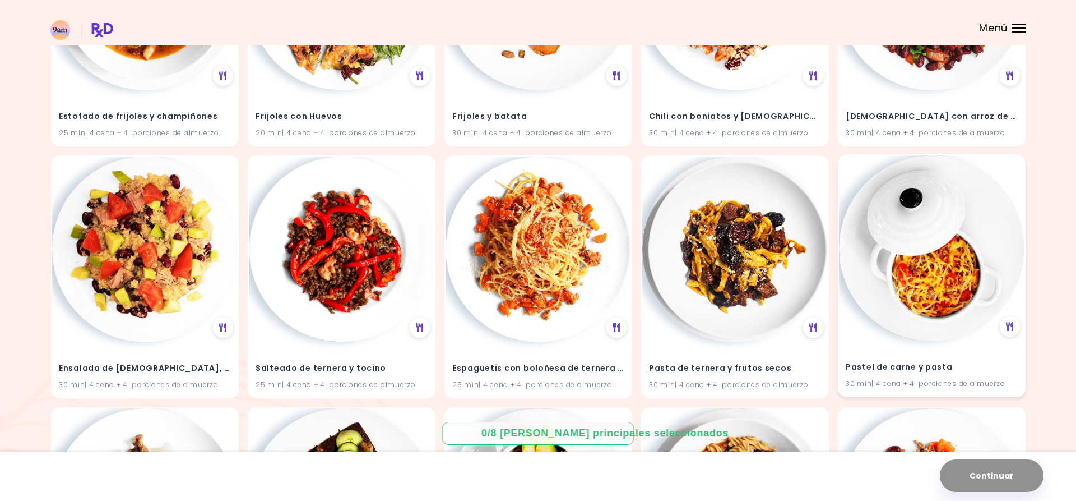
click at [875, 300] on img at bounding box center [932, 248] width 186 height 186
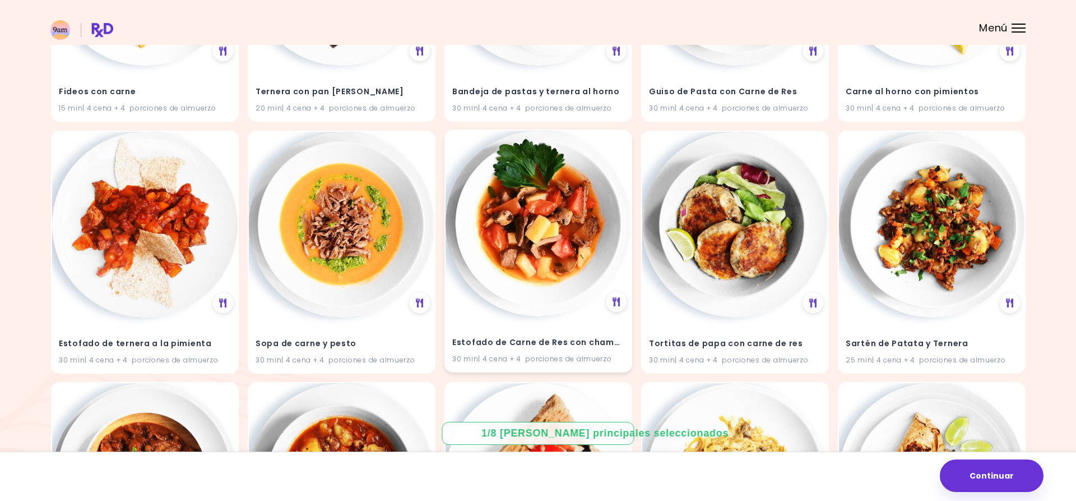
scroll to position [3305, 0]
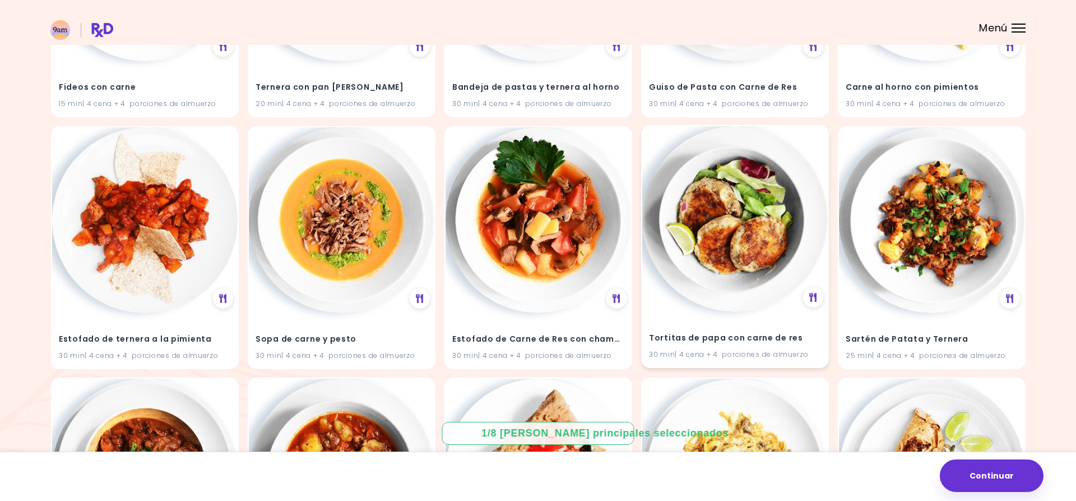
click at [703, 255] on img at bounding box center [735, 219] width 186 height 186
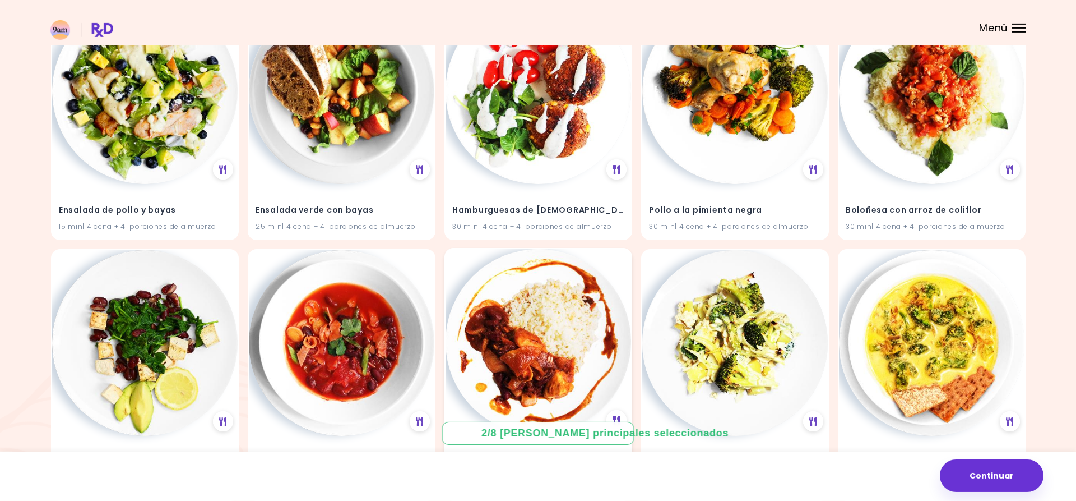
scroll to position [4904, 0]
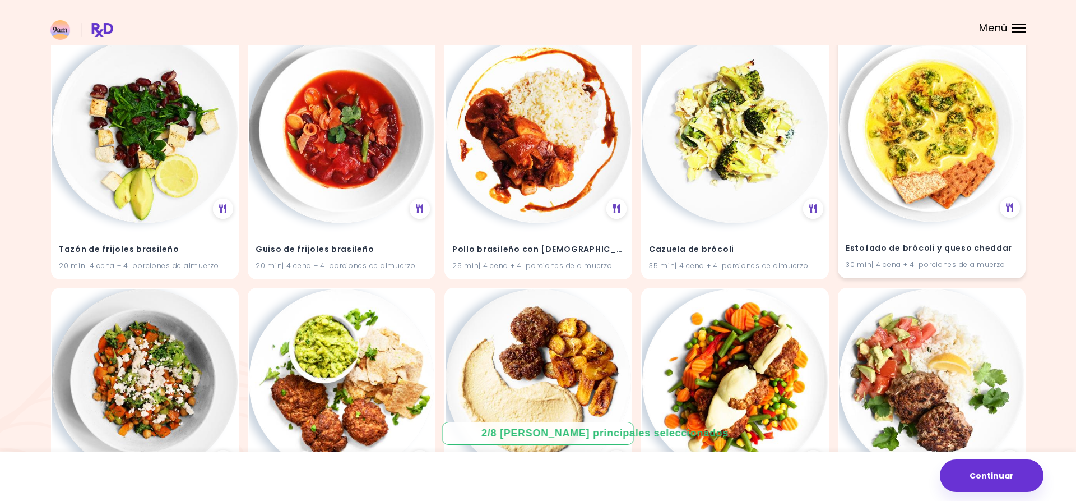
click at [897, 140] on img at bounding box center [932, 129] width 186 height 186
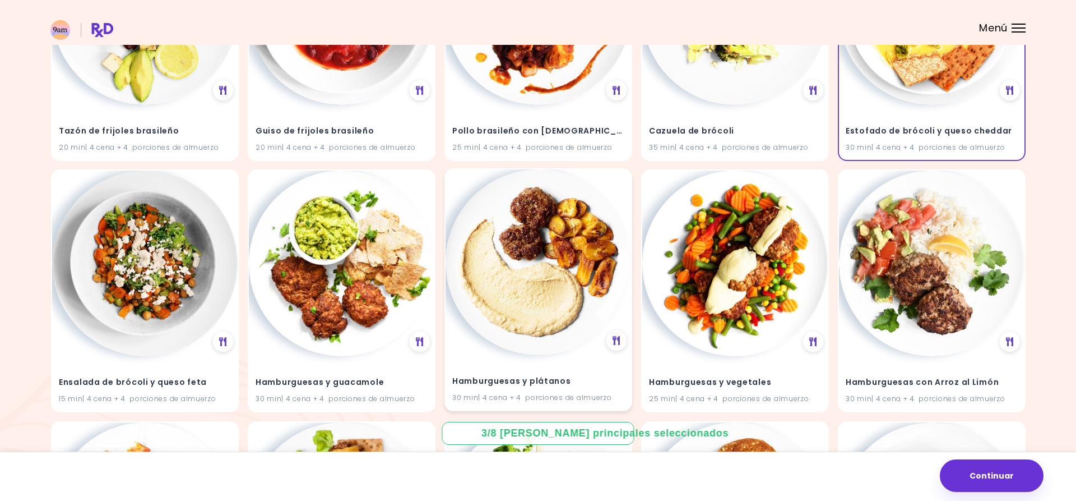
scroll to position [5081, 0]
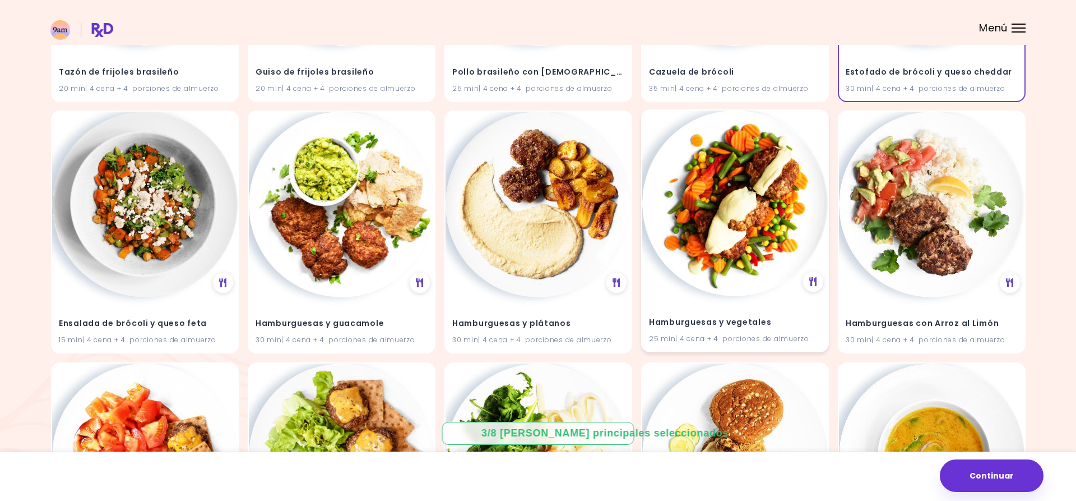
click at [753, 221] on img at bounding box center [735, 203] width 186 height 186
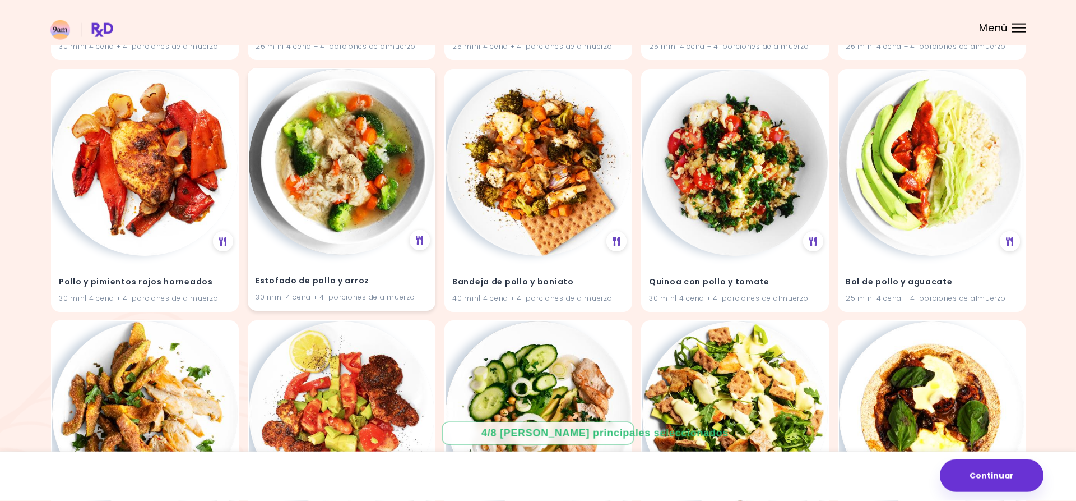
scroll to position [7152, 0]
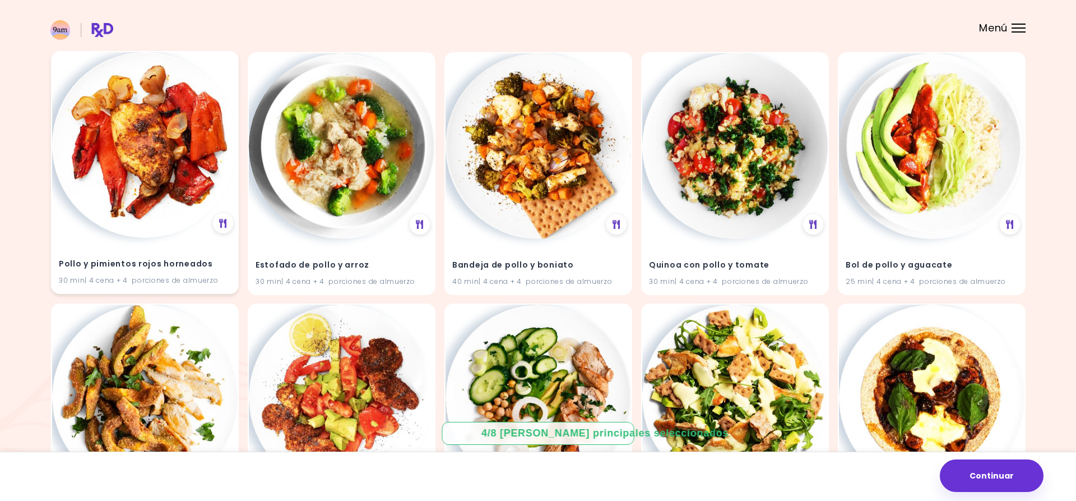
click at [145, 152] on img at bounding box center [145, 145] width 186 height 186
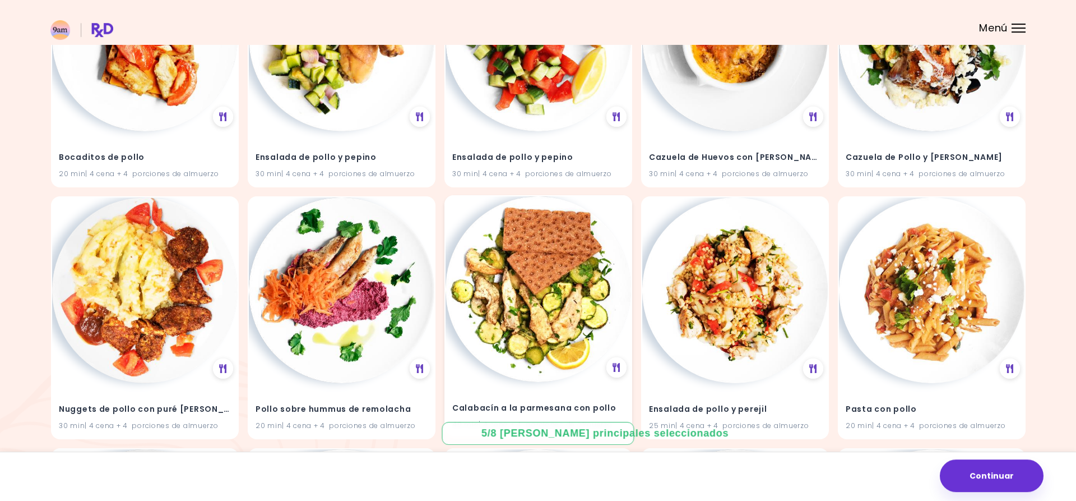
scroll to position [9065, 0]
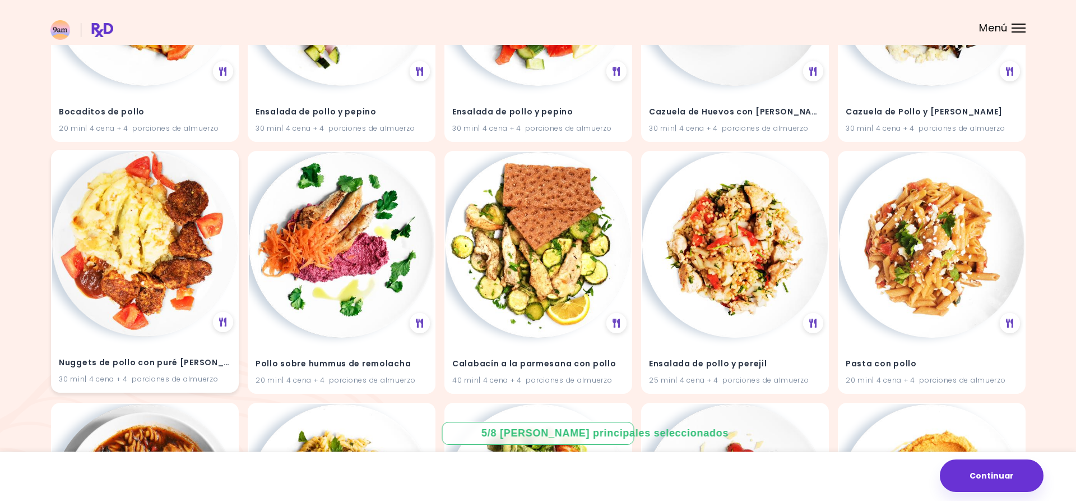
click at [165, 238] on img at bounding box center [145, 244] width 186 height 186
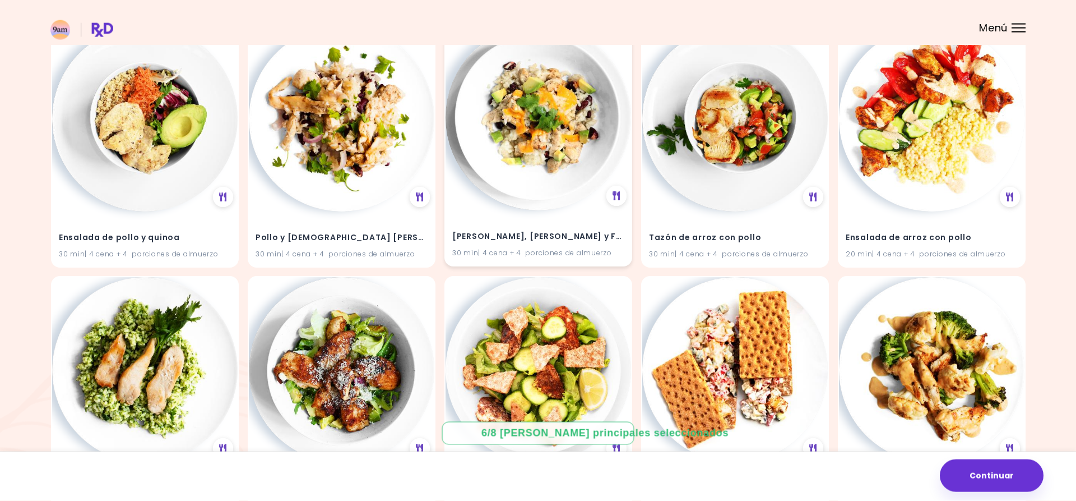
scroll to position [10190, 0]
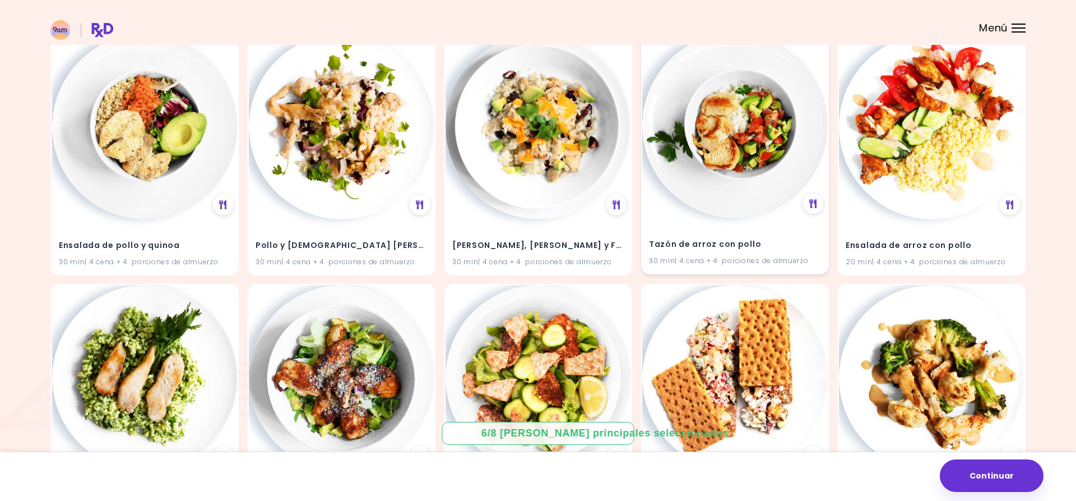
click at [710, 162] on img at bounding box center [735, 126] width 186 height 186
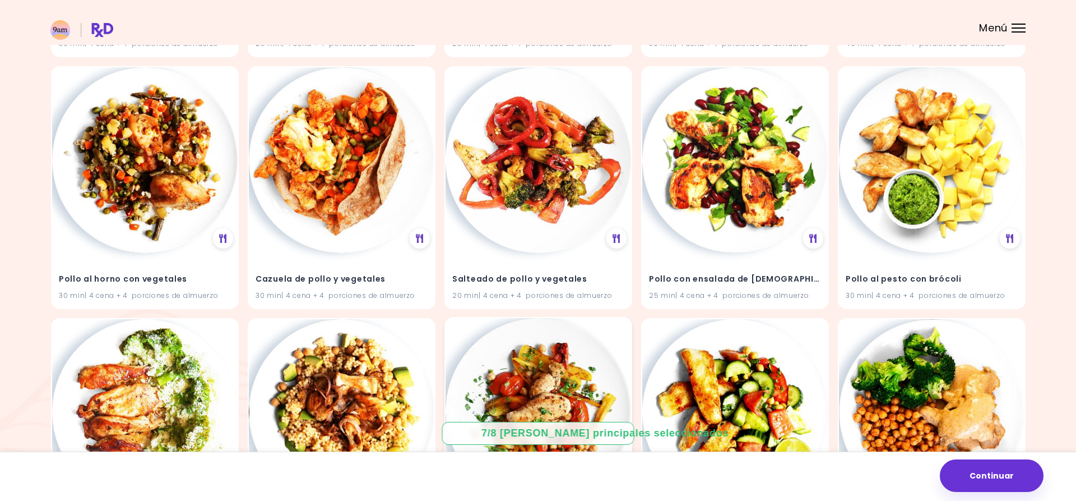
scroll to position [11591, 0]
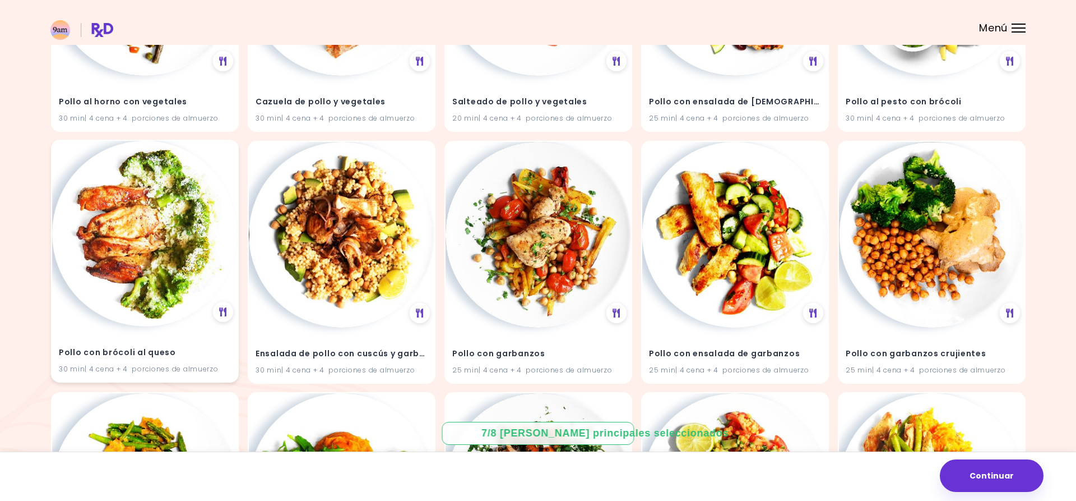
click at [137, 261] on img at bounding box center [145, 234] width 186 height 186
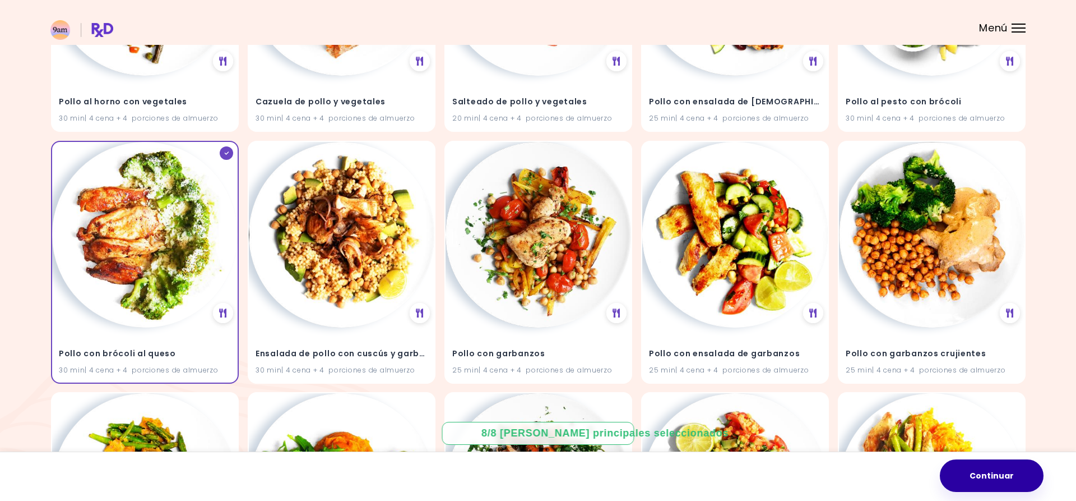
click at [1003, 468] on button "Continuar" at bounding box center [992, 475] width 104 height 33
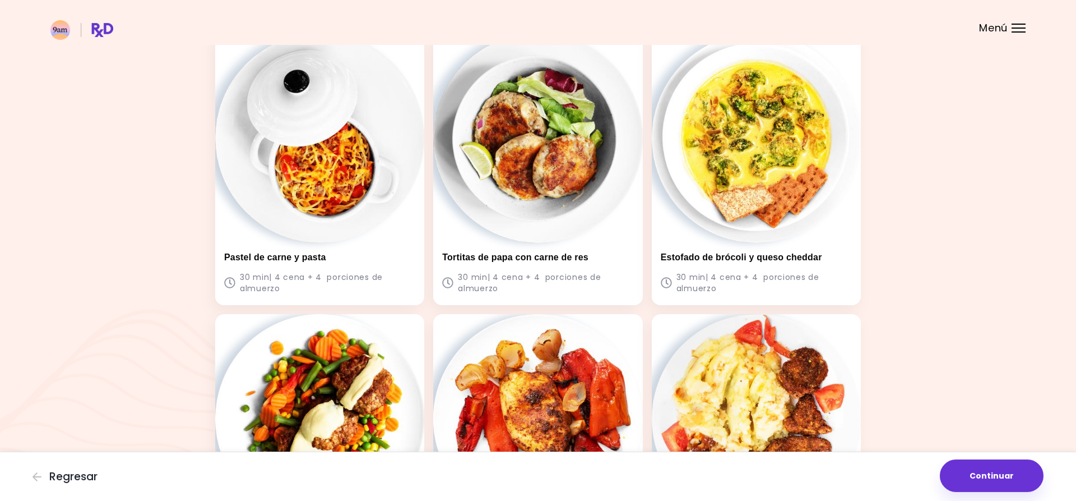
scroll to position [177, 0]
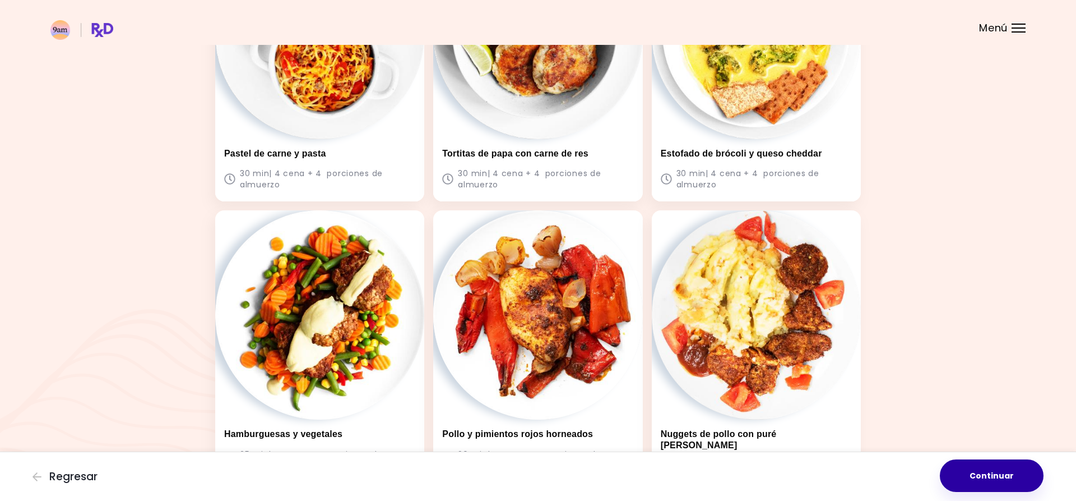
click at [998, 474] on button "Continuar" at bounding box center [992, 475] width 104 height 33
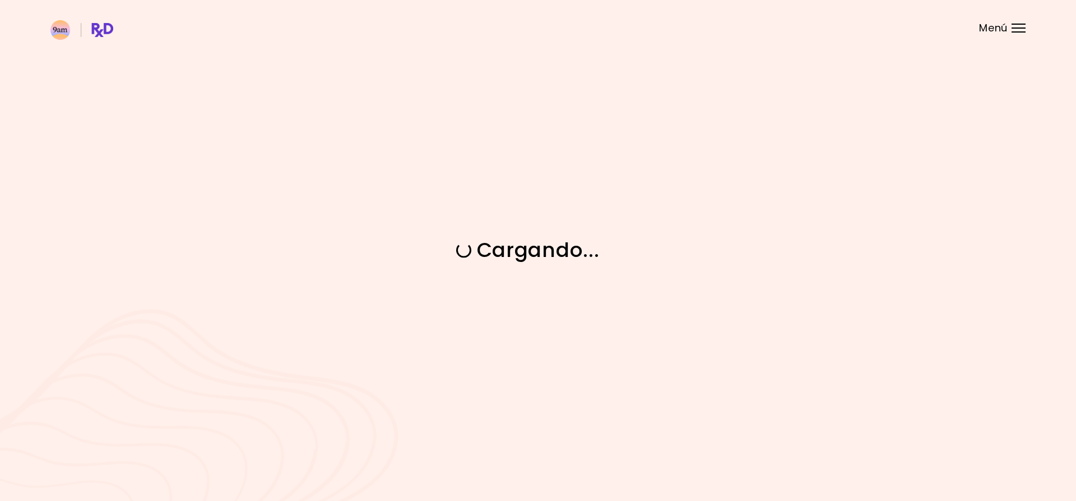
scroll to position [0, 0]
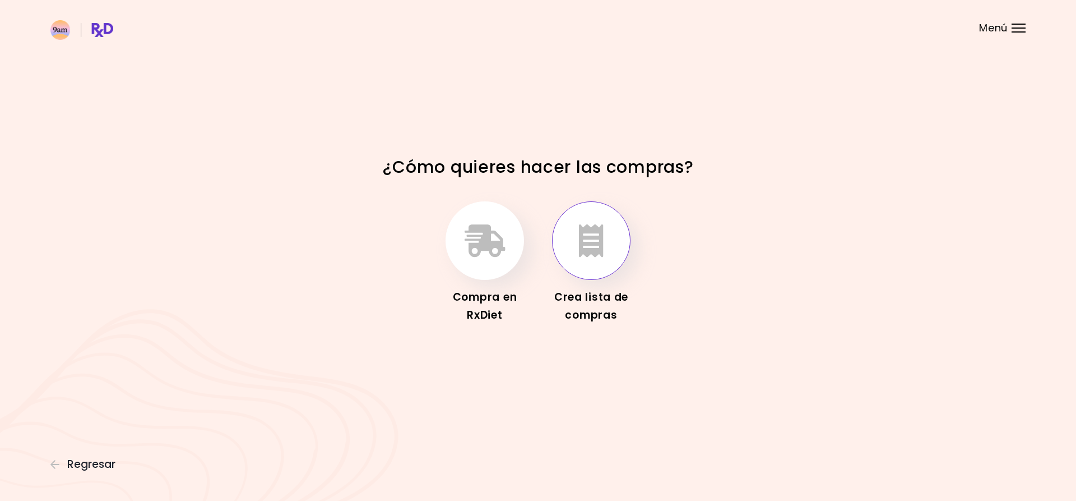
click at [610, 254] on button "button" at bounding box center [591, 240] width 78 height 78
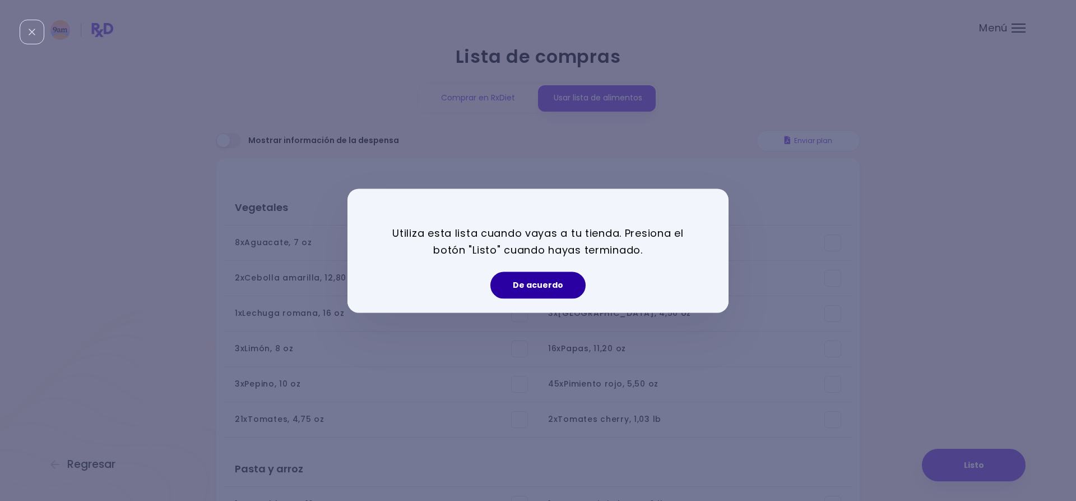
click at [543, 291] on button "De acuerdo" at bounding box center [538, 284] width 95 height 27
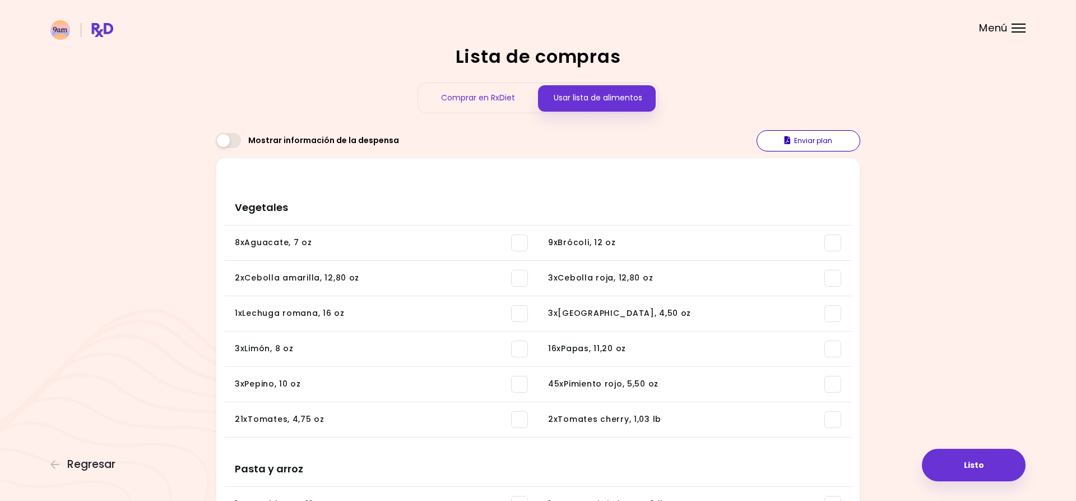
click at [808, 141] on button "Enviar plan" at bounding box center [809, 140] width 104 height 21
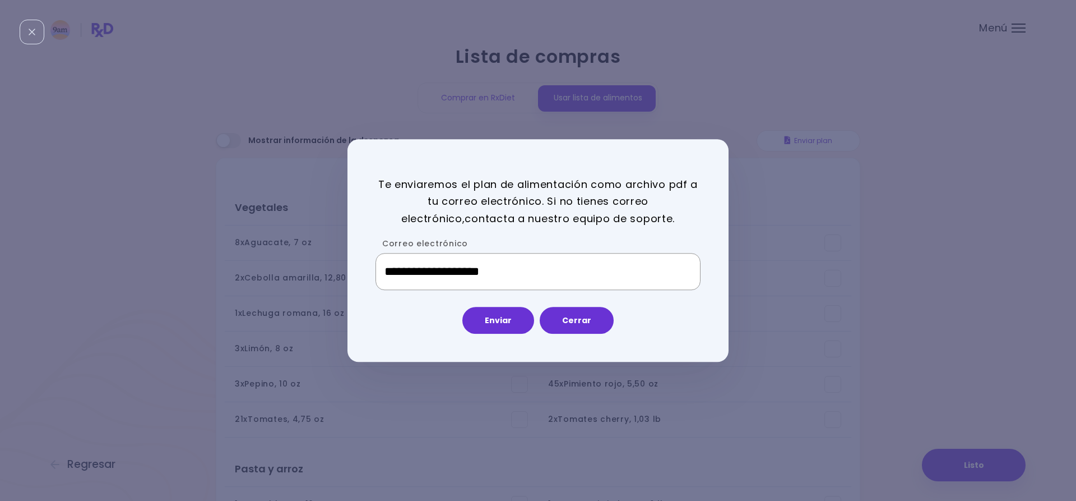
click at [584, 270] on input "**********" at bounding box center [538, 271] width 325 height 37
type input "**********"
click at [508, 322] on button "Enviar" at bounding box center [498, 320] width 72 height 27
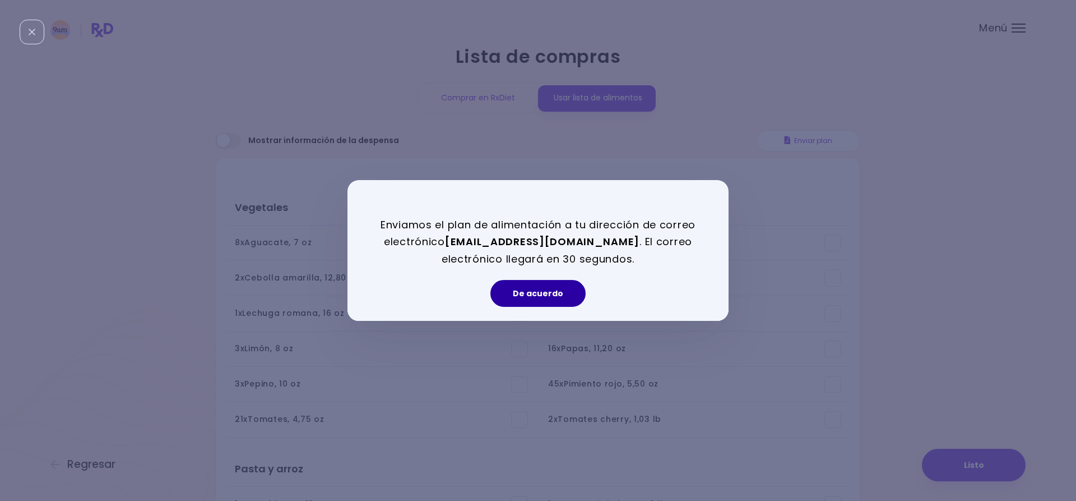
click at [554, 300] on button "De acuerdo" at bounding box center [538, 293] width 95 height 27
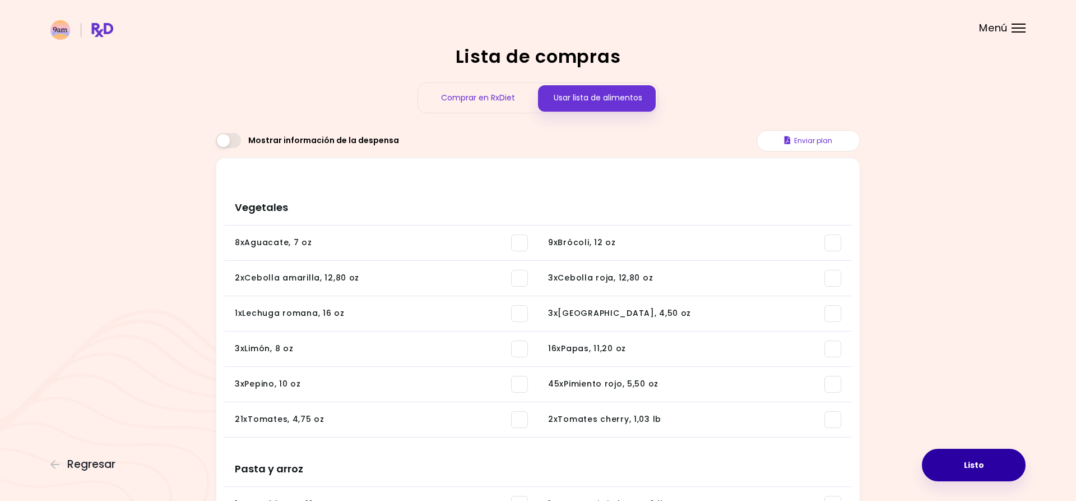
click at [952, 463] on button "Listo" at bounding box center [974, 464] width 104 height 33
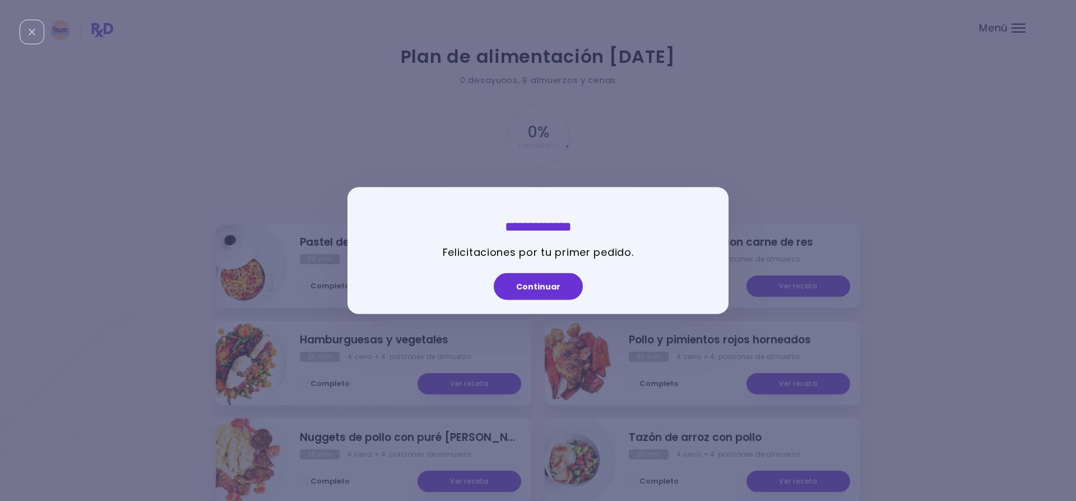
click at [548, 291] on button "Continuar" at bounding box center [538, 286] width 89 height 27
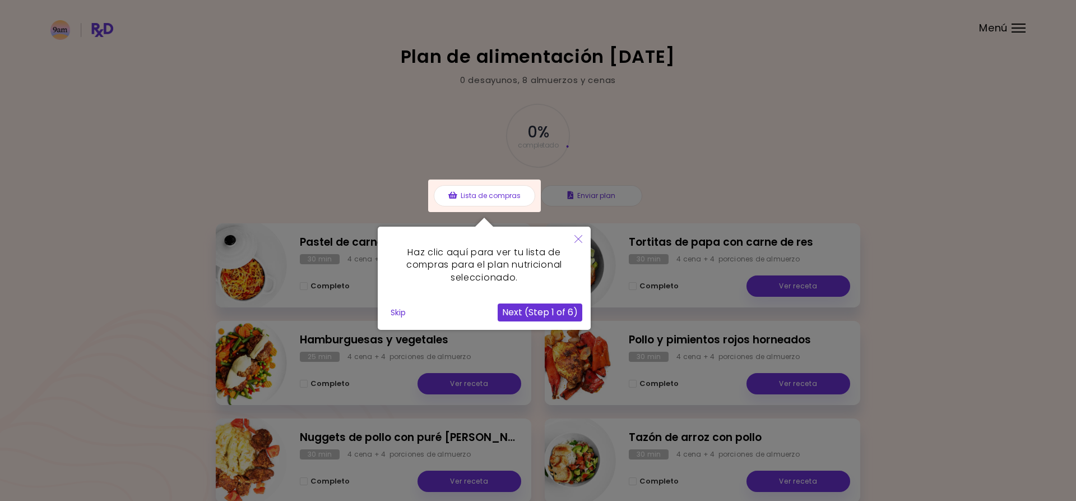
click at [470, 192] on div at bounding box center [484, 195] width 113 height 33
click at [533, 313] on button "Next (Step 1 of 6)" at bounding box center [540, 312] width 85 height 18
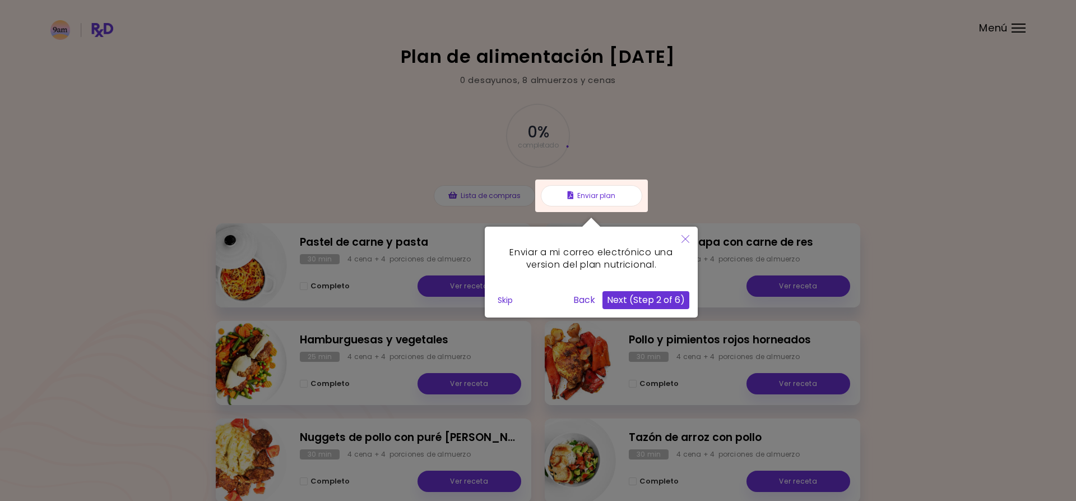
click at [687, 240] on icon "Close" at bounding box center [686, 239] width 8 height 8
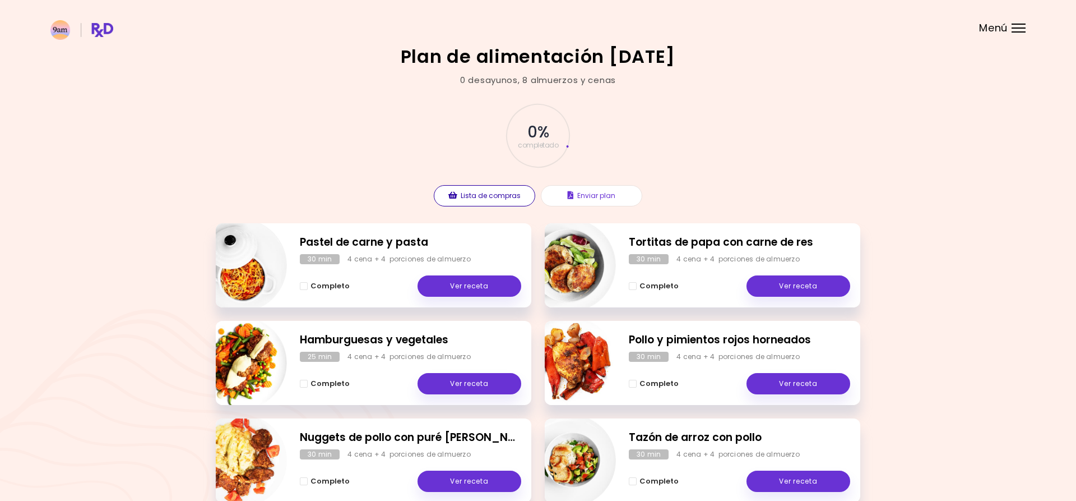
click at [453, 191] on button "Lista de compras" at bounding box center [484, 195] width 101 height 21
